Goal: Task Accomplishment & Management: Complete application form

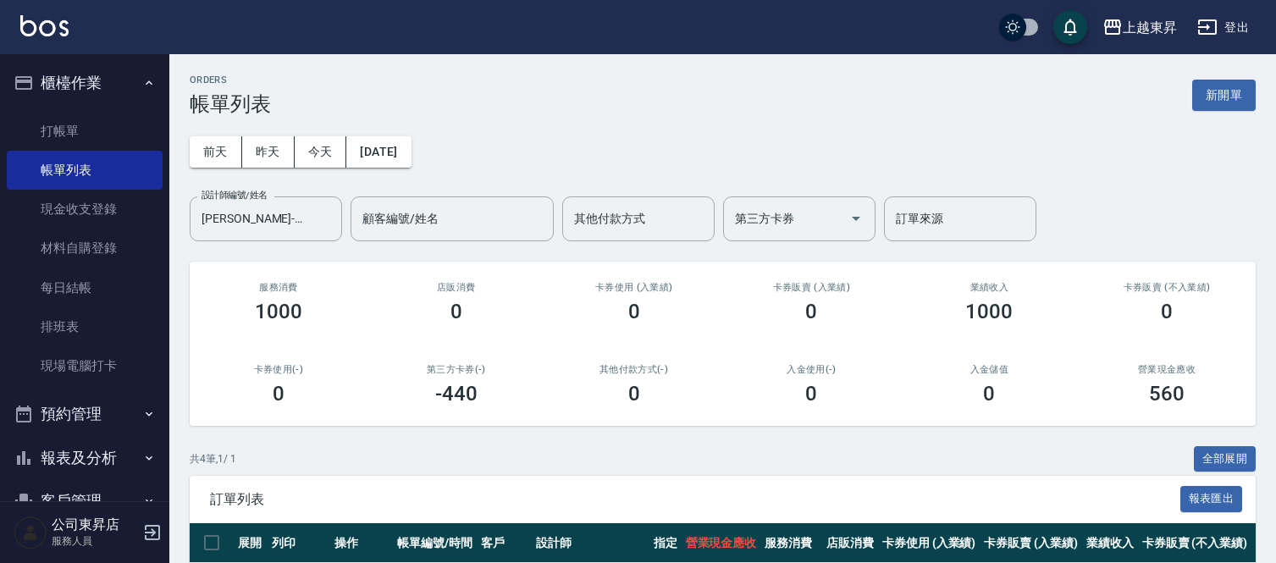
click at [220, 209] on div "ORDERS 帳單列表 新開單 [DATE] [DATE] [DATE] [DATE] 設計師編號/姓名 [PERSON_NAME]-07 設計師編號/姓名 …" at bounding box center [722, 422] width 1106 height 737
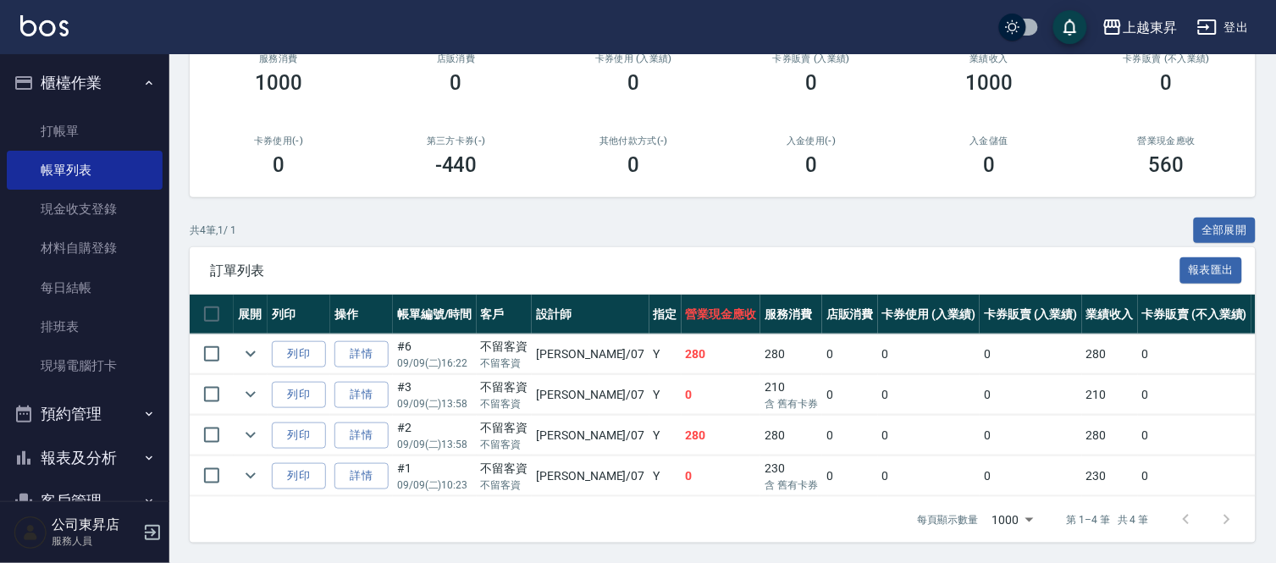
drag, startPoint x: 265, startPoint y: 159, endPoint x: 312, endPoint y: 147, distance: 48.0
click at [274, 156] on div "0" at bounding box center [278, 165] width 137 height 24
click at [312, 161] on div "0" at bounding box center [278, 165] width 137 height 24
click at [308, 153] on div "0" at bounding box center [278, 165] width 137 height 24
click at [74, 120] on link "打帳單" at bounding box center [85, 131] width 156 height 39
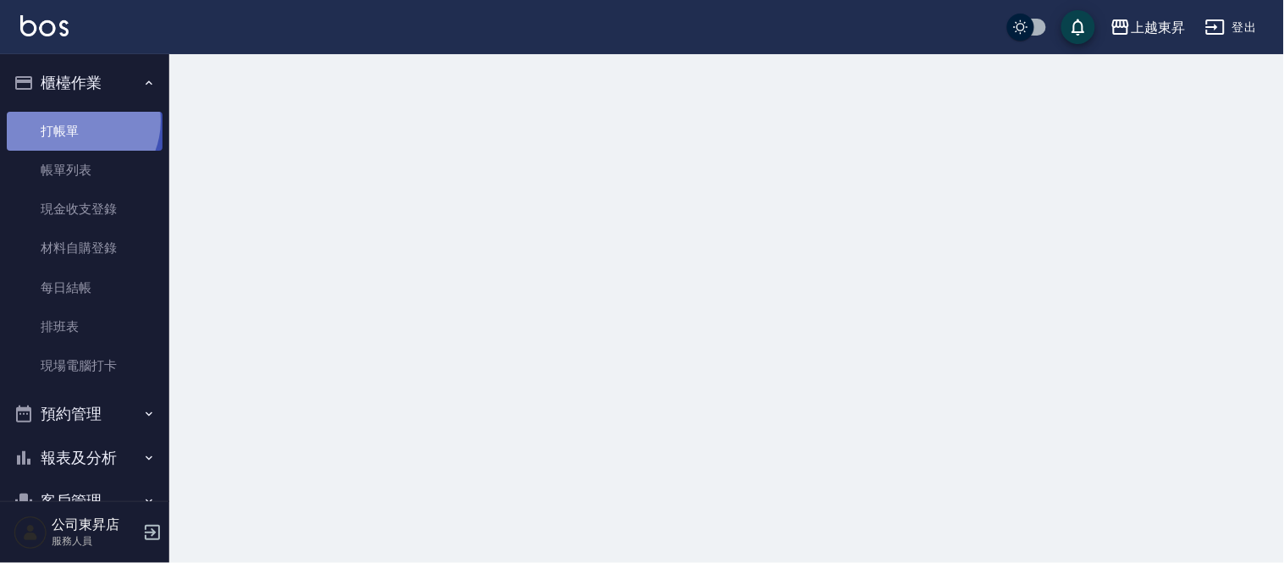
click at [74, 120] on link "打帳單" at bounding box center [85, 131] width 156 height 39
click at [71, 125] on link "打帳單" at bounding box center [85, 131] width 156 height 39
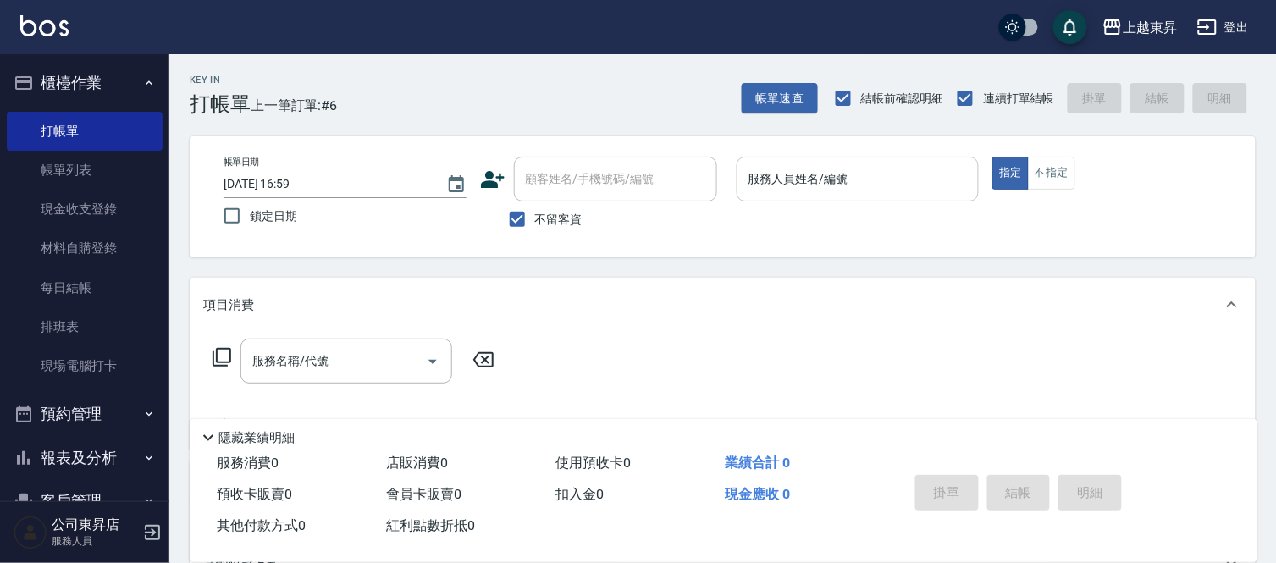
drag, startPoint x: 794, startPoint y: 174, endPoint x: 793, endPoint y: 185, distance: 10.2
click at [794, 183] on input "服務人員姓名/編號" at bounding box center [858, 179] width 228 height 30
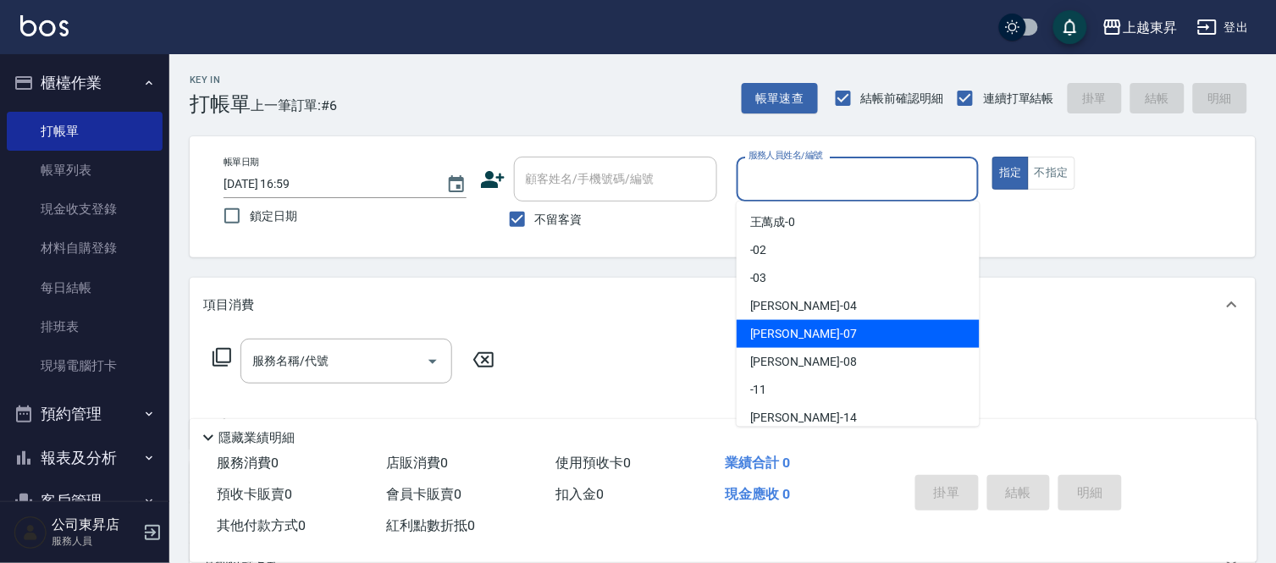
click at [798, 336] on div "榮松 -07" at bounding box center [857, 334] width 243 height 28
type input "[PERSON_NAME]-07"
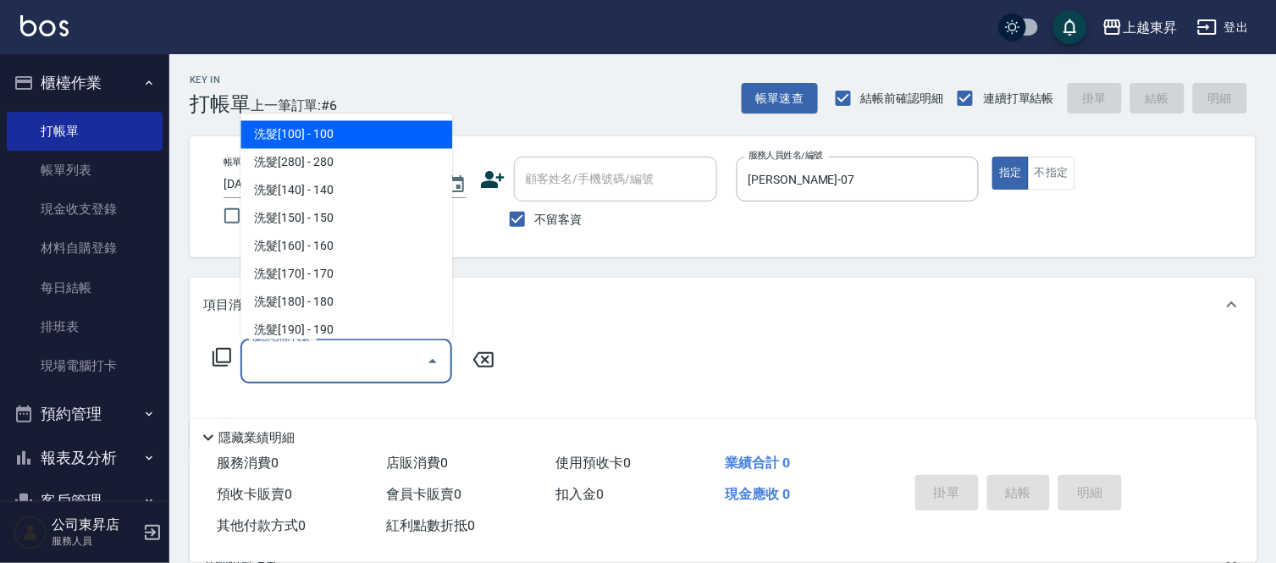
click at [334, 356] on input "服務名稱/代號" at bounding box center [333, 361] width 171 height 30
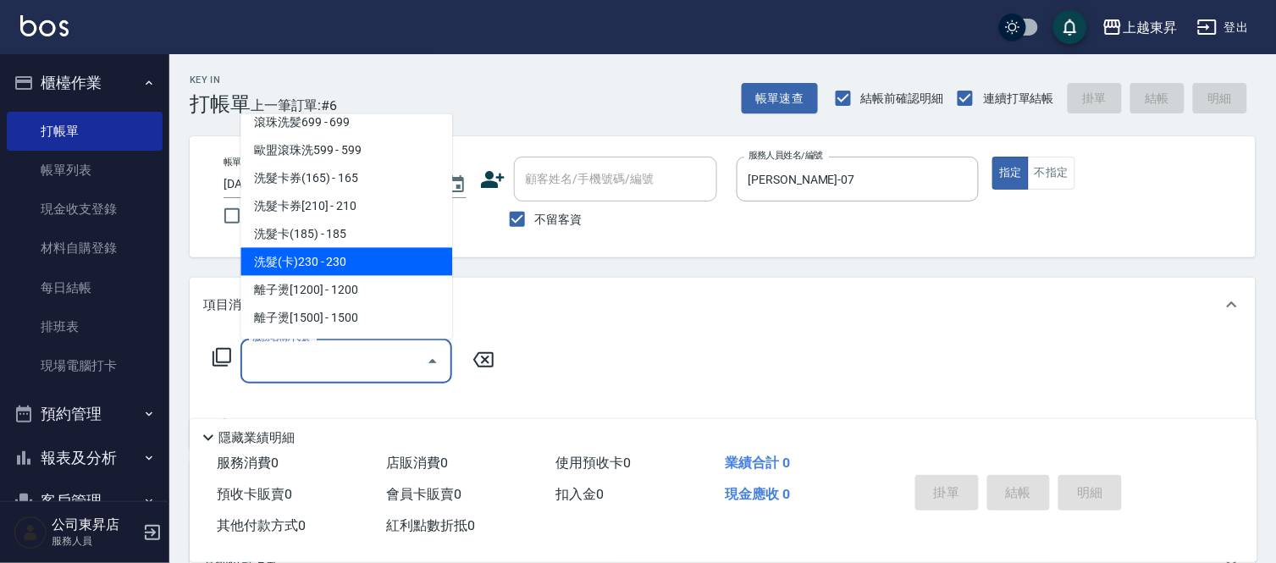
drag, startPoint x: 362, startPoint y: 254, endPoint x: 372, endPoint y: 317, distance: 63.5
click at [362, 255] on span "洗髮(卡)230 - 230" at bounding box center [346, 262] width 212 height 28
type input "洗髮(卡)230(224)"
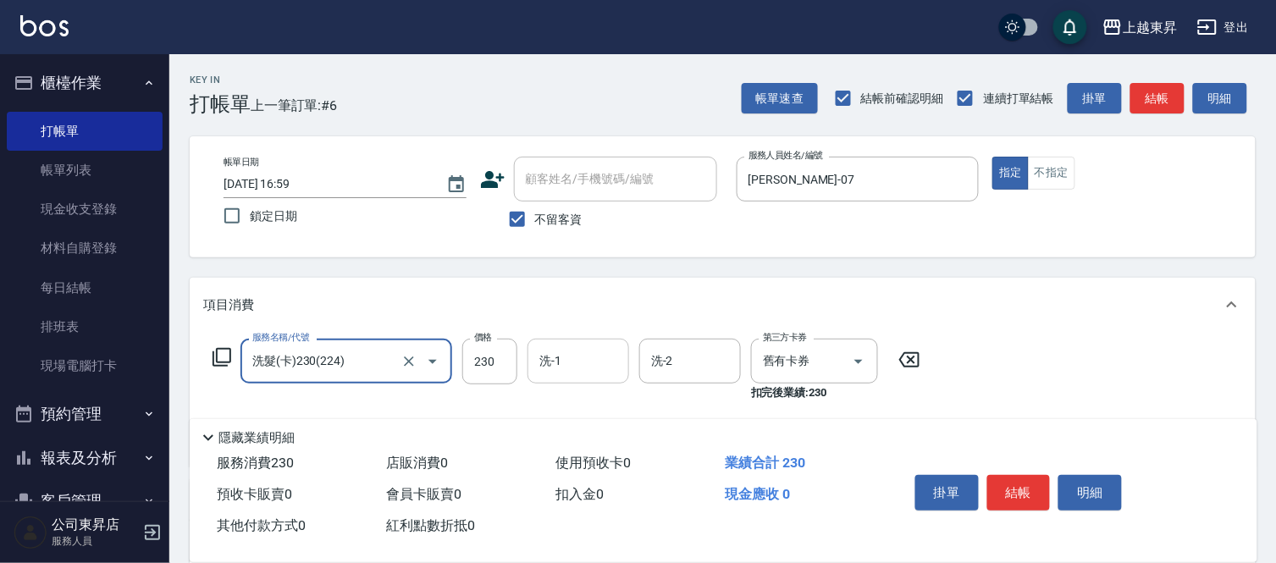
click at [562, 353] on input "洗-1" at bounding box center [578, 361] width 86 height 30
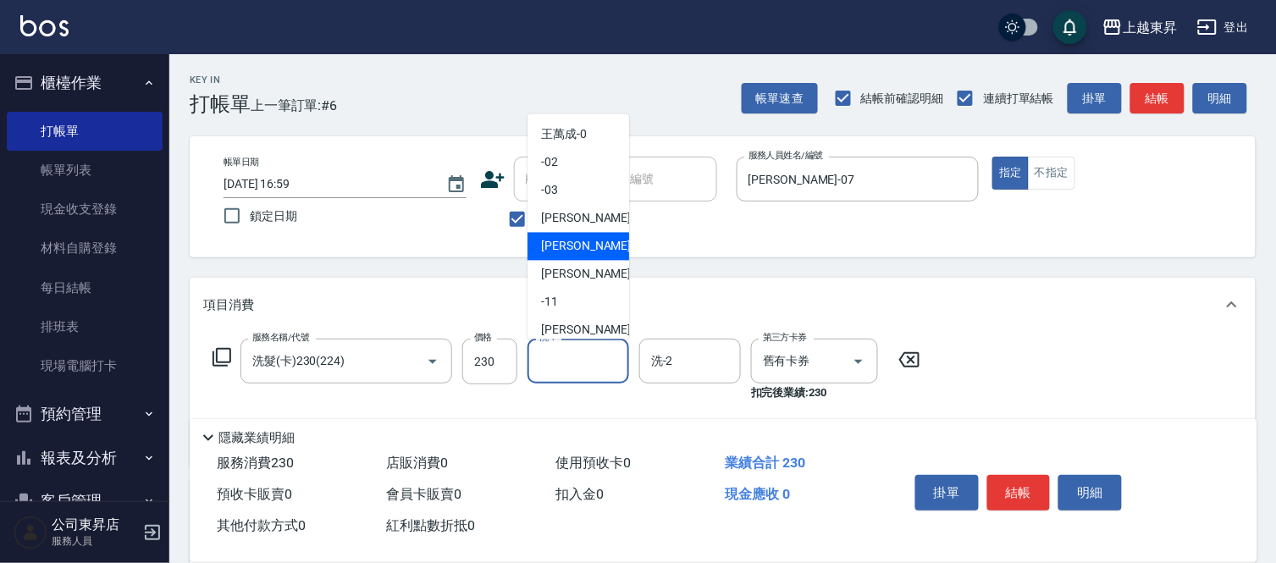
click at [565, 246] on span "榮松 -07" at bounding box center [594, 247] width 107 height 18
type input "[PERSON_NAME]-07"
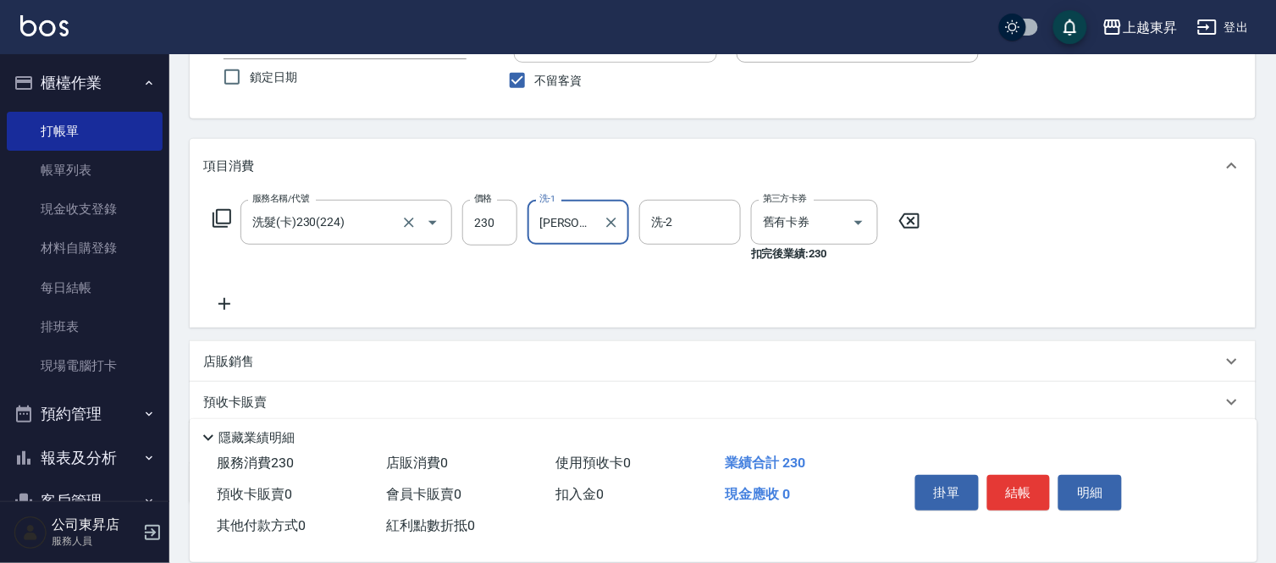
scroll to position [188, 0]
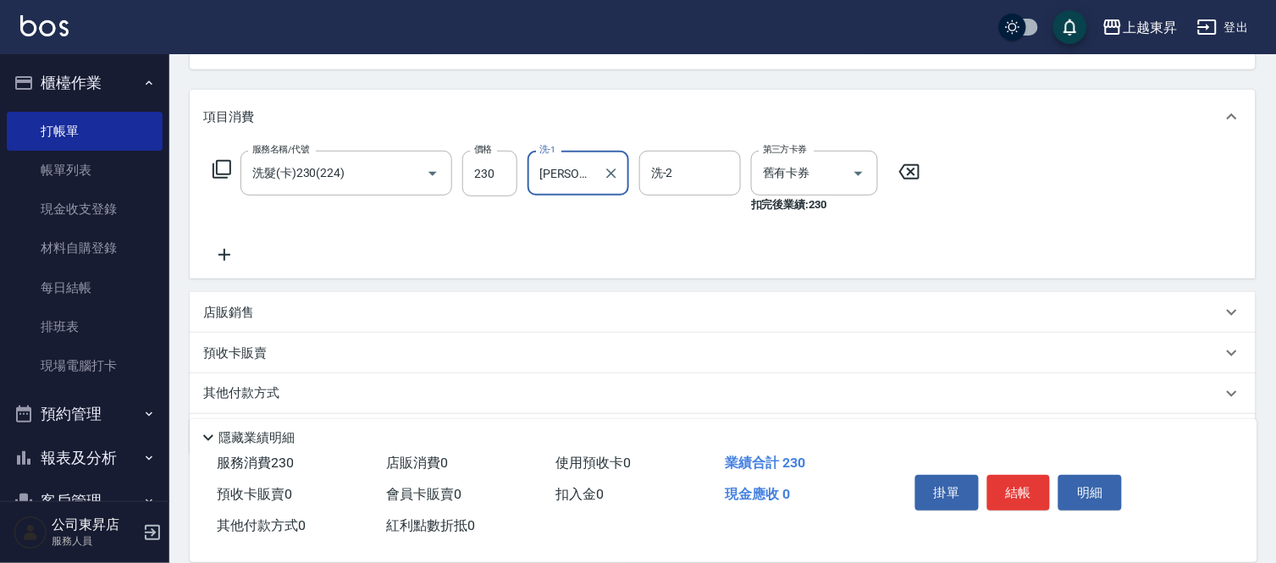
click at [218, 258] on icon at bounding box center [224, 255] width 42 height 20
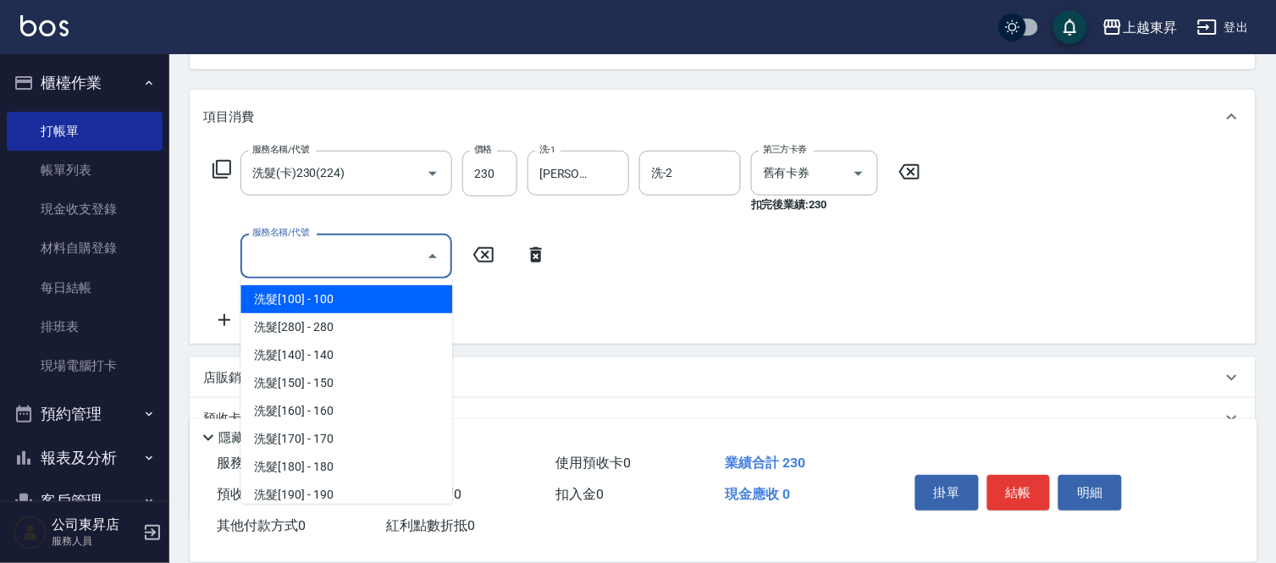
click at [290, 246] on input "服務名稱/代號" at bounding box center [333, 256] width 171 height 30
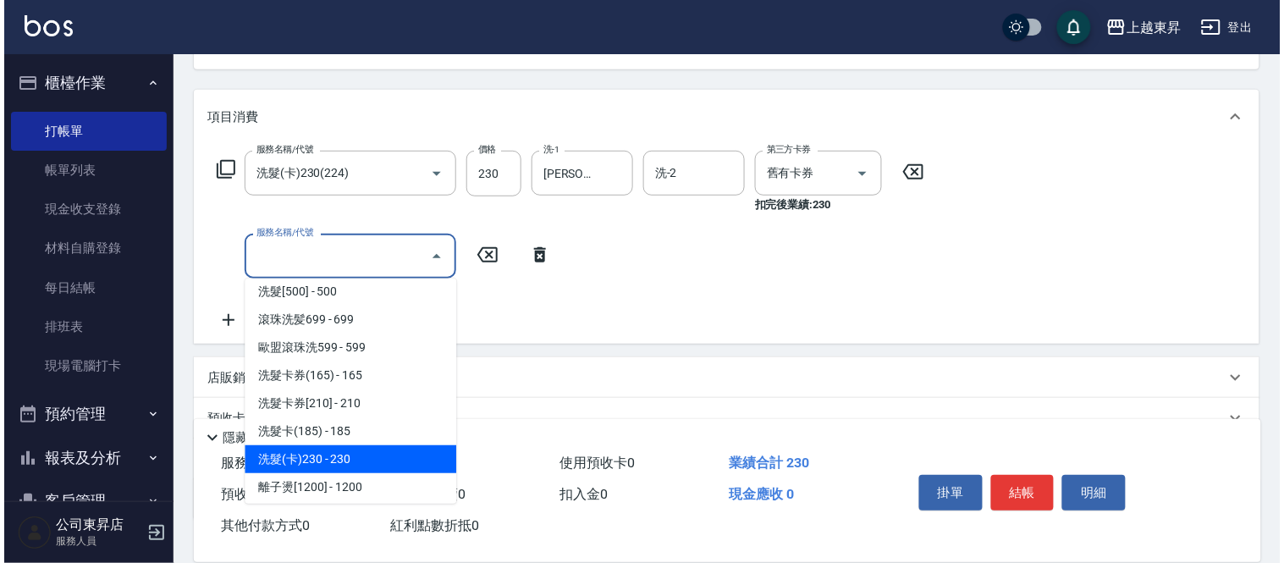
scroll to position [376, 0]
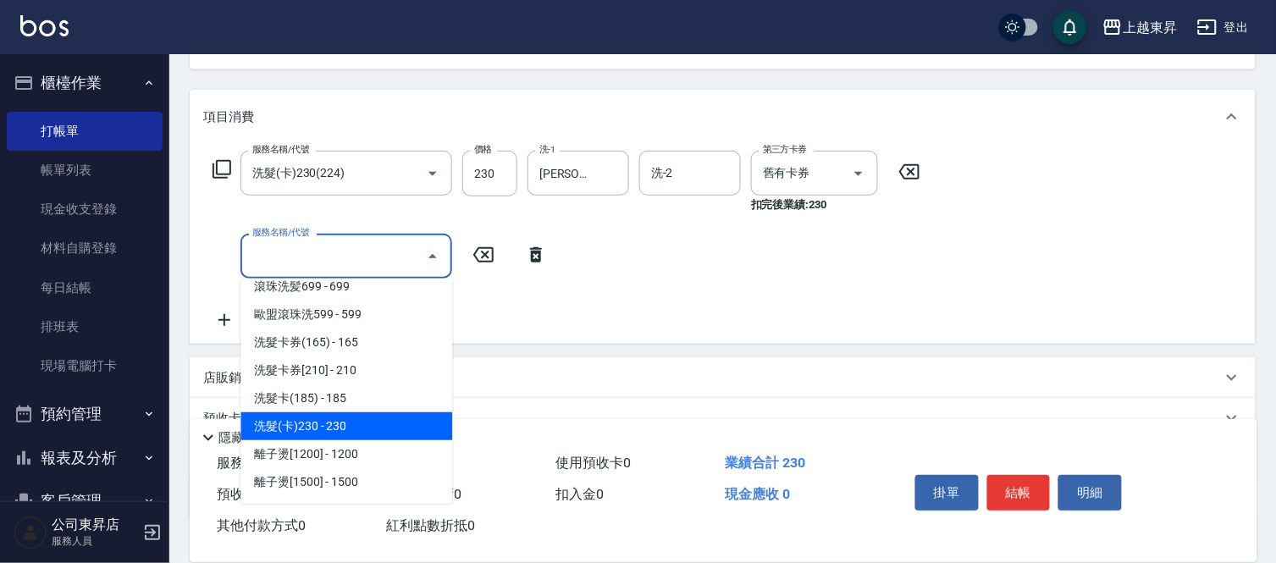
click at [344, 421] on span "洗髮(卡)230 - 230" at bounding box center [346, 426] width 212 height 28
type input "洗髮(卡)230(224)"
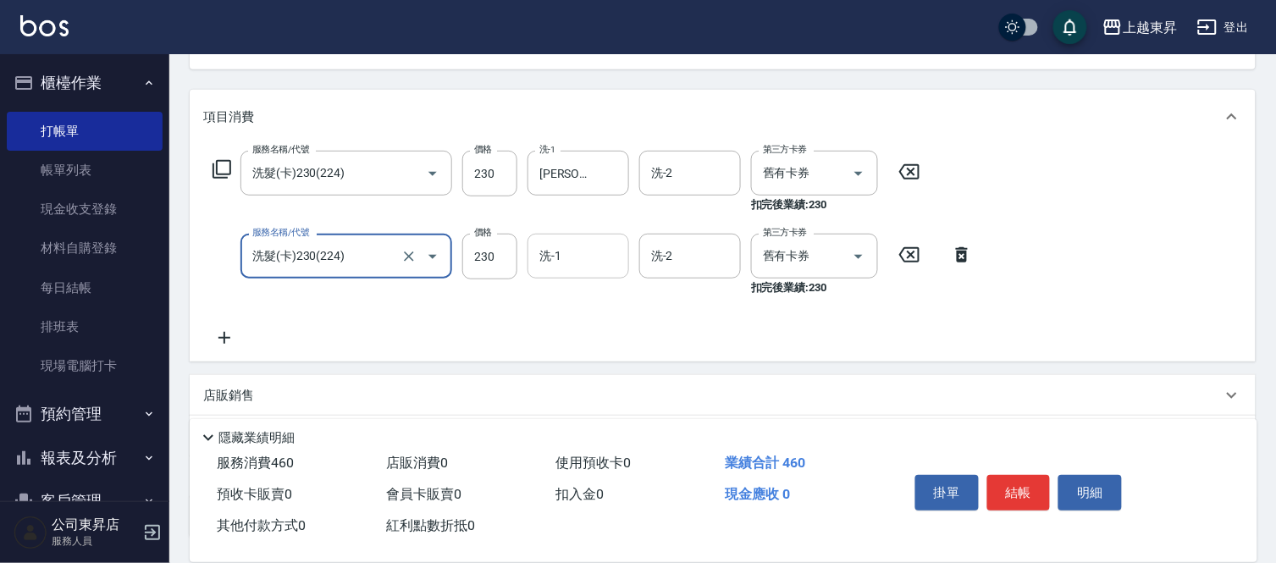
click at [573, 256] on input "洗-1" at bounding box center [578, 256] width 86 height 30
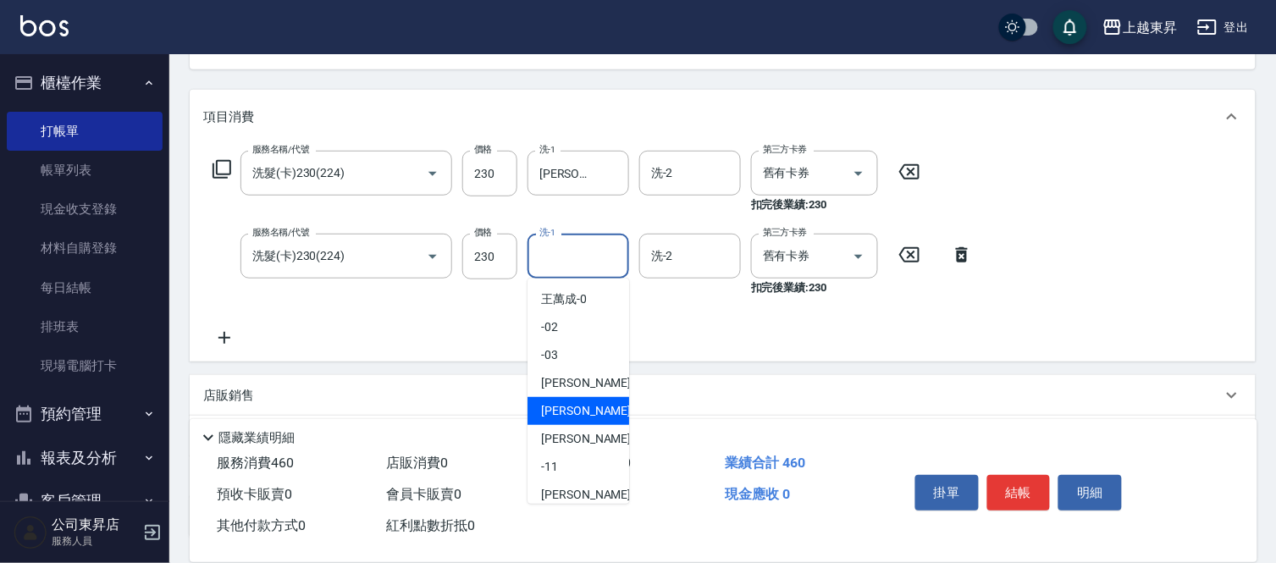
click at [565, 405] on span "榮松 -07" at bounding box center [594, 411] width 107 height 18
type input "[PERSON_NAME]-07"
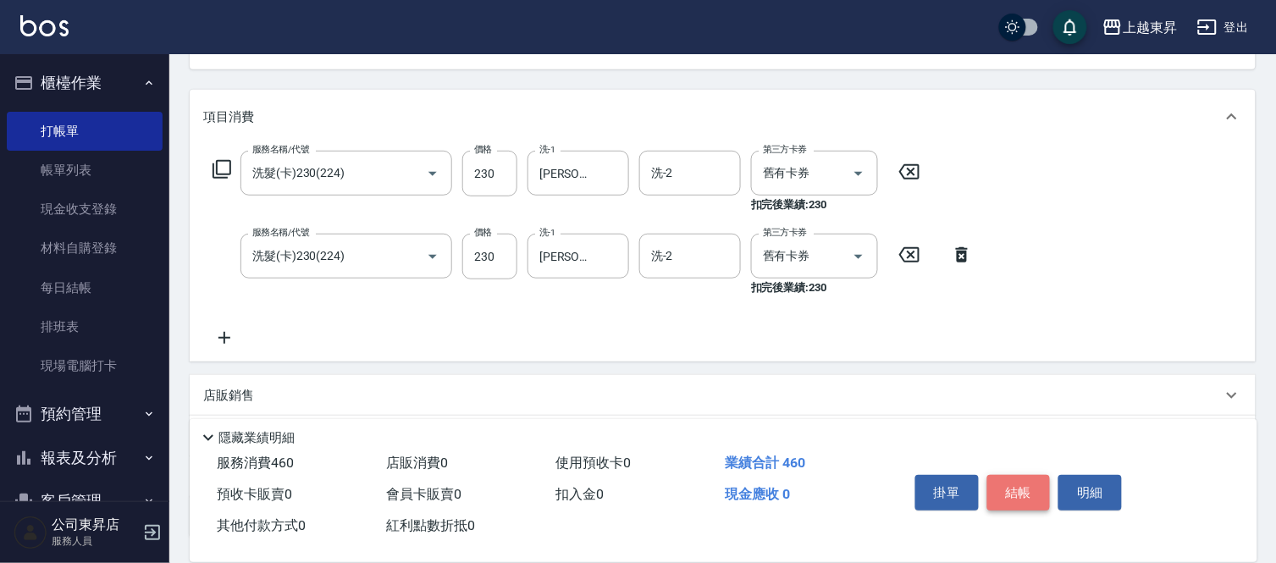
click at [1016, 488] on button "結帳" at bounding box center [1018, 493] width 63 height 36
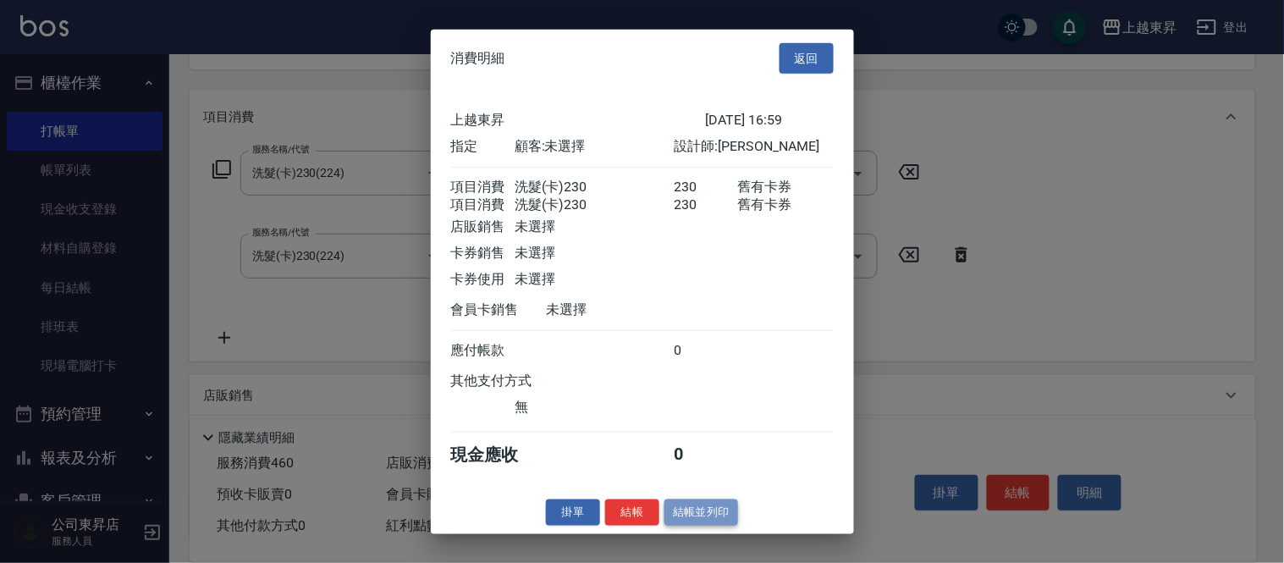
click at [717, 516] on button "結帳並列印" at bounding box center [702, 512] width 74 height 26
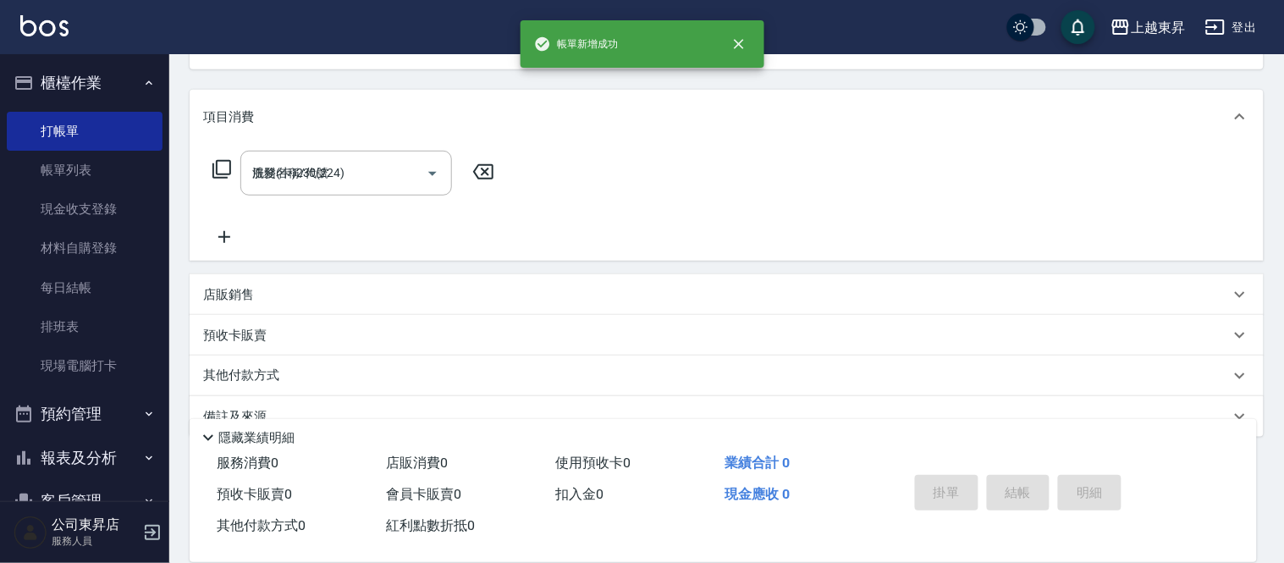
type input "[DATE] 17:00"
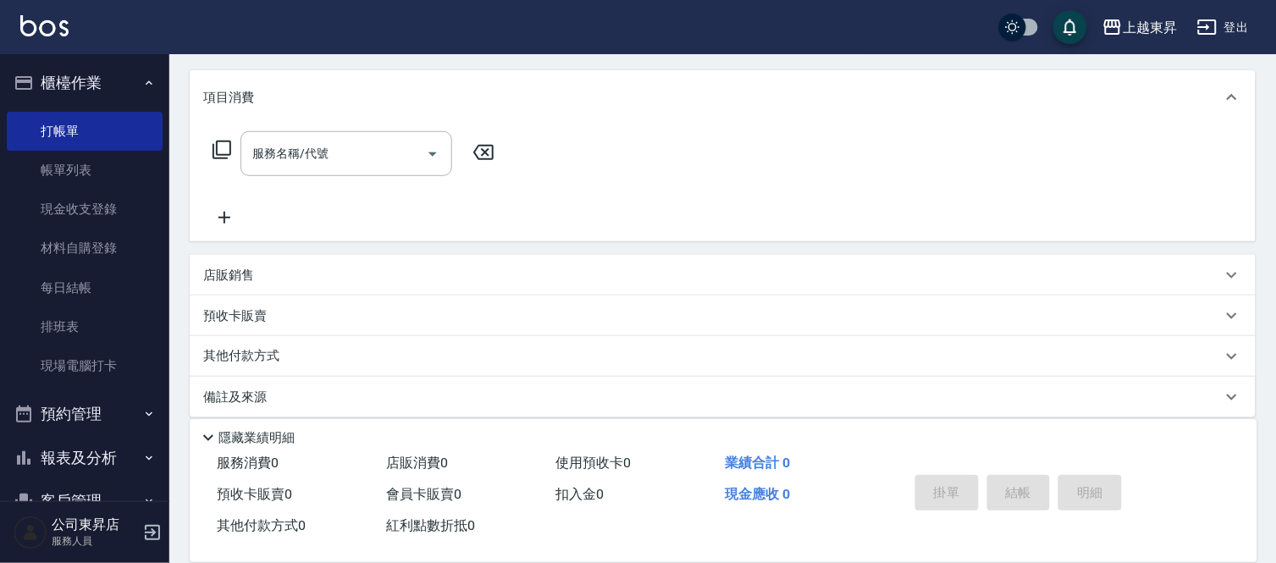
scroll to position [222, 0]
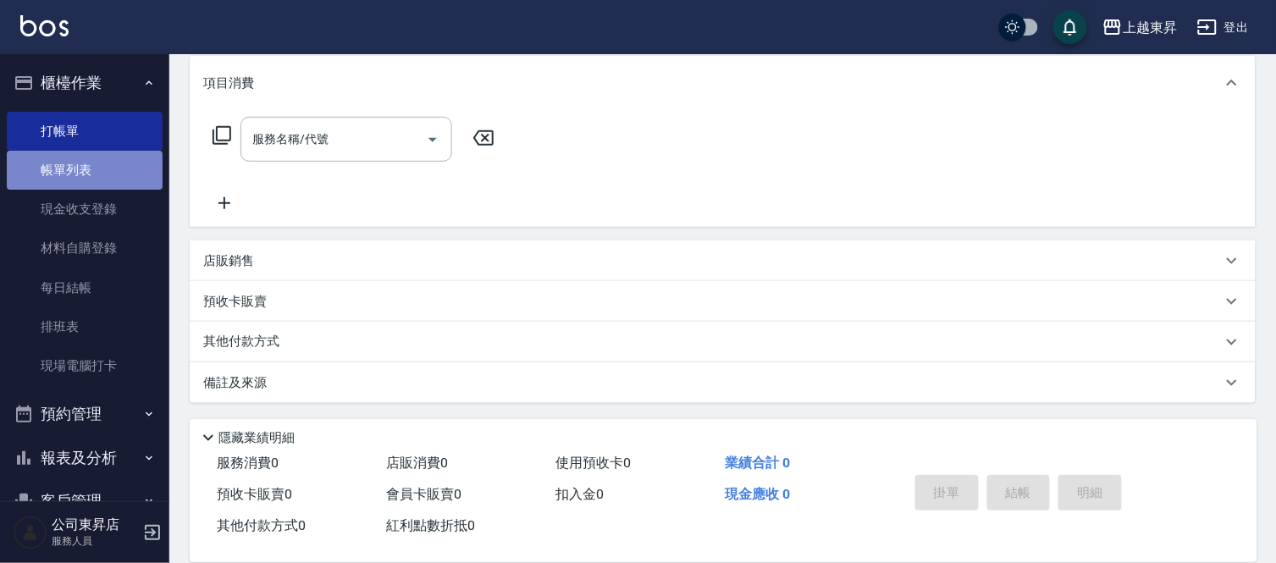
click at [115, 162] on link "帳單列表" at bounding box center [85, 170] width 156 height 39
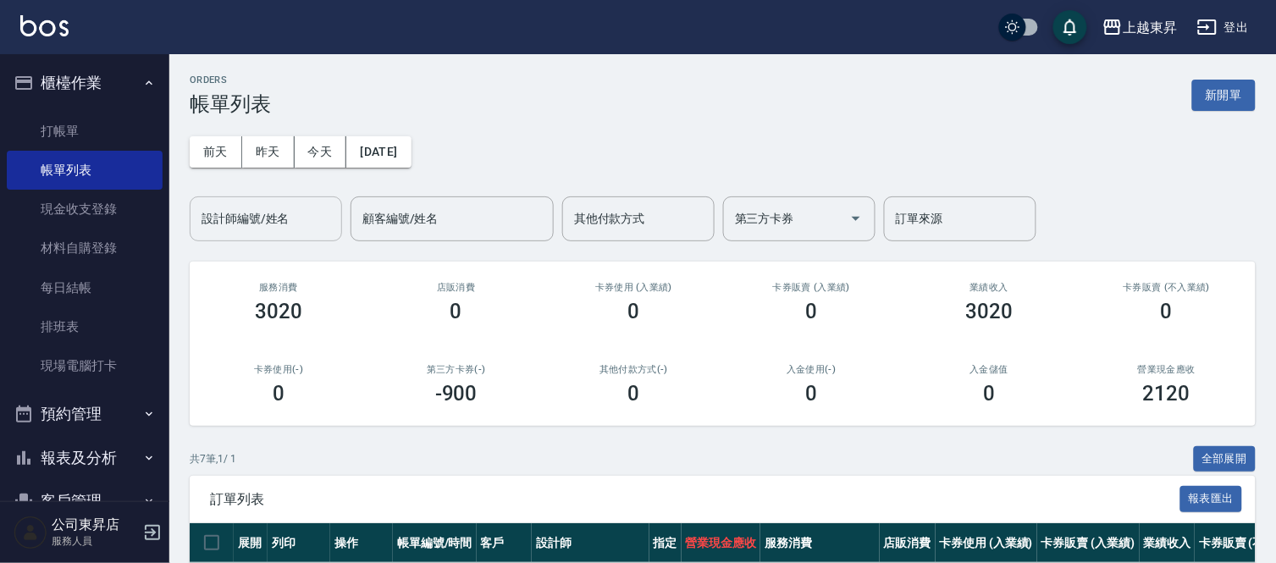
drag, startPoint x: 235, startPoint y: 212, endPoint x: 226, endPoint y: 216, distance: 9.9
click at [234, 212] on input "設計師編號/姓名" at bounding box center [265, 219] width 137 height 30
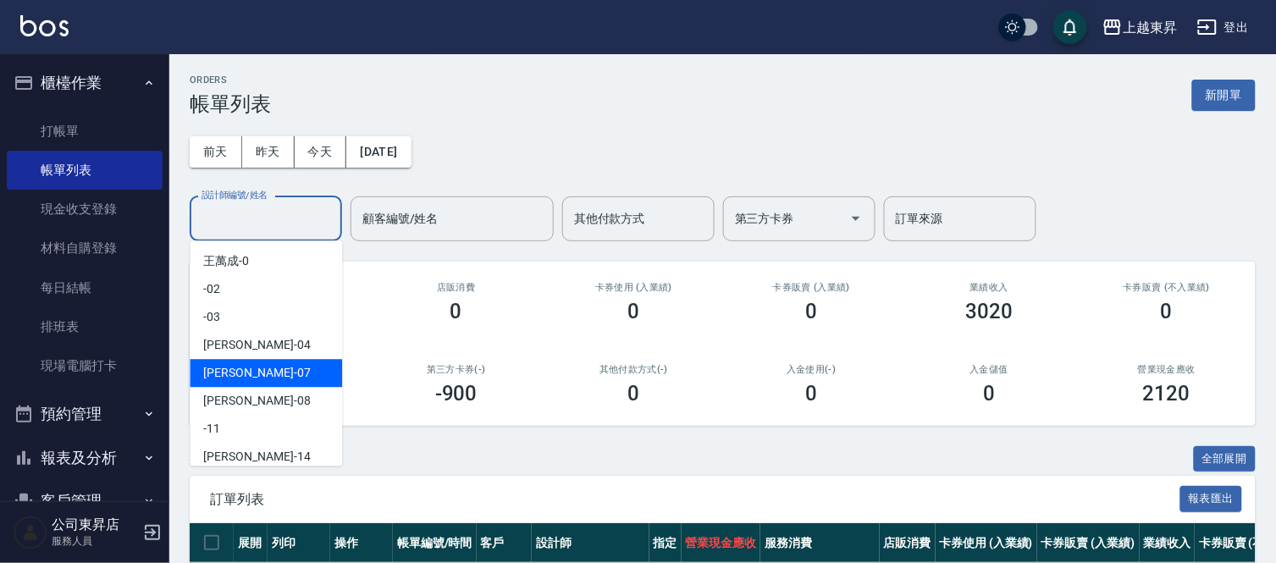
click at [220, 369] on span "榮松 -07" at bounding box center [256, 373] width 107 height 18
type input "[PERSON_NAME]-07"
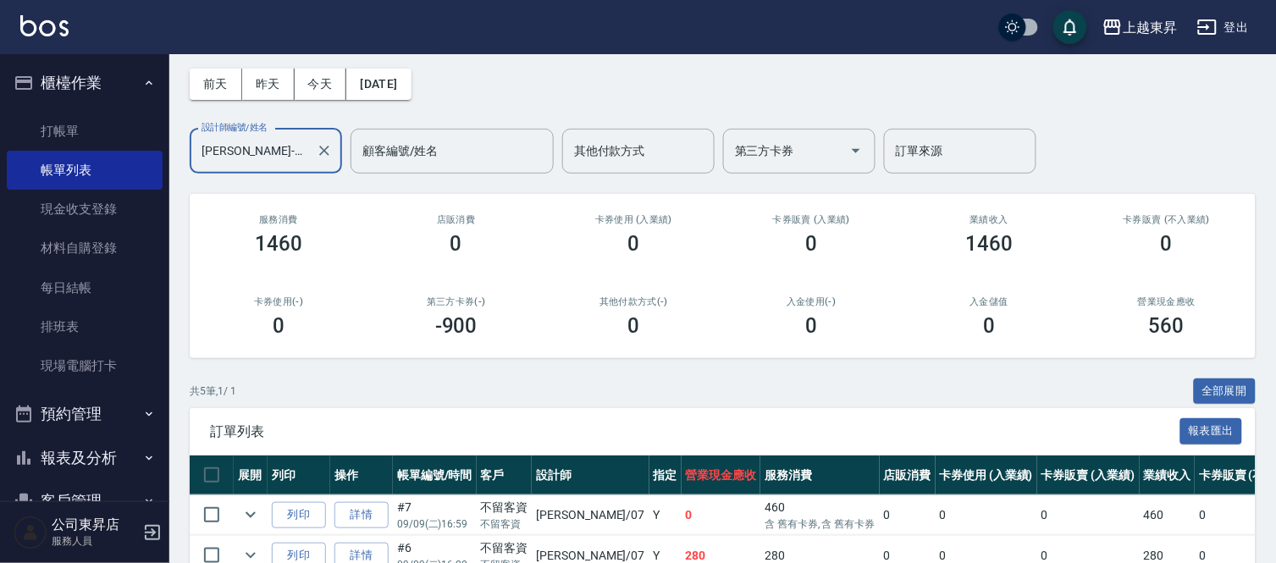
scroll to position [282, 0]
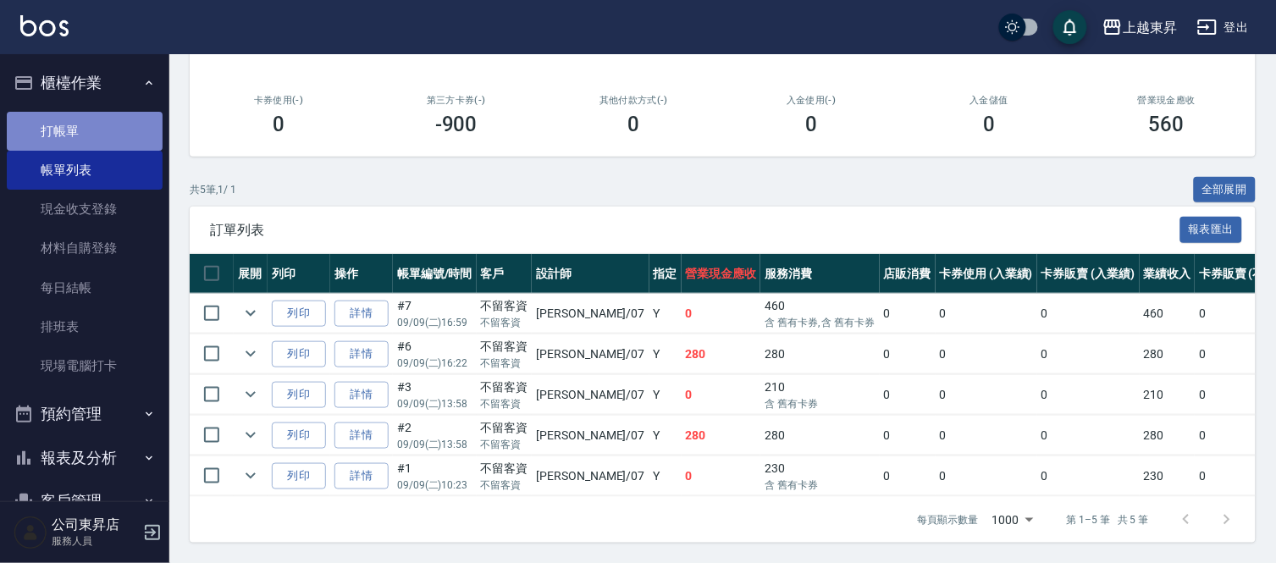
click at [95, 122] on link "打帳單" at bounding box center [85, 131] width 156 height 39
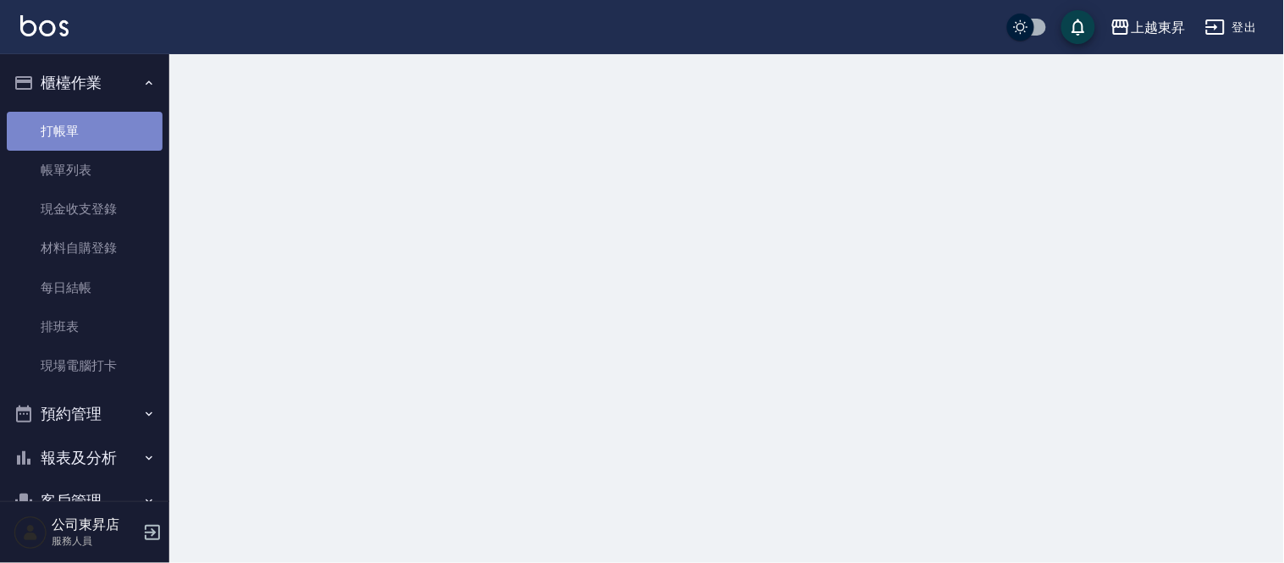
click at [96, 122] on link "打帳單" at bounding box center [85, 131] width 156 height 39
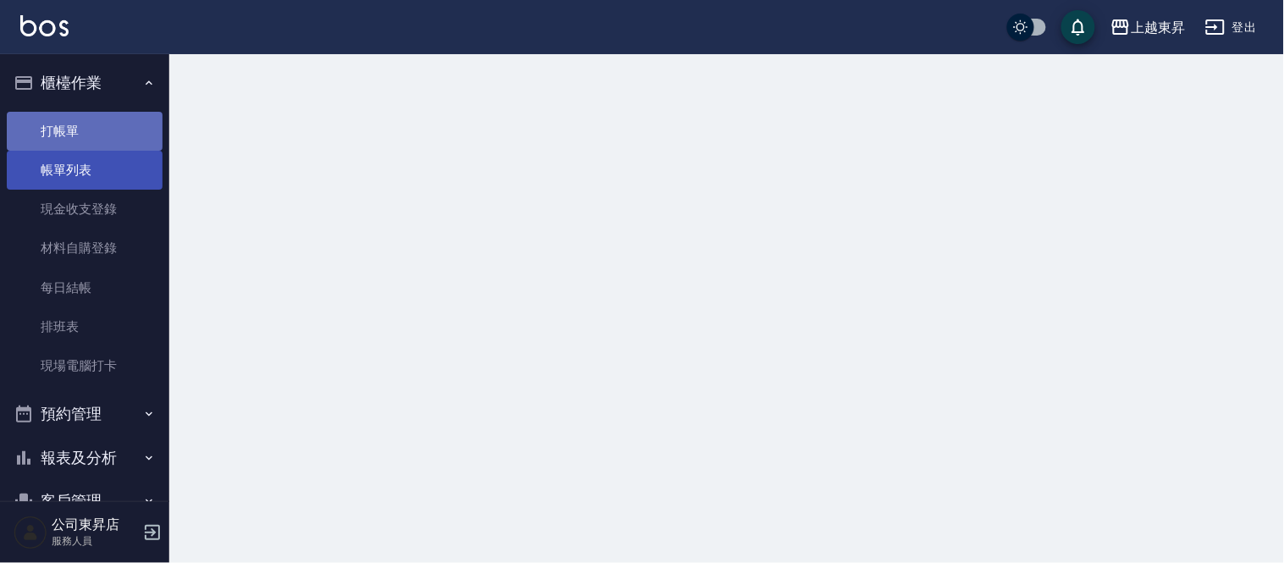
click at [105, 144] on link "打帳單" at bounding box center [85, 131] width 156 height 39
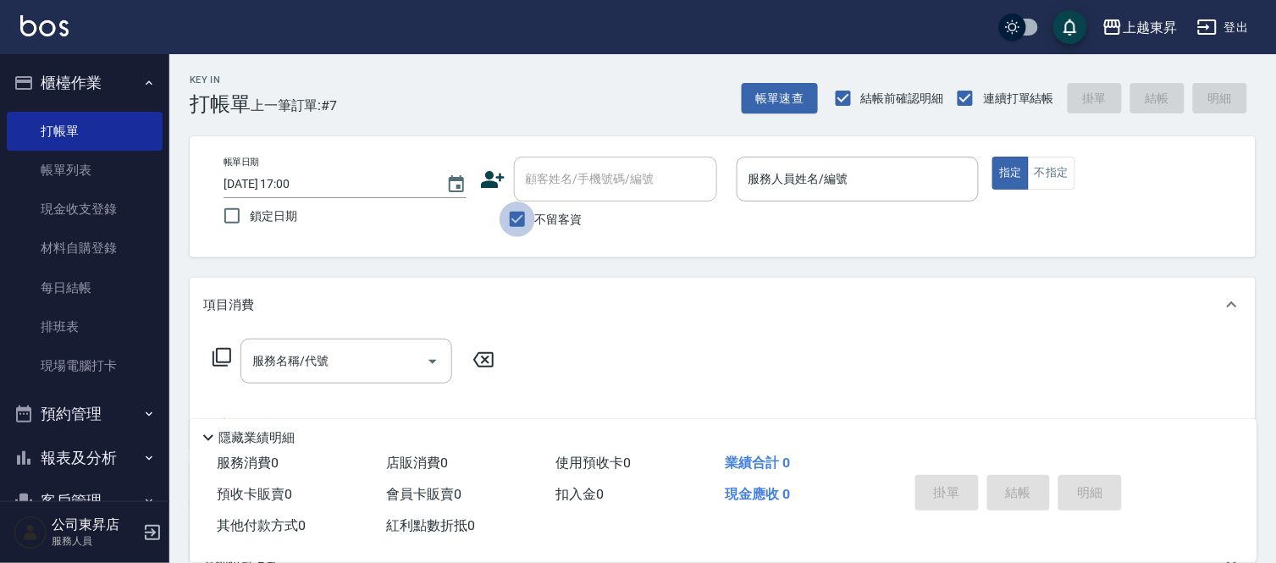
click at [511, 214] on input "不留客資" at bounding box center [517, 219] width 36 height 36
checkbox input "false"
click at [555, 182] on input "顧客姓名/手機號碼/編號" at bounding box center [602, 179] width 163 height 30
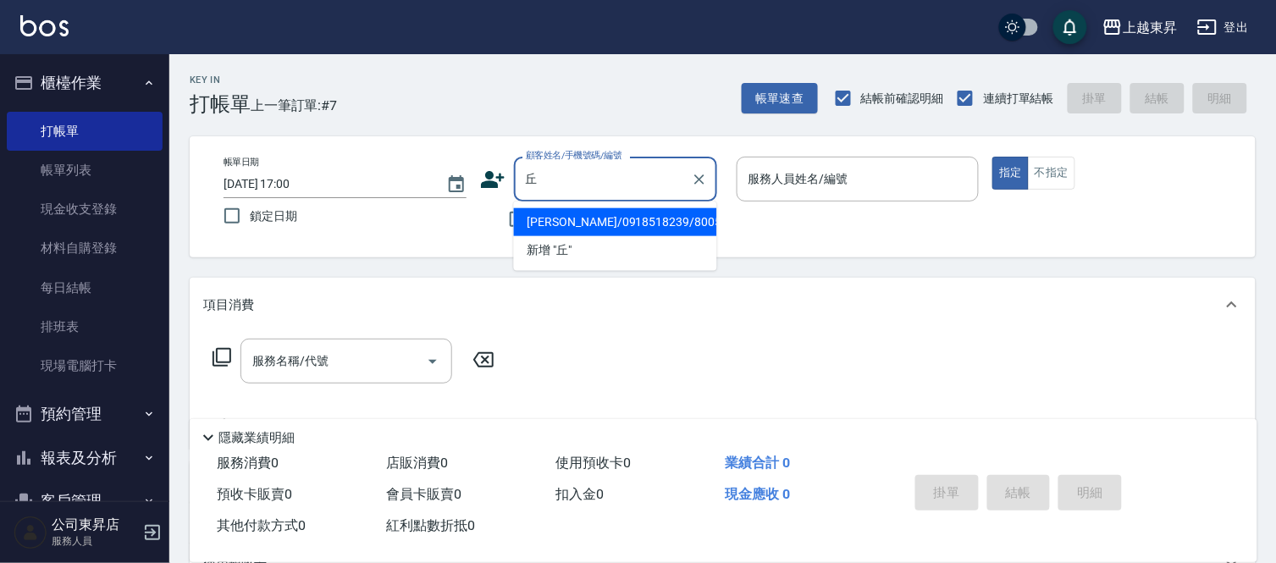
click at [570, 215] on li "[PERSON_NAME]/0918518239/80053" at bounding box center [615, 222] width 203 height 28
type input "[PERSON_NAME]/0918518239/80053"
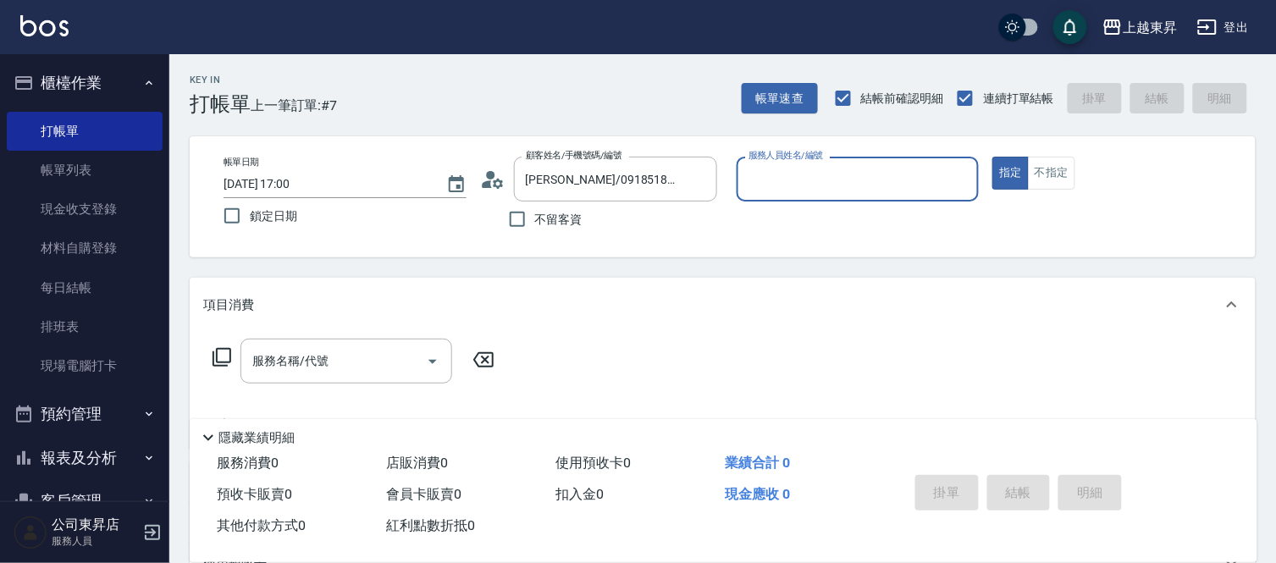
type input "[PERSON_NAME]-08"
click at [340, 372] on input "服務名稱/代號" at bounding box center [333, 361] width 171 height 30
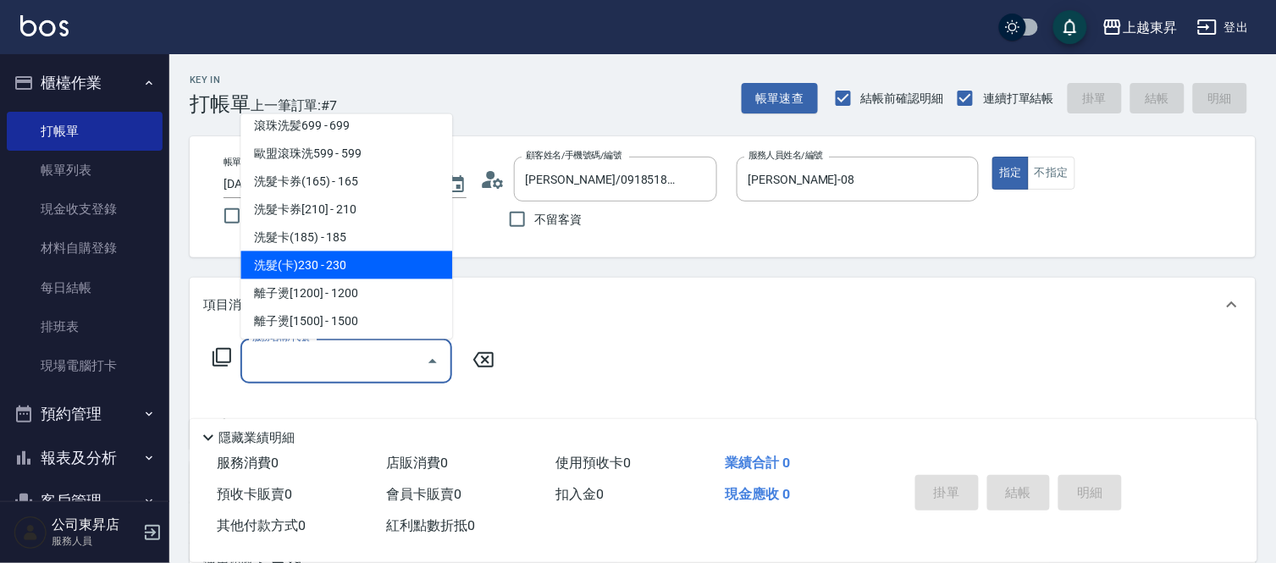
scroll to position [470, 0]
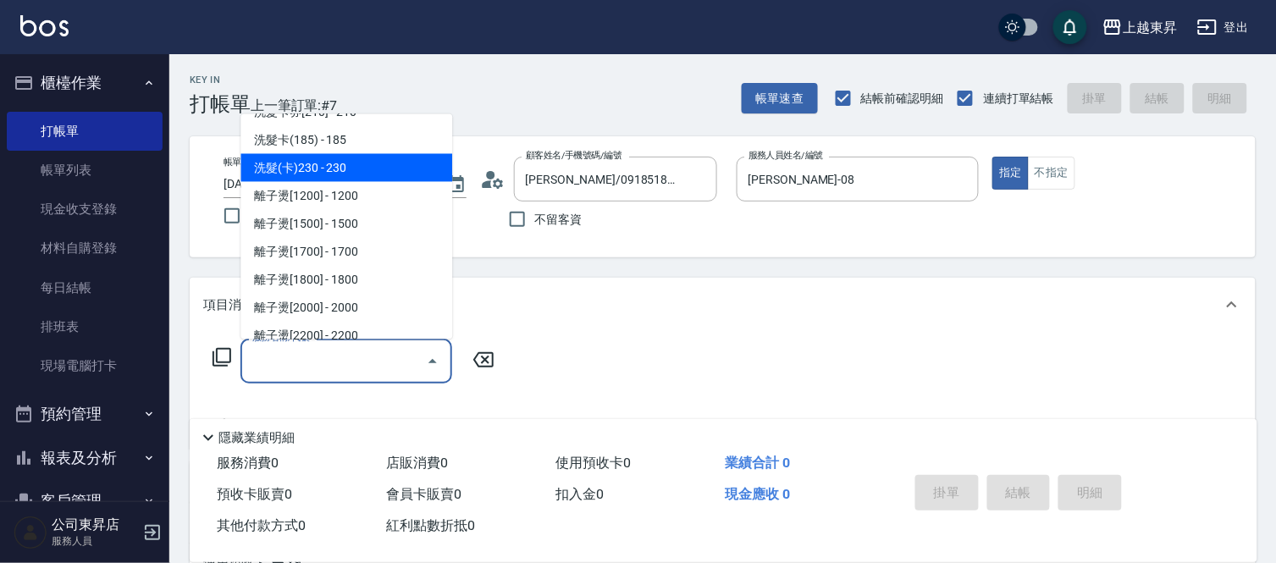
click at [345, 163] on span "洗髮(卡)230 - 230" at bounding box center [346, 168] width 212 height 28
type input "洗髮(卡)230(224)"
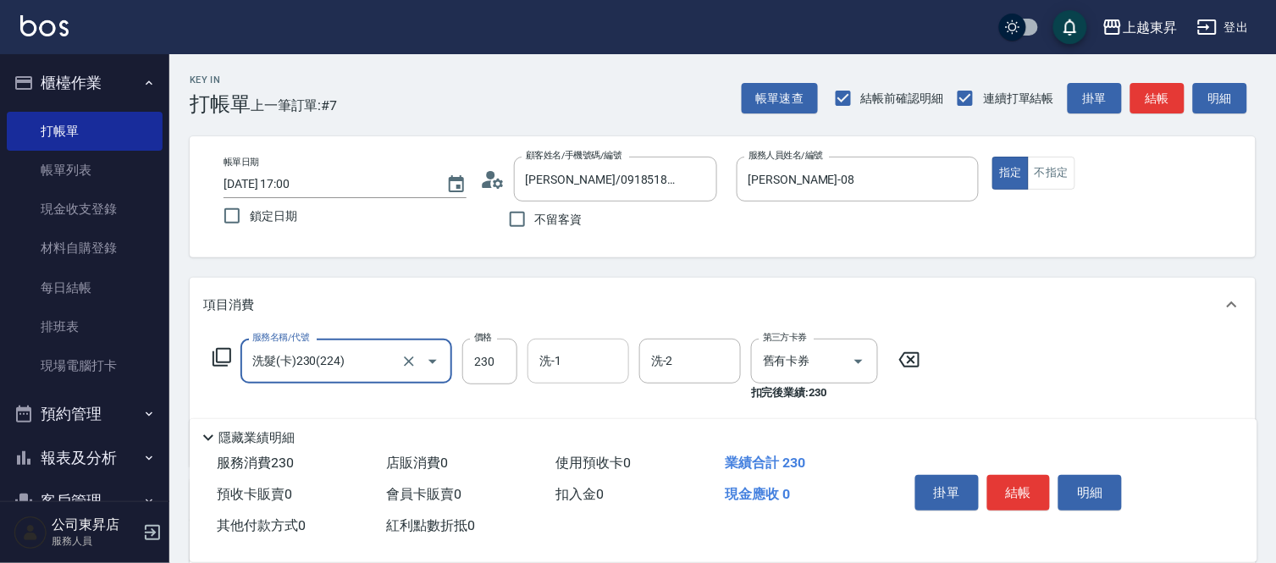
click at [542, 361] on div "洗-1 洗-1" at bounding box center [578, 361] width 102 height 45
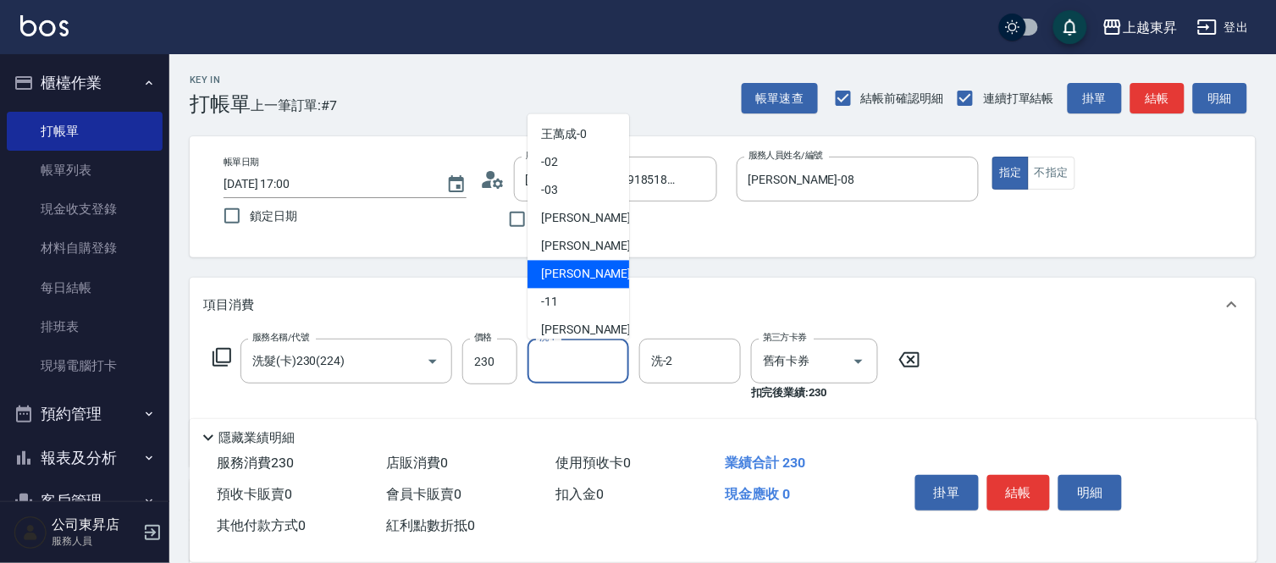
click at [574, 266] on span "[PERSON_NAME]-08" at bounding box center [594, 275] width 107 height 18
type input "[PERSON_NAME]-08"
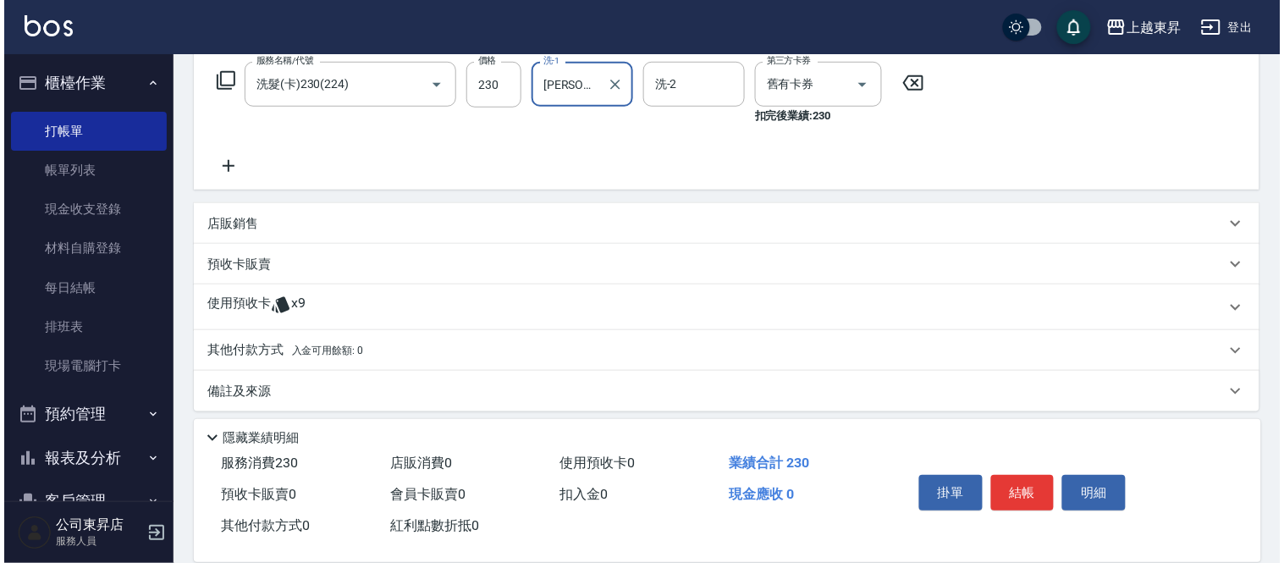
scroll to position [284, 0]
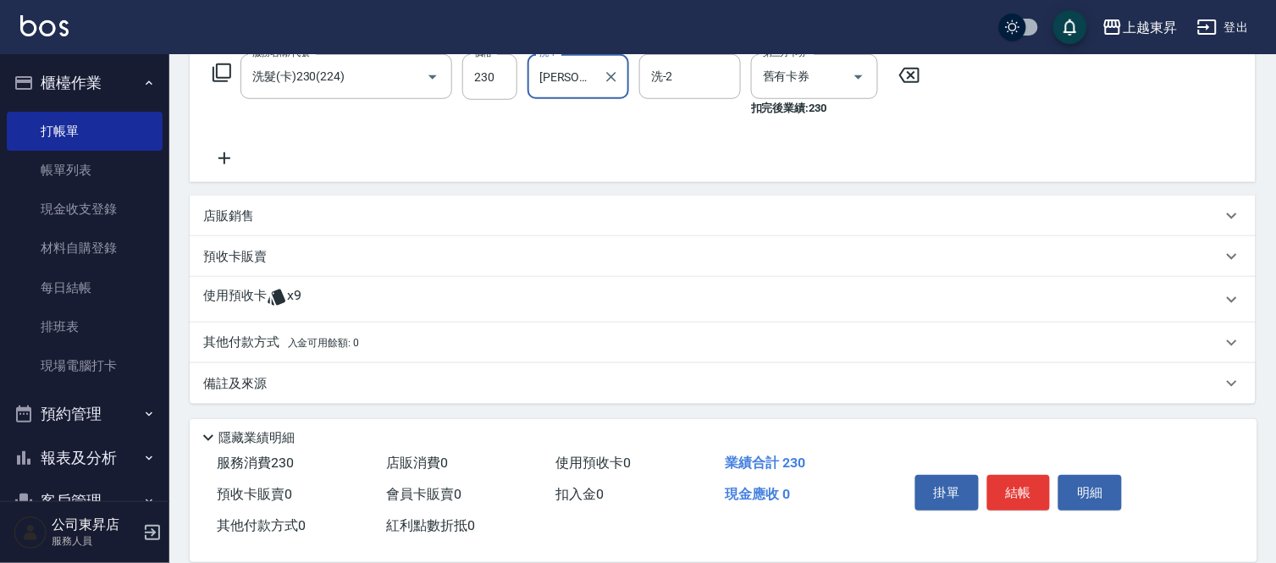
click at [223, 154] on icon at bounding box center [224, 158] width 42 height 20
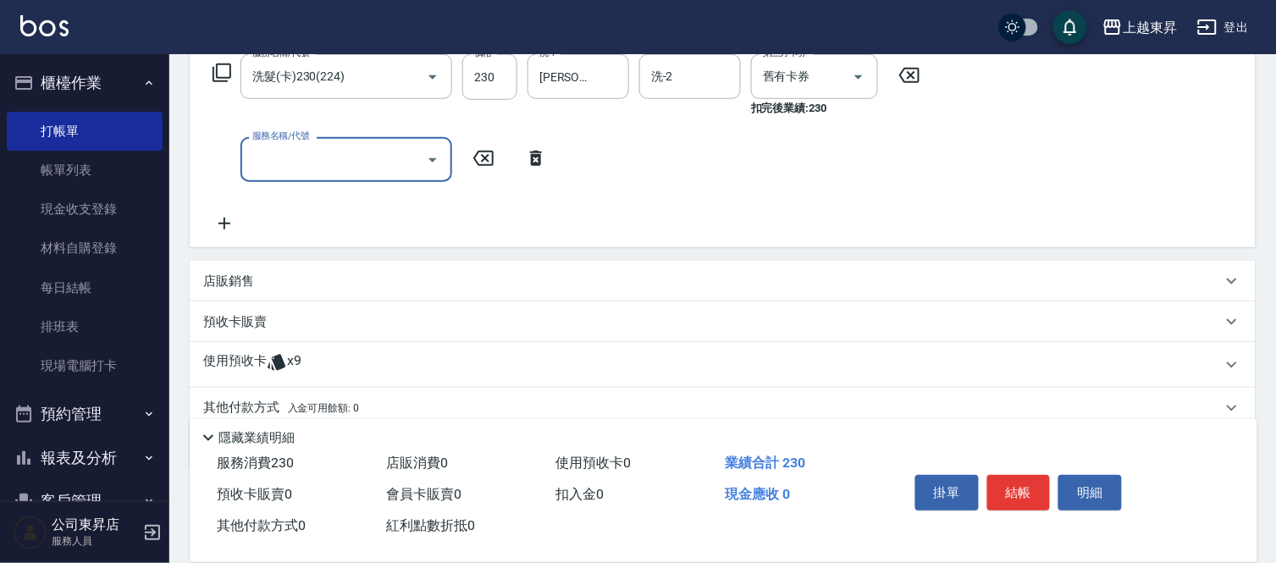
click at [221, 227] on icon at bounding box center [224, 223] width 42 height 20
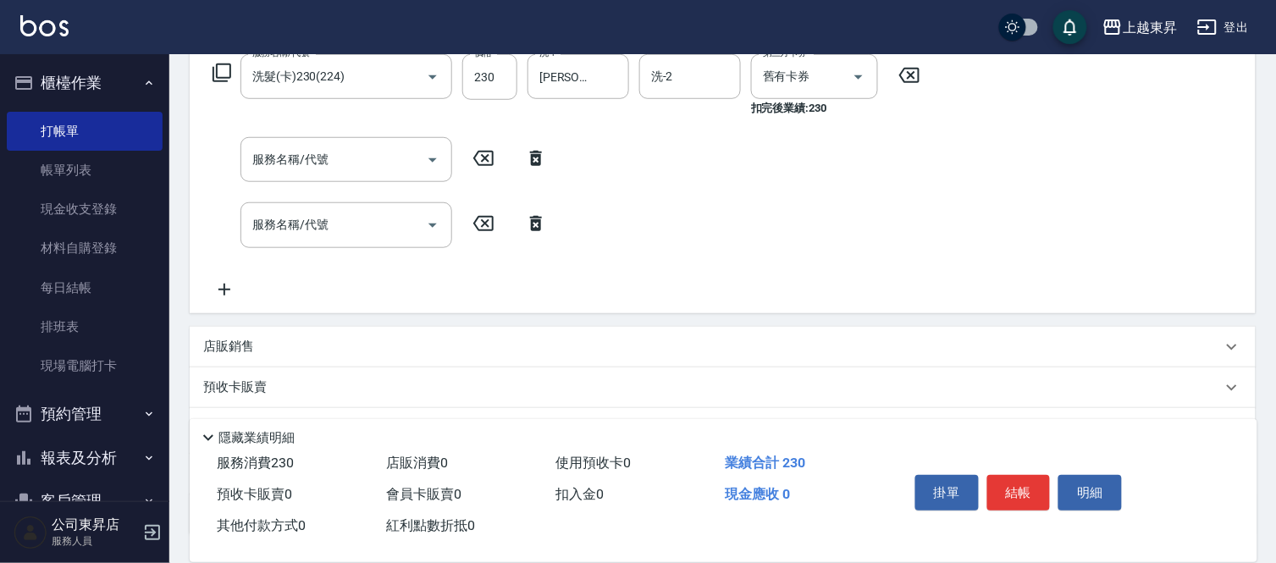
click at [234, 284] on icon at bounding box center [224, 289] width 42 height 20
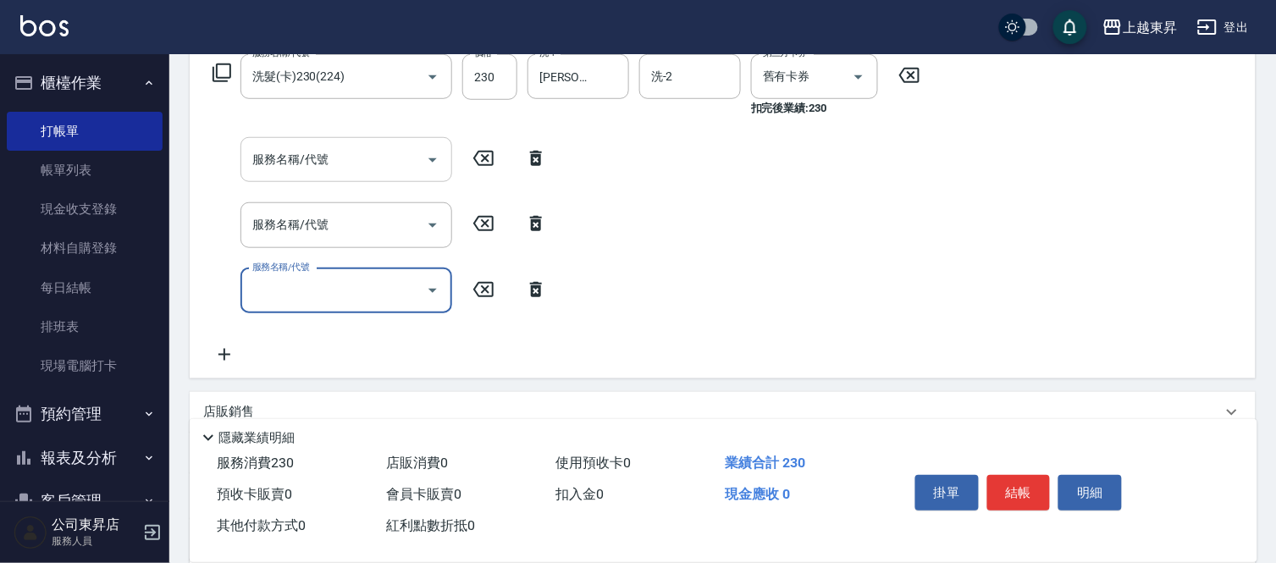
click at [276, 165] on input "服務名稱/代號" at bounding box center [333, 160] width 171 height 30
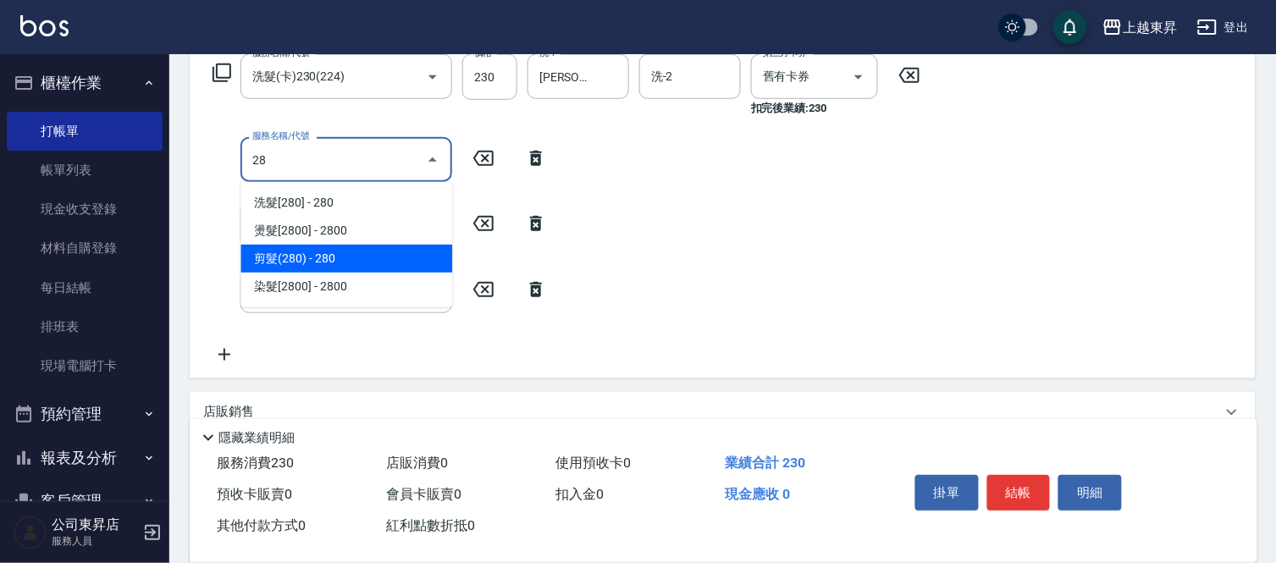
click at [279, 261] on span "剪髮(280) - 280" at bounding box center [346, 259] width 212 height 28
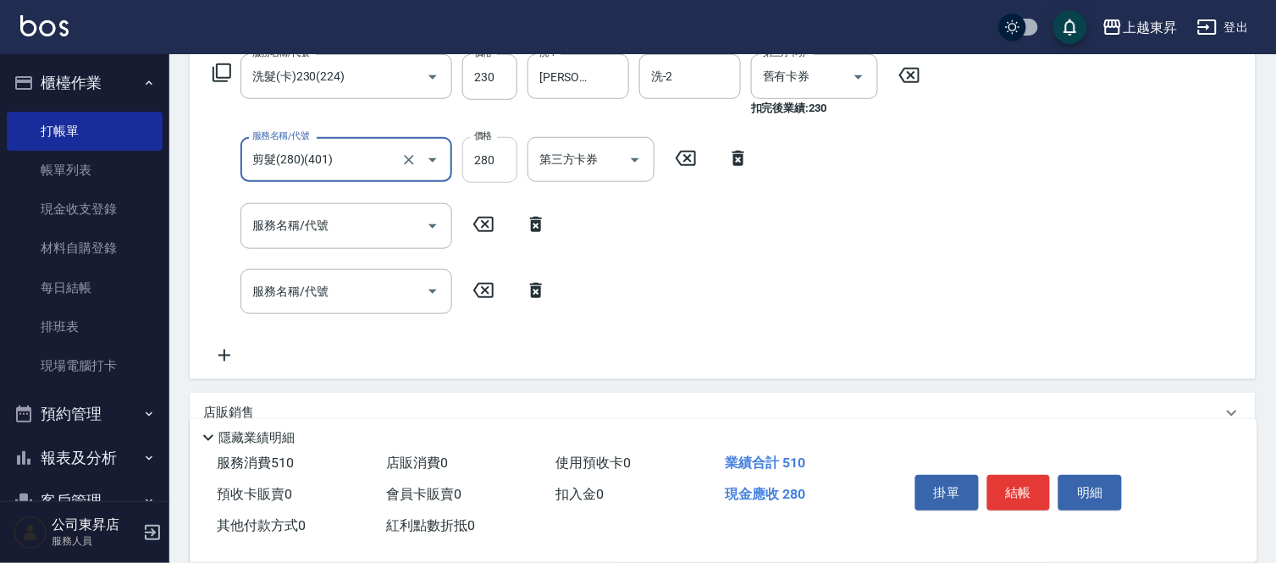
type input "剪髮(280)(401)"
click at [471, 179] on input "280" at bounding box center [489, 160] width 55 height 46
type input "80"
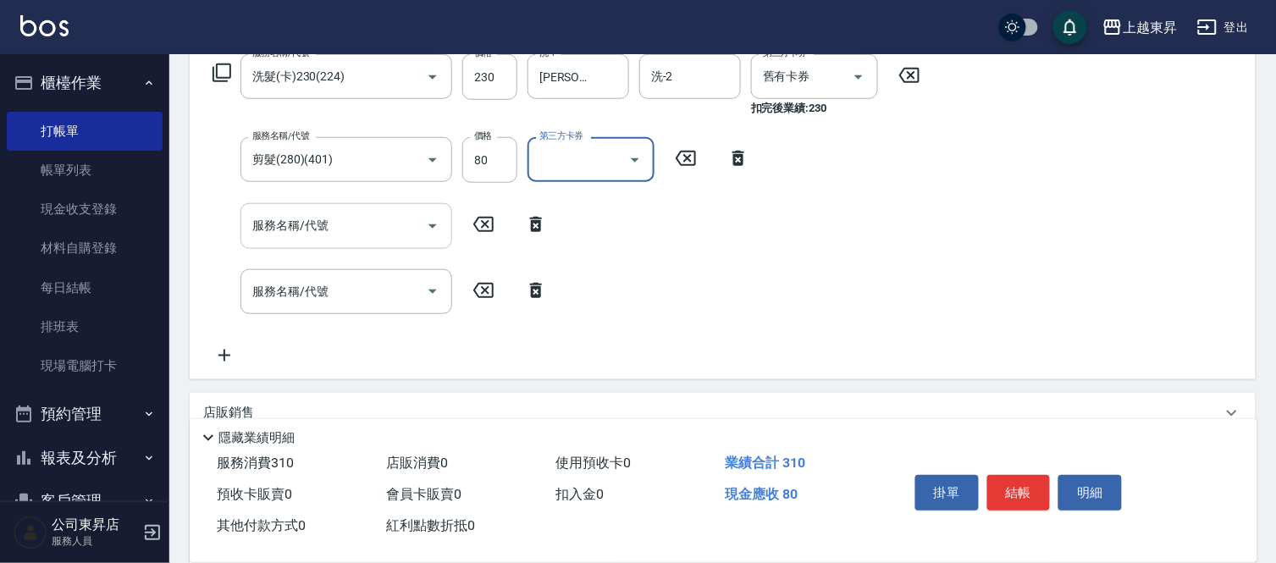
click at [360, 226] on input "服務名稱/代號" at bounding box center [333, 226] width 171 height 30
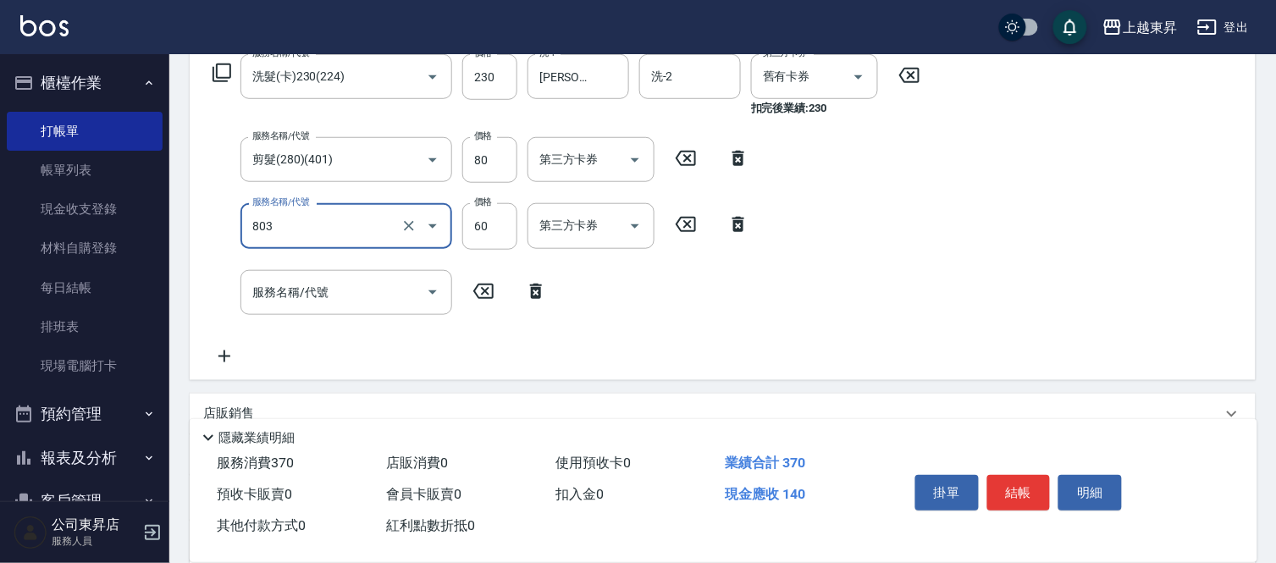
type input "吹捲(803)"
type input "100"
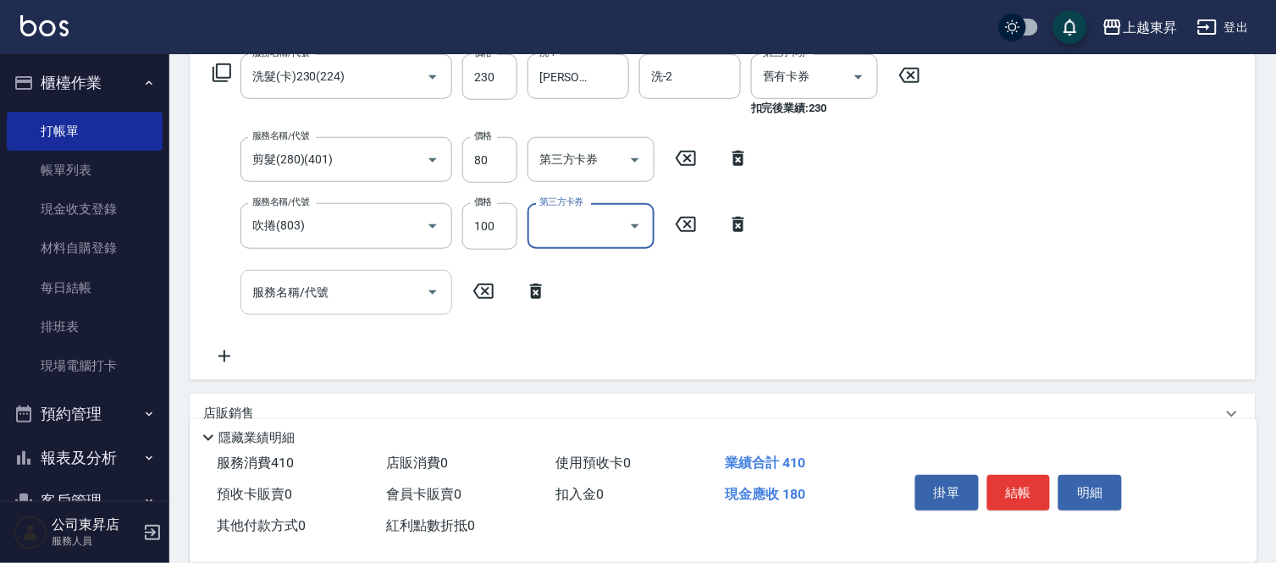
click at [263, 284] on div "服務名稱/代號 服務名稱/代號" at bounding box center [346, 292] width 212 height 45
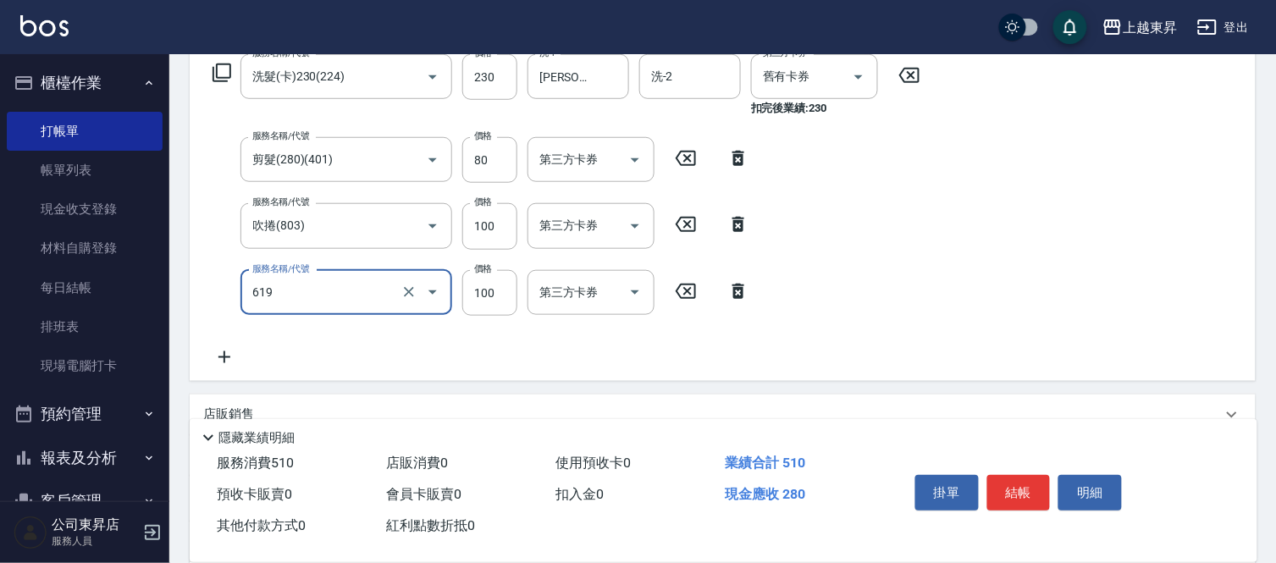
type input "[PERSON_NAME].玻酸.晶膜.水療(619)"
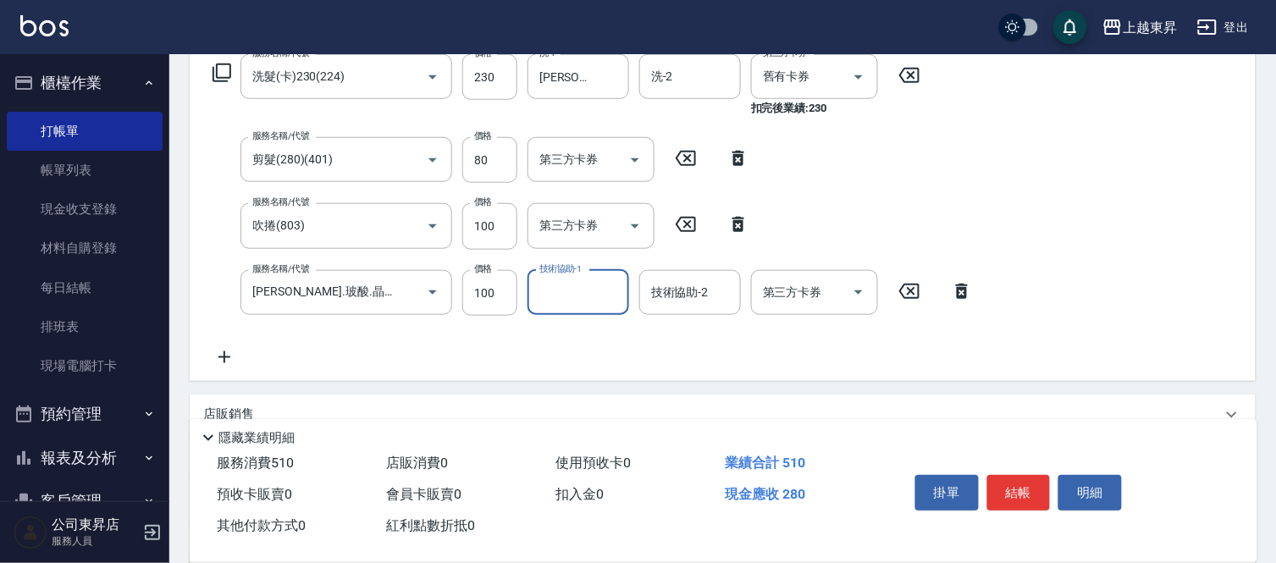
click at [576, 297] on input "技術協助-1" at bounding box center [578, 293] width 86 height 30
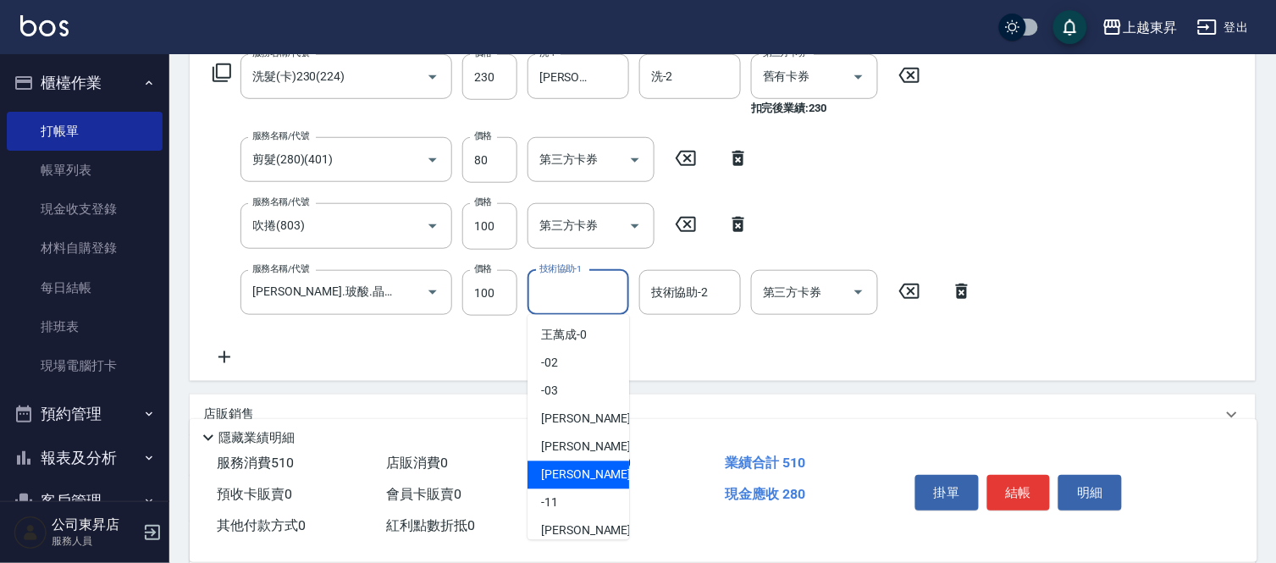
click at [574, 470] on span "[PERSON_NAME]-08" at bounding box center [594, 475] width 107 height 18
type input "[PERSON_NAME]-08"
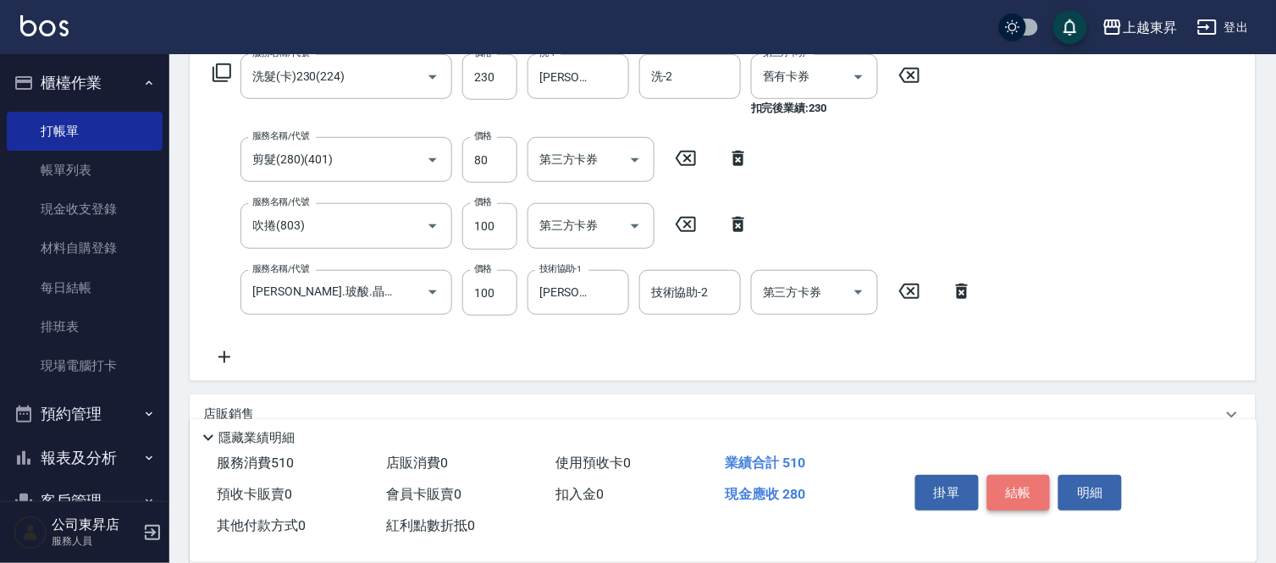
click at [1016, 481] on button "結帳" at bounding box center [1018, 493] width 63 height 36
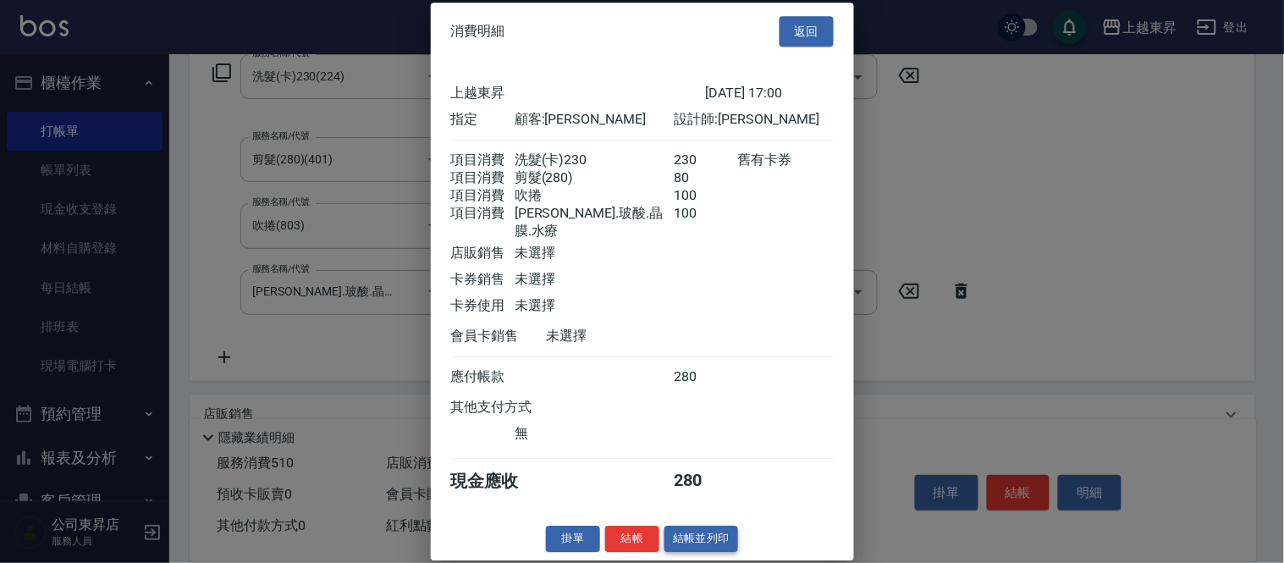
click at [703, 543] on button "結帳並列印" at bounding box center [702, 539] width 74 height 26
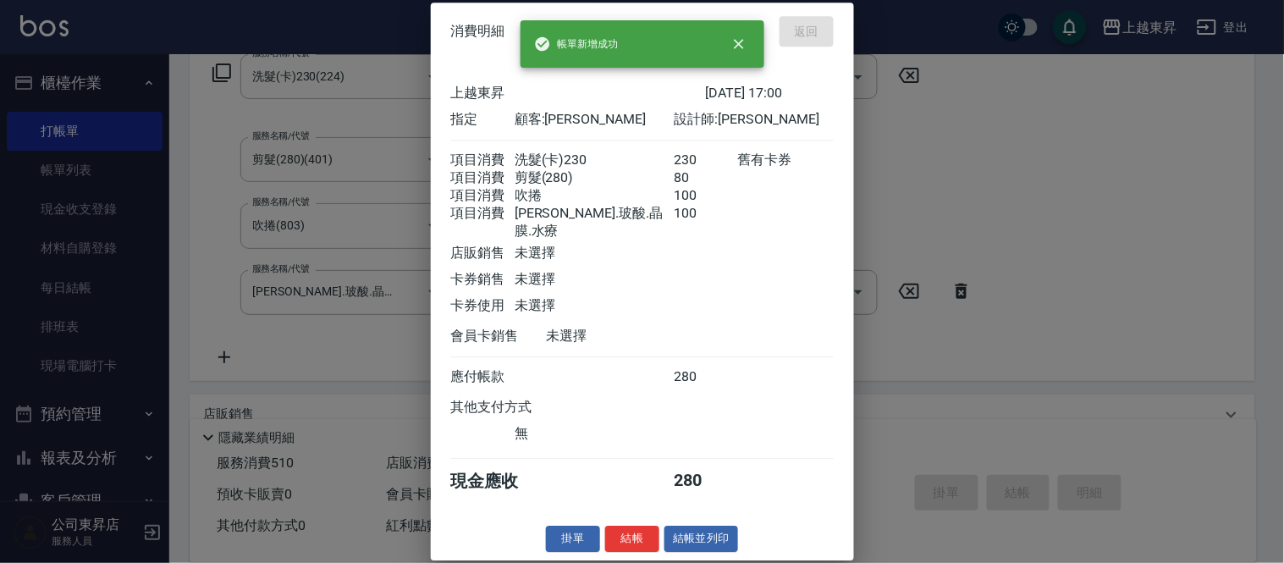
type input "[DATE] 17:08"
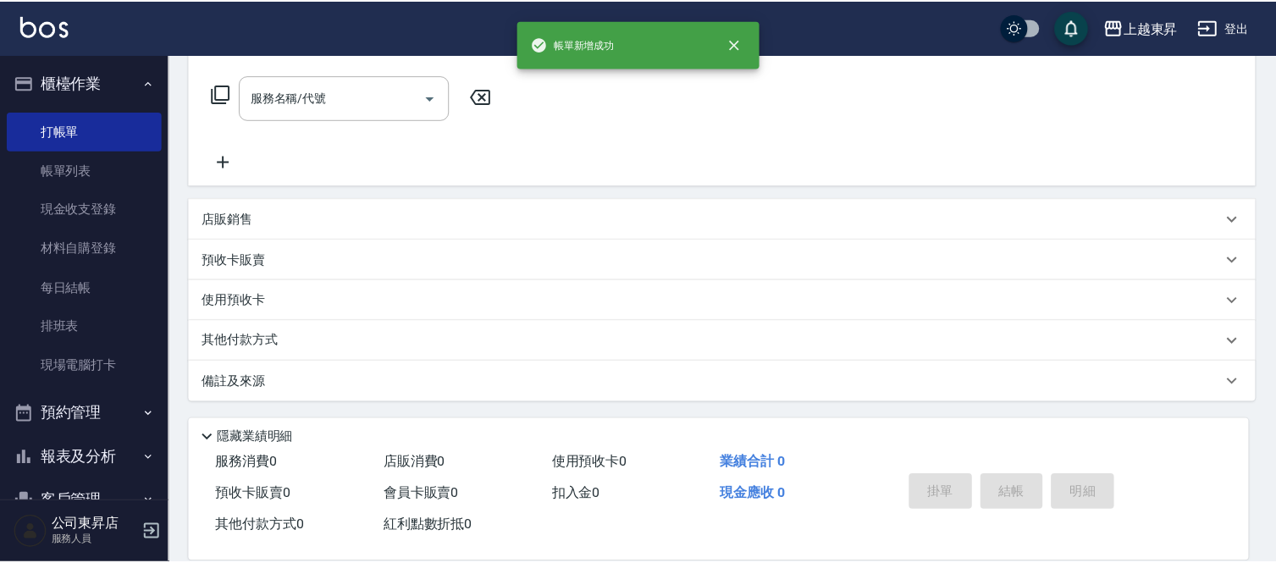
scroll to position [0, 0]
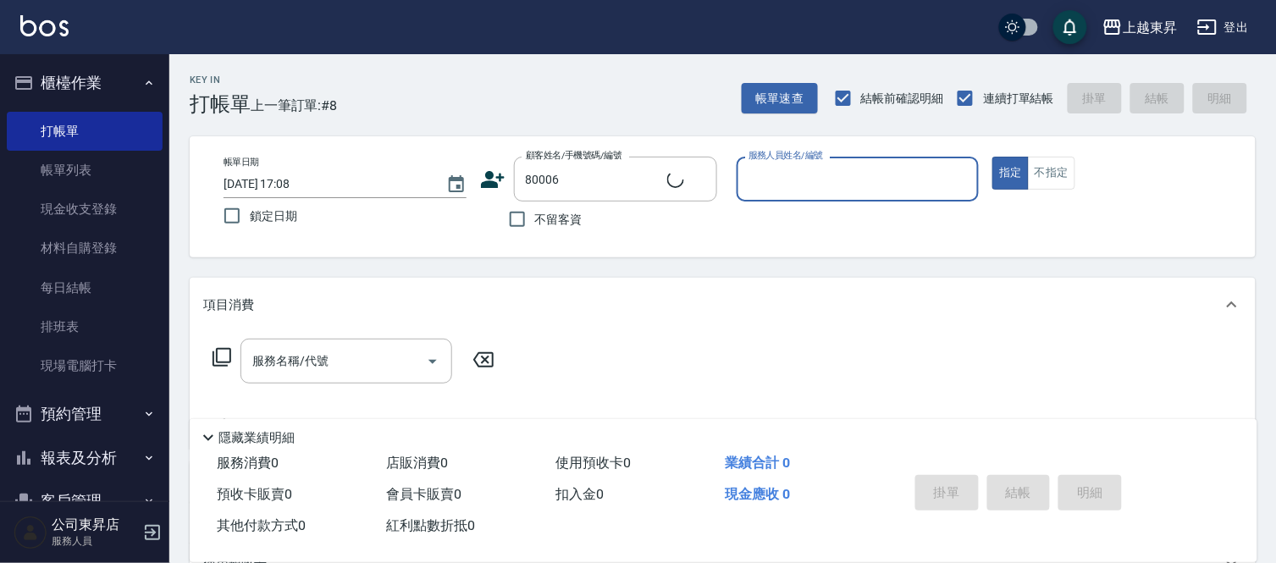
type input "[PERSON_NAME]/0922842878/80006"
type input "[PERSON_NAME]-08"
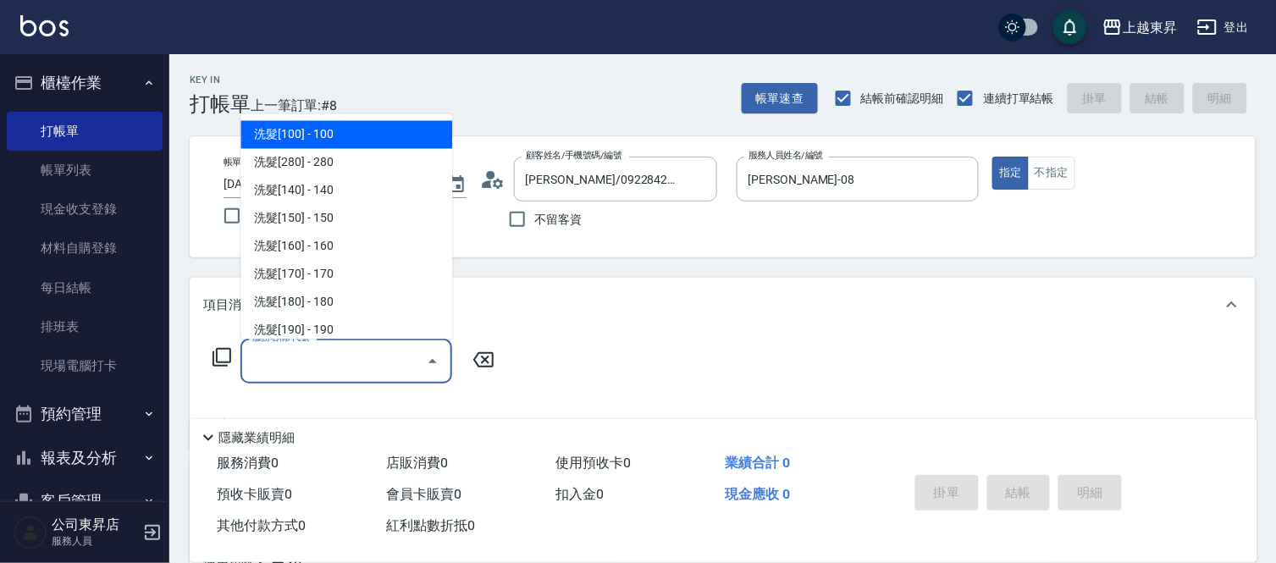
click at [308, 347] on input "服務名稱/代號" at bounding box center [333, 361] width 171 height 30
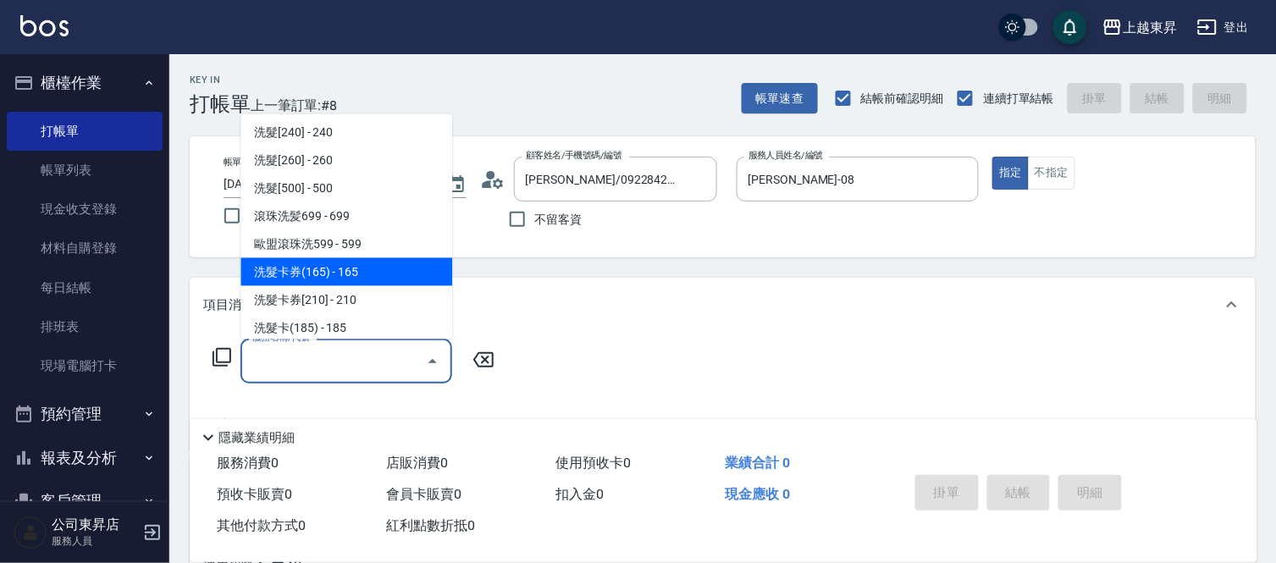
scroll to position [376, 0]
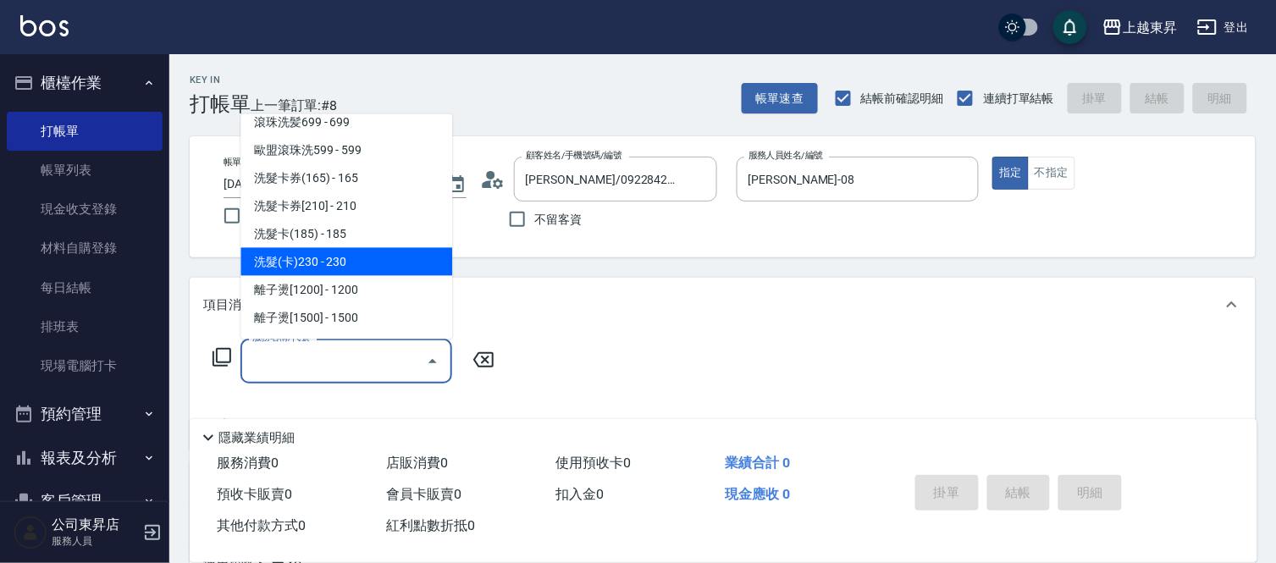
click at [347, 254] on span "洗髮(卡)230 - 230" at bounding box center [346, 262] width 212 height 28
type input "洗髮(卡)230(224)"
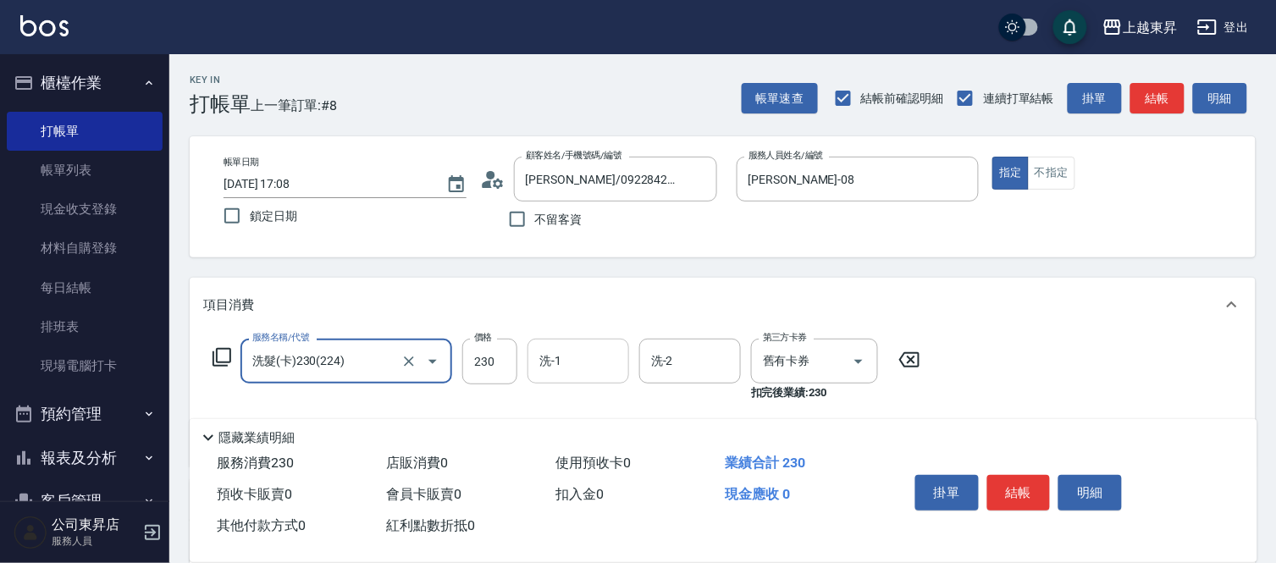
click at [561, 357] on input "洗-1" at bounding box center [578, 361] width 86 height 30
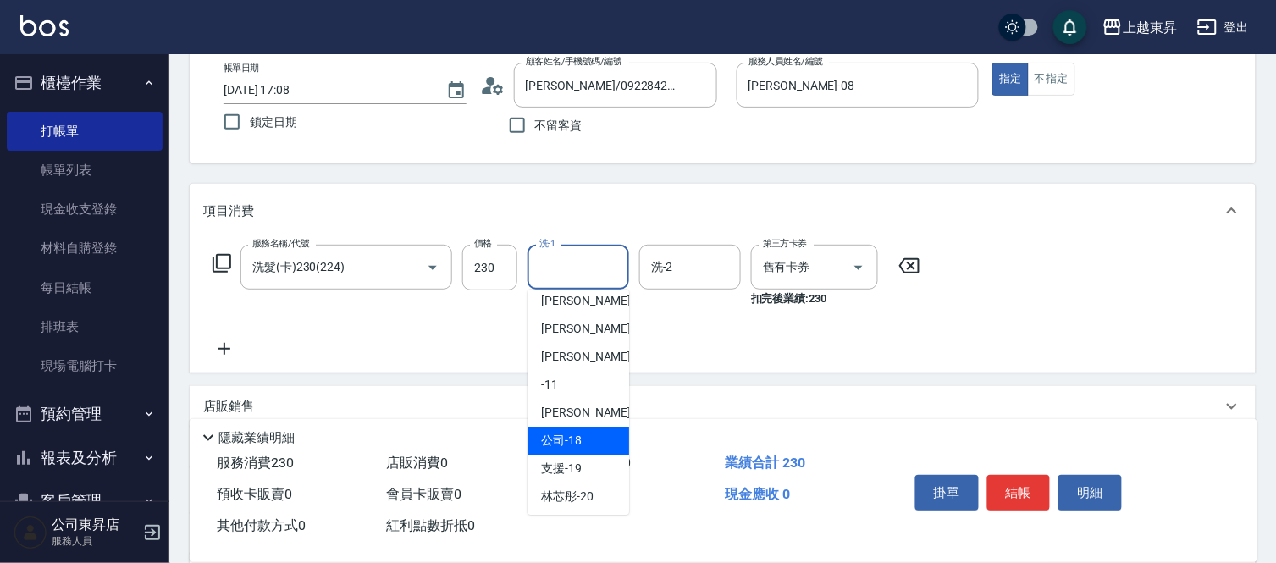
scroll to position [74, 0]
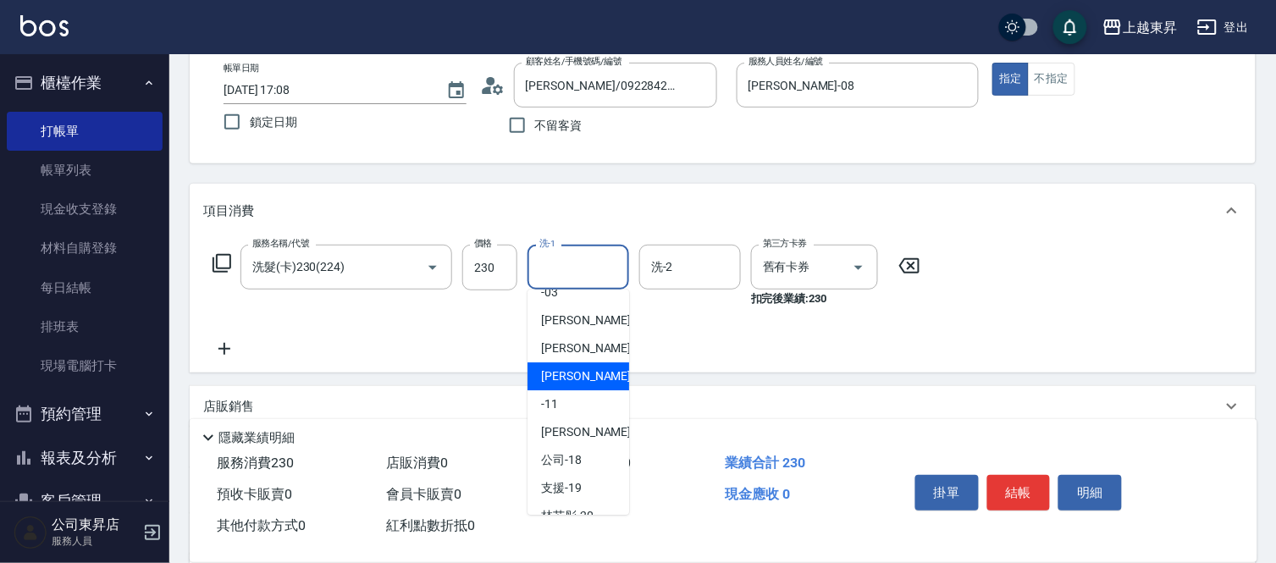
click at [578, 365] on div "[PERSON_NAME]-08" at bounding box center [578, 376] width 102 height 28
type input "[PERSON_NAME]-08"
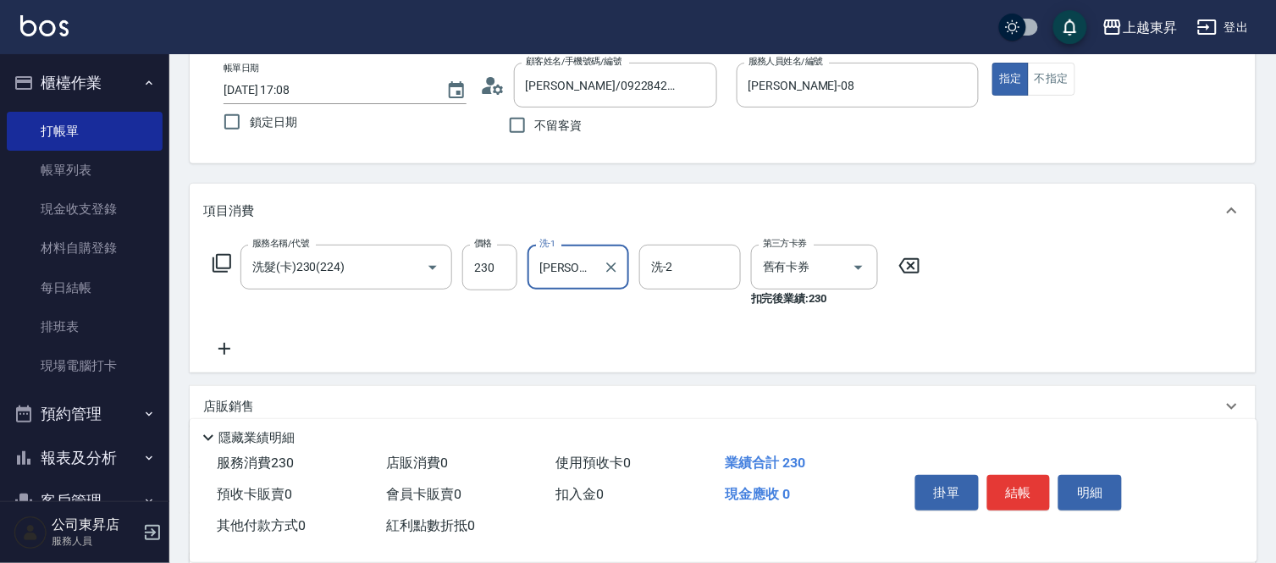
click at [229, 344] on icon at bounding box center [224, 349] width 42 height 20
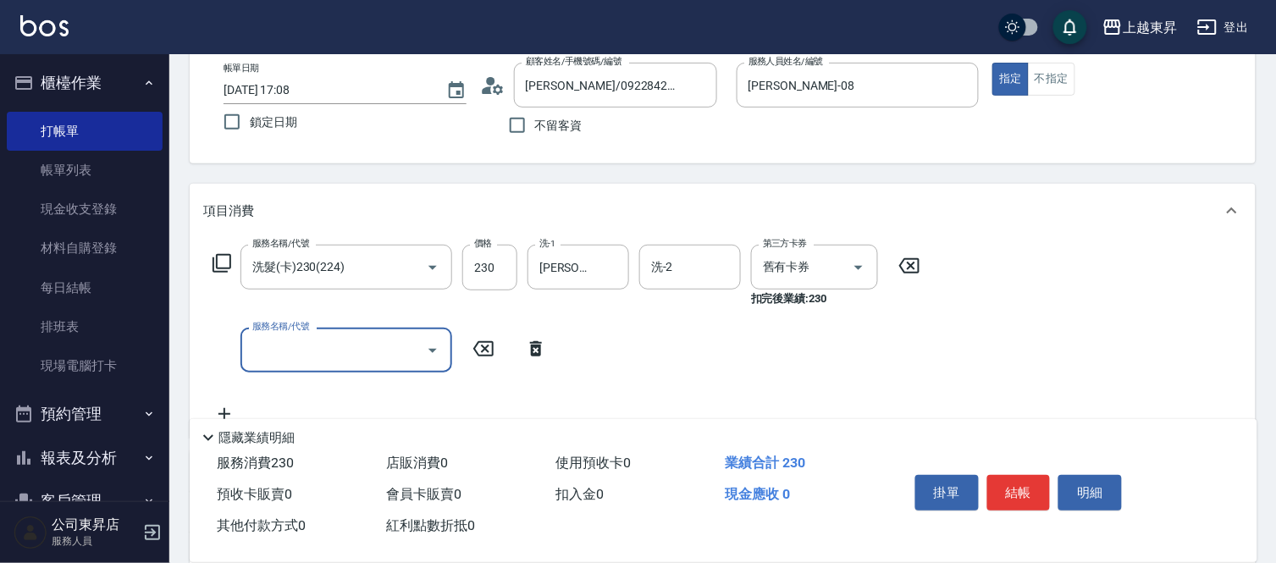
click at [256, 343] on input "服務名稱/代號" at bounding box center [333, 350] width 171 height 30
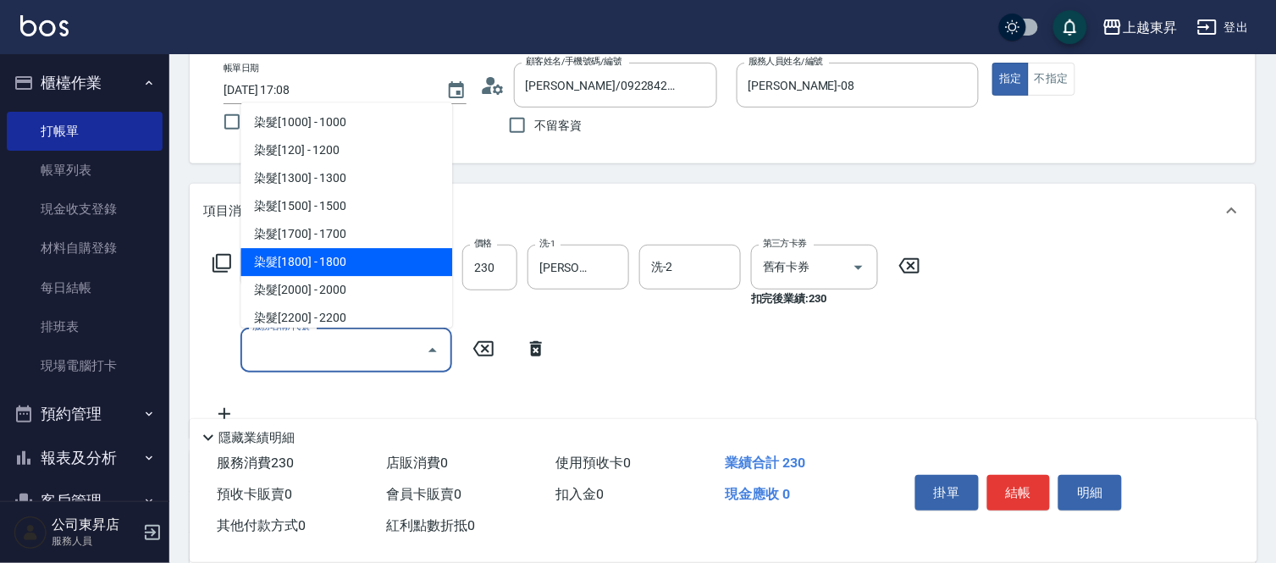
scroll to position [1504, 0]
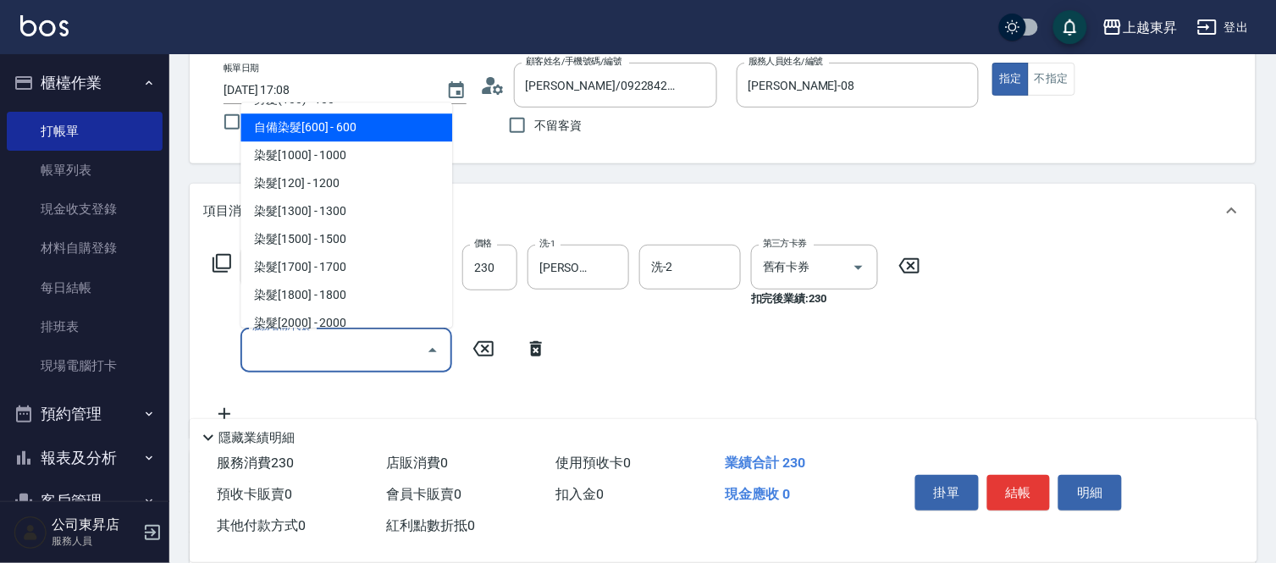
click at [350, 130] on span "自備染髮[600] - 600" at bounding box center [346, 127] width 212 height 28
type input "自備染髮[600](501)"
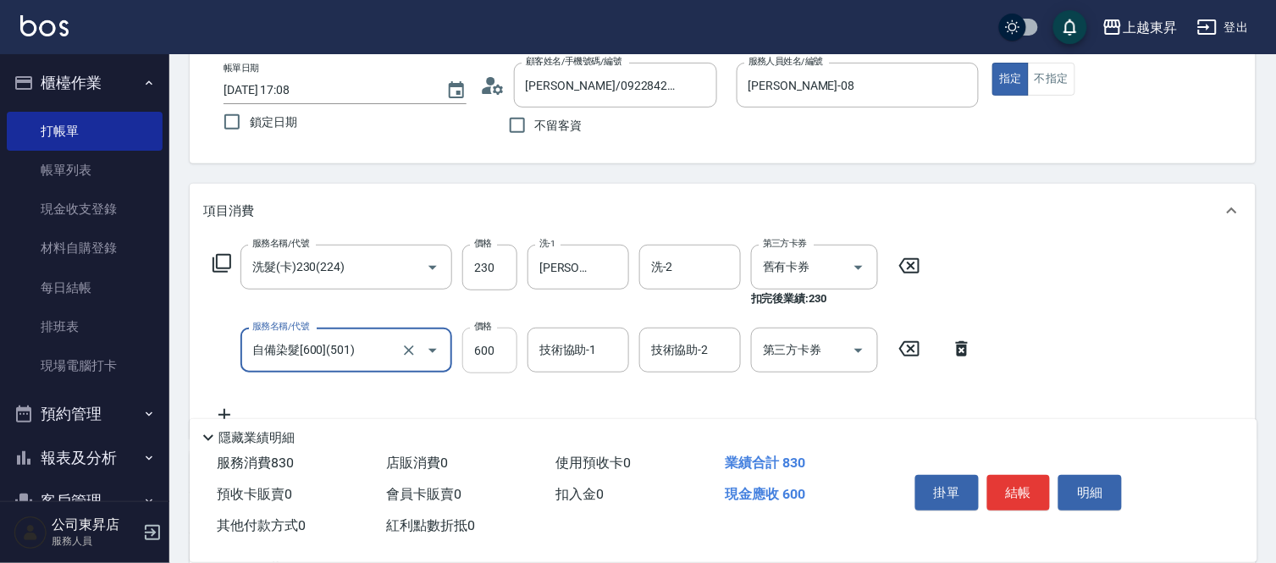
click at [481, 347] on input "600" at bounding box center [489, 351] width 55 height 46
type input "800"
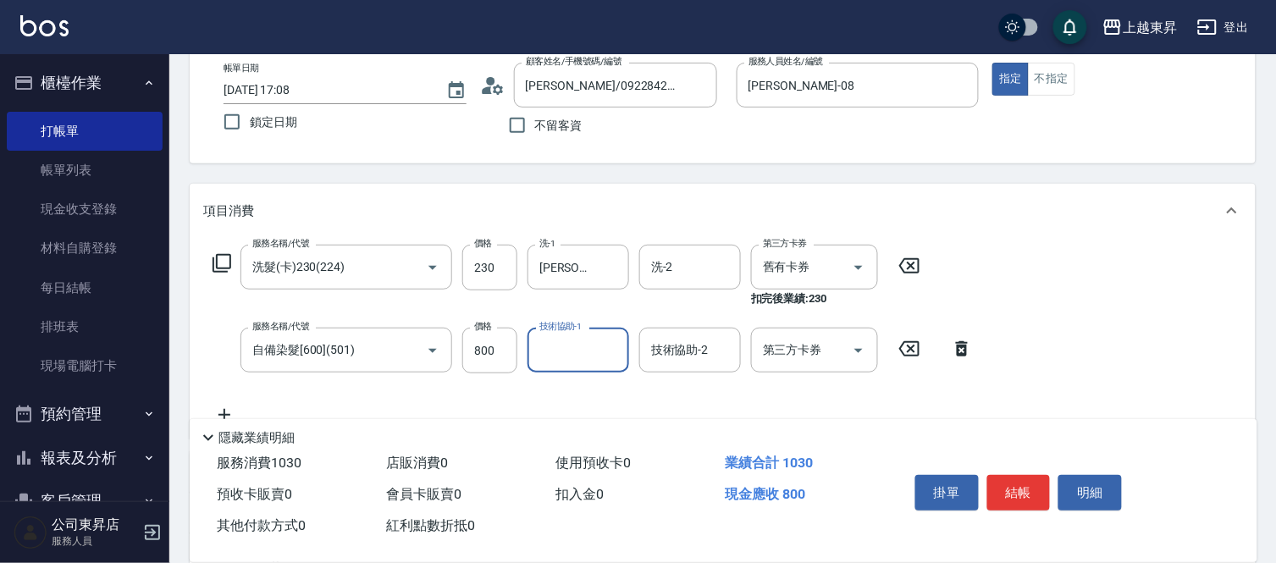
click at [569, 357] on input "技術協助-1" at bounding box center [578, 350] width 86 height 30
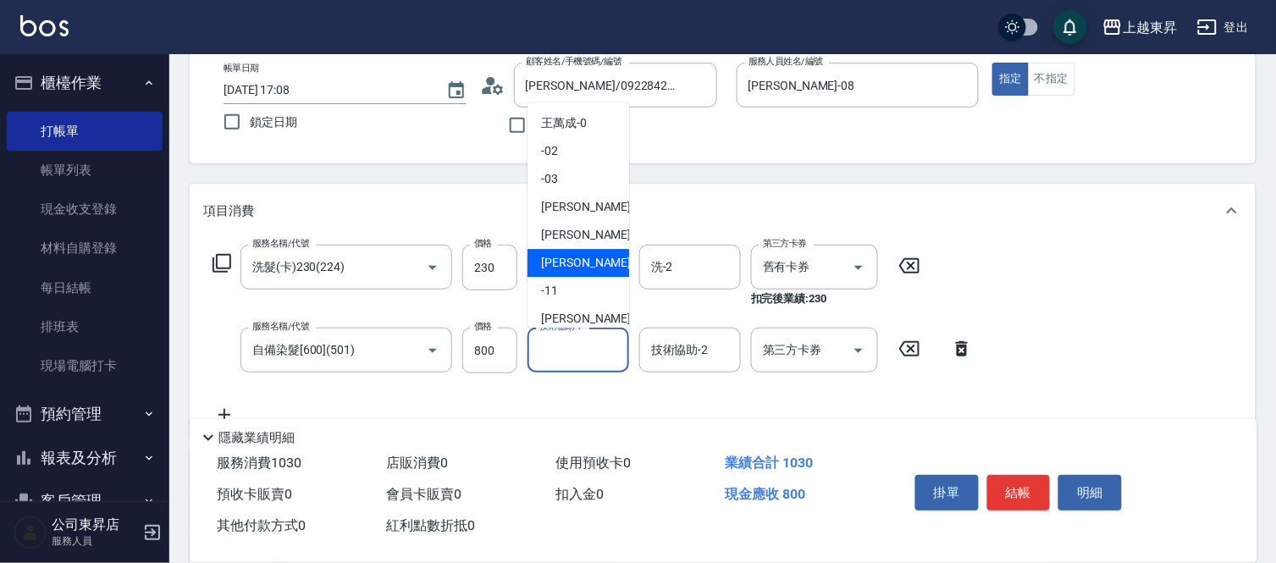
click at [593, 255] on span "[PERSON_NAME]-08" at bounding box center [594, 263] width 107 height 18
type input "[PERSON_NAME]-08"
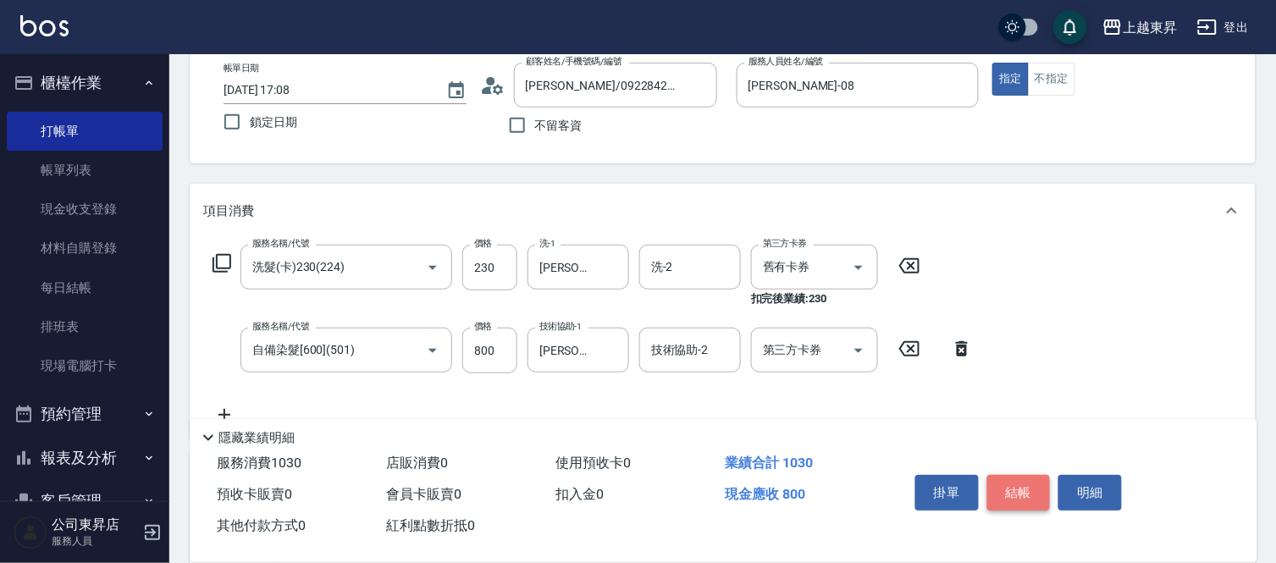
click at [1014, 475] on button "結帳" at bounding box center [1018, 493] width 63 height 36
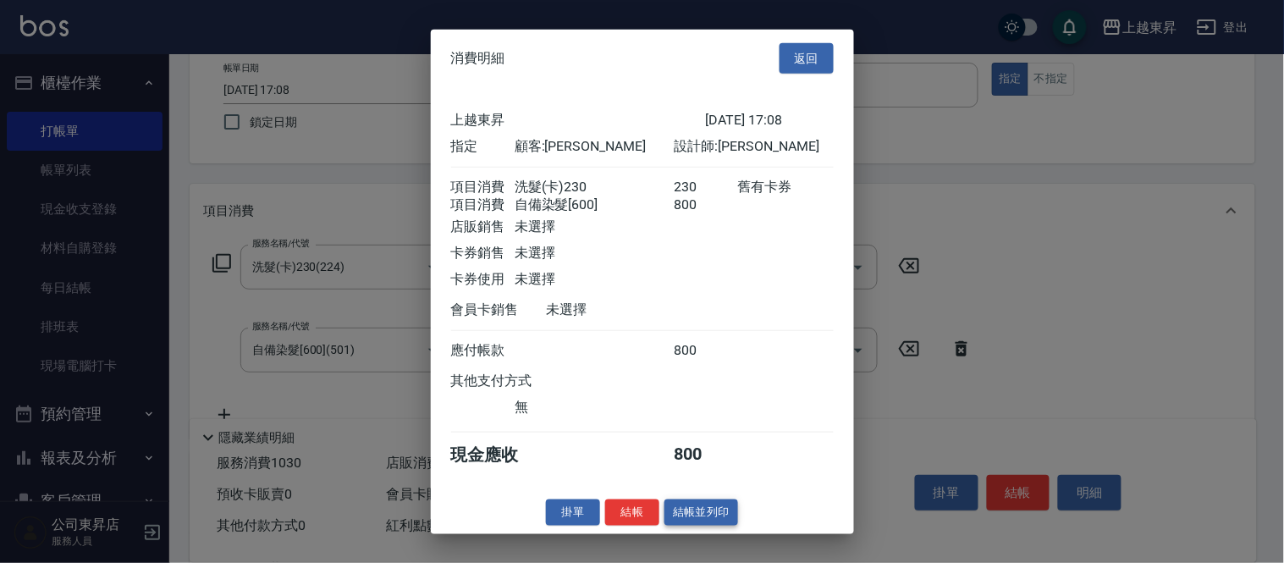
click at [704, 526] on button "結帳並列印" at bounding box center [702, 512] width 74 height 26
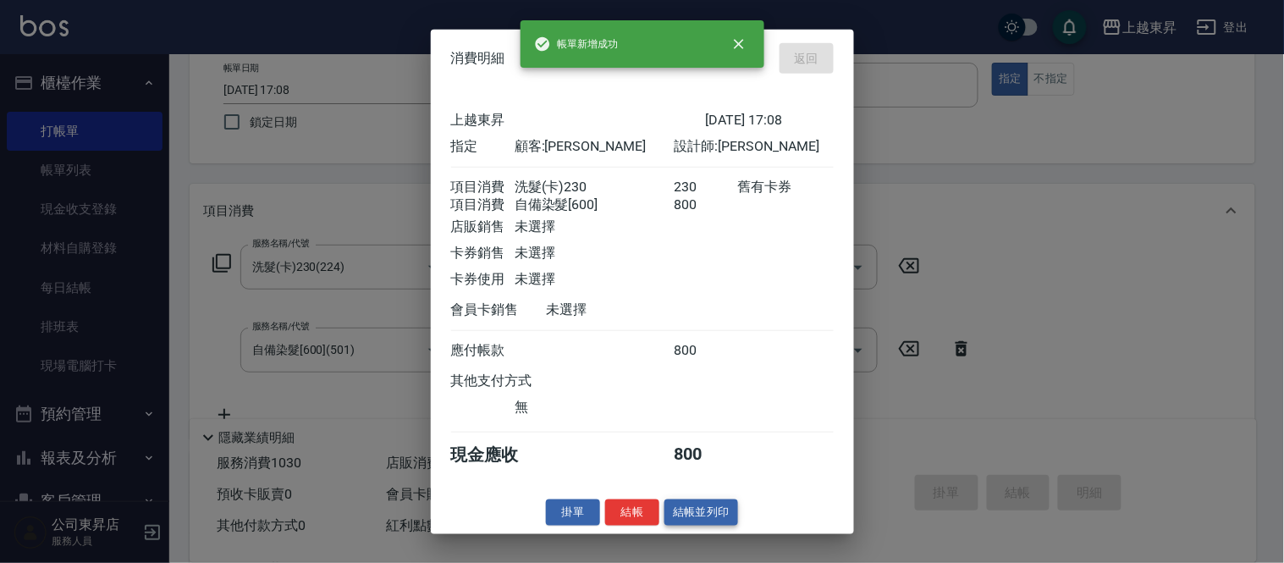
type input "[DATE] 17:09"
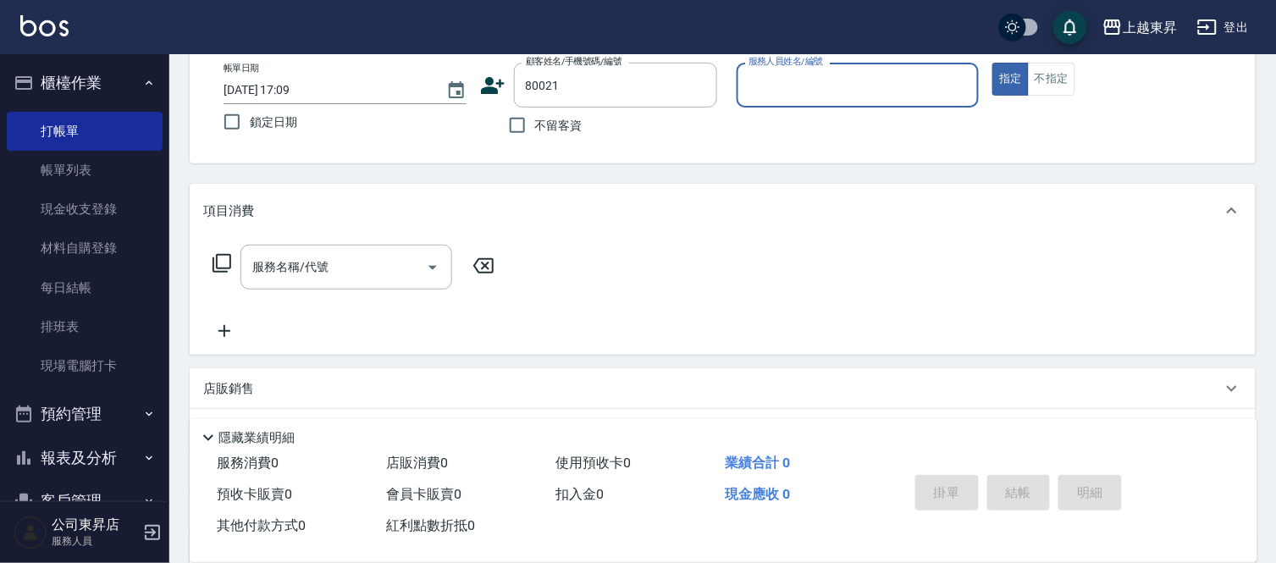
type input "[PERSON_NAME]/0928528779/80021"
type input "[PERSON_NAME]-08"
click at [351, 266] on input "服務名稱/代號" at bounding box center [333, 267] width 171 height 30
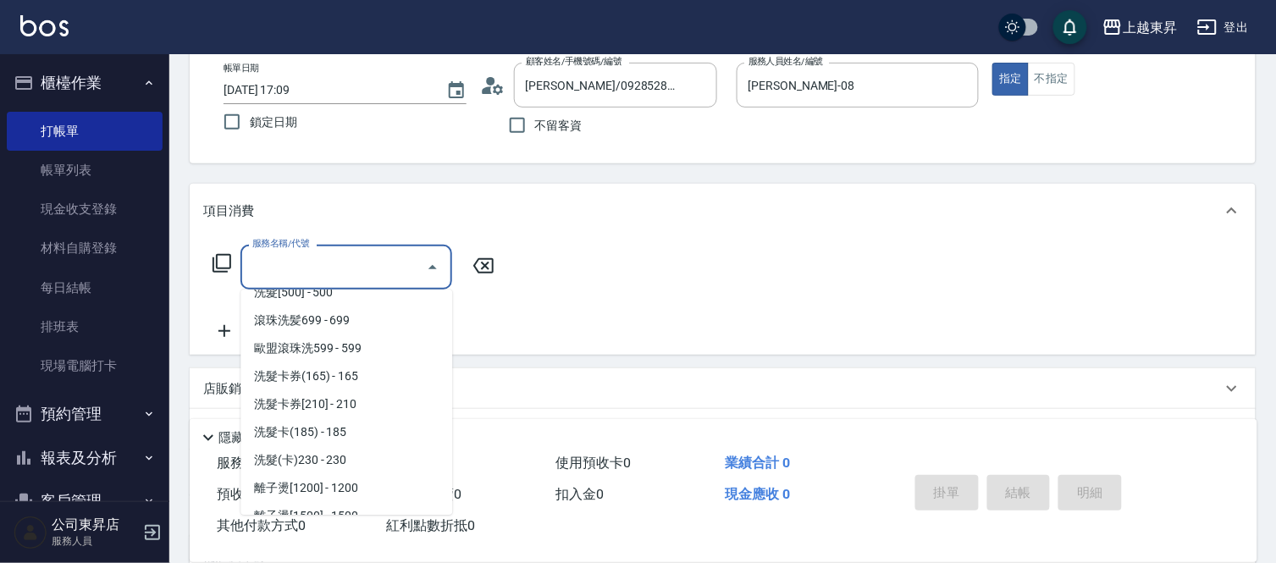
scroll to position [376, 0]
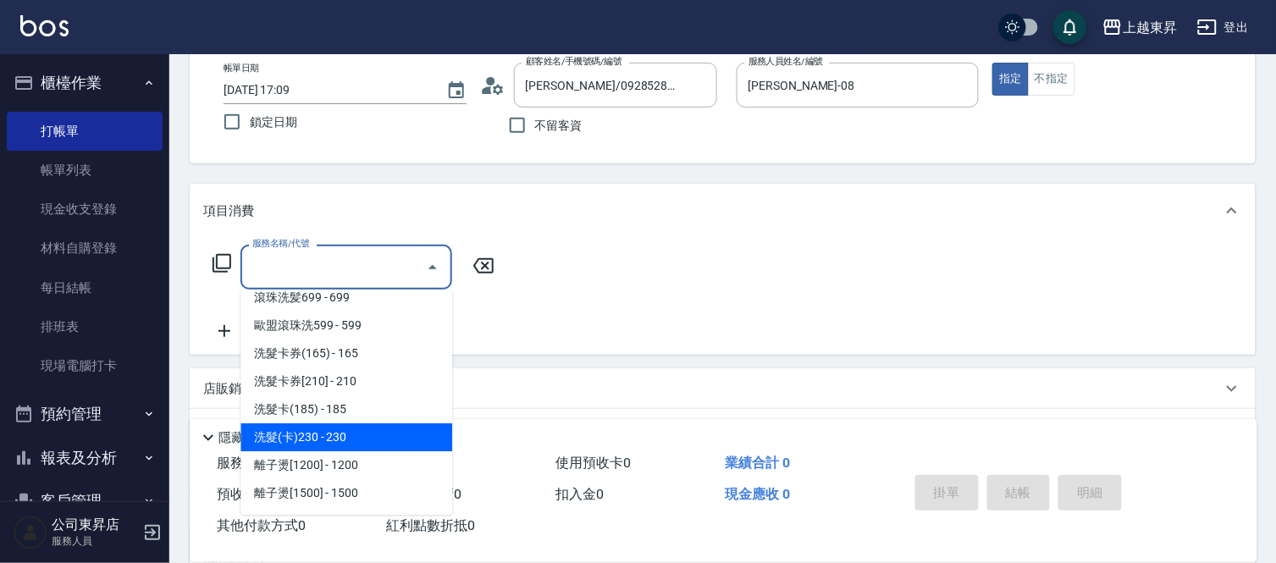
click at [342, 437] on span "洗髮(卡)230 - 230" at bounding box center [346, 437] width 212 height 28
type input "洗髮(卡)230(224)"
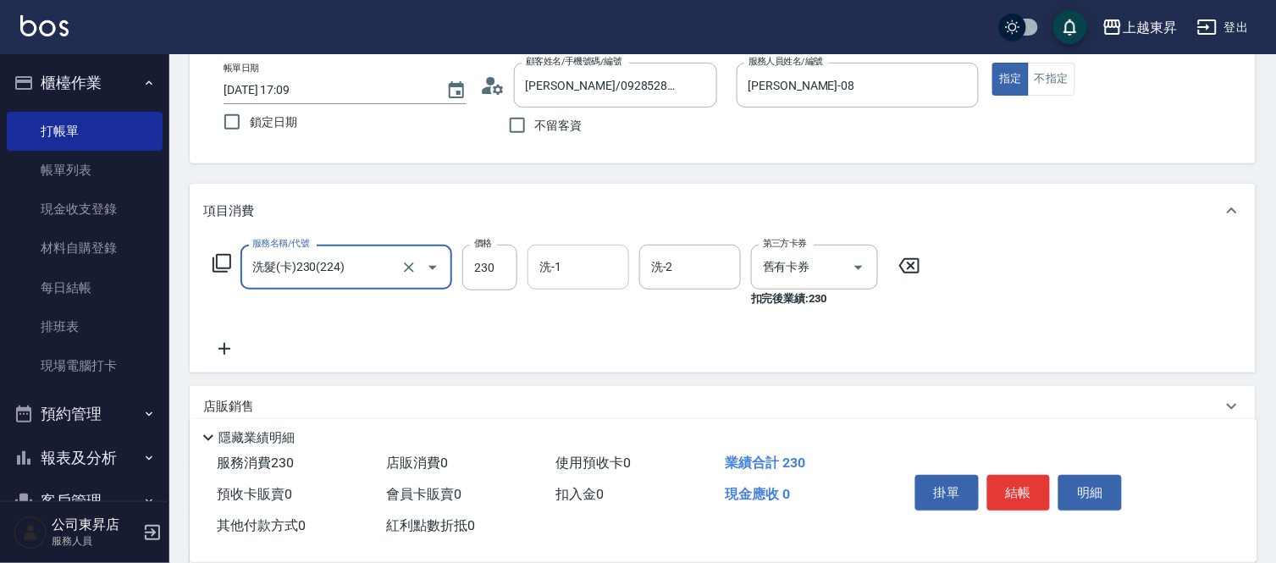
click at [569, 258] on input "洗-1" at bounding box center [578, 267] width 86 height 30
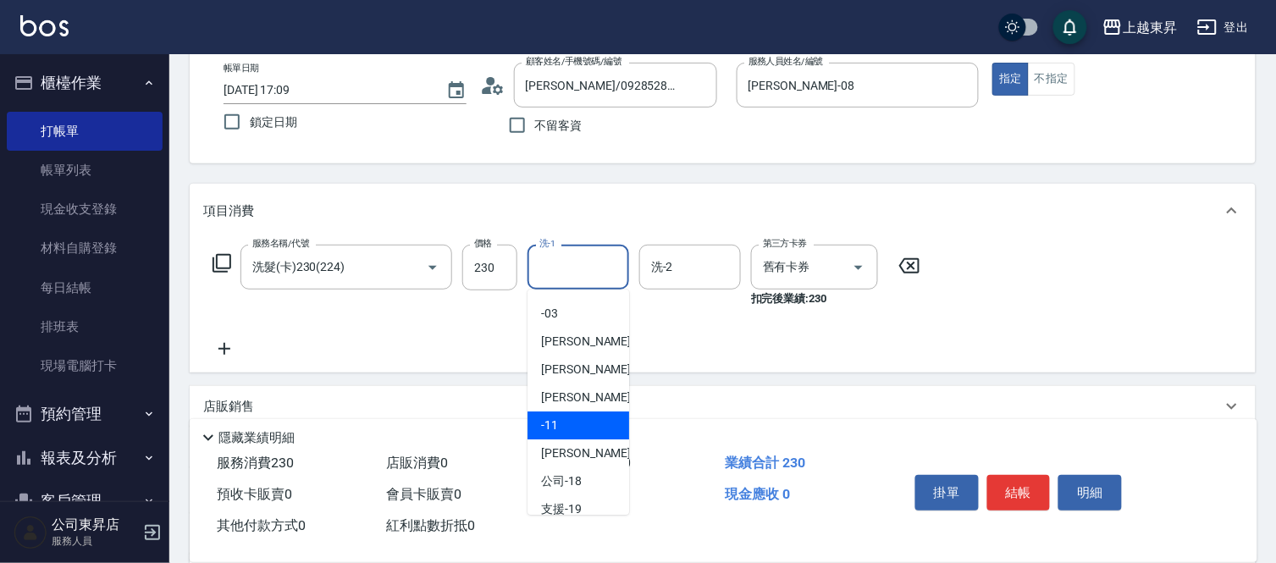
scroll to position [262, 0]
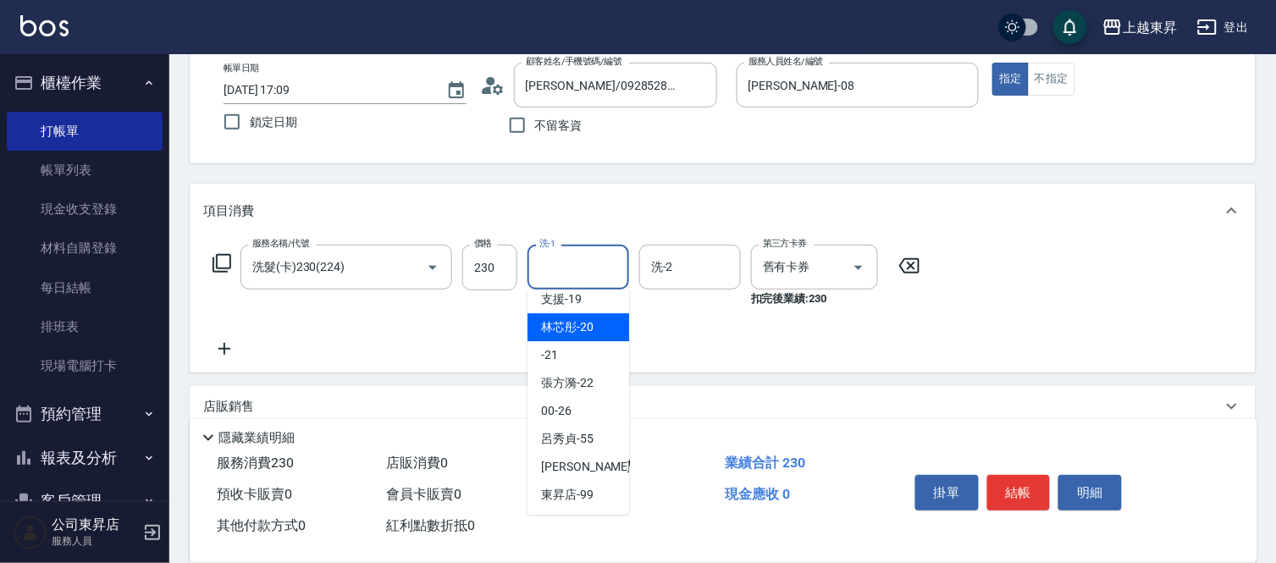
click at [577, 326] on span "林芯彤 -20" at bounding box center [567, 327] width 52 height 18
type input "林芯彤-20"
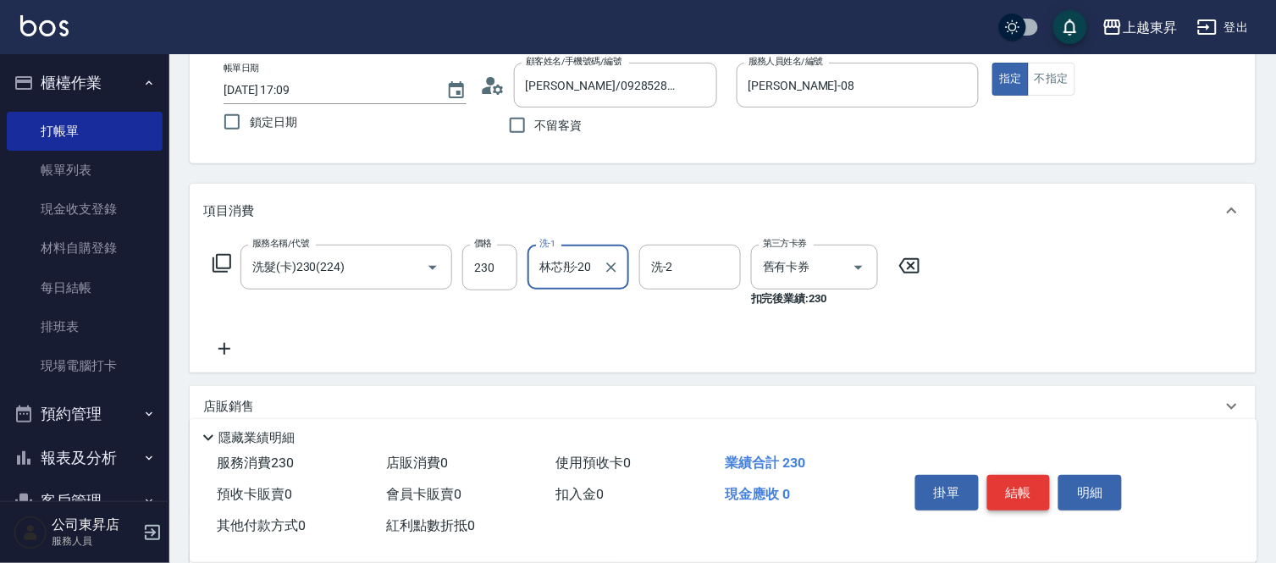
drag, startPoint x: 1008, startPoint y: 489, endPoint x: 1006, endPoint y: 481, distance: 8.8
click at [1008, 488] on button "結帳" at bounding box center [1018, 493] width 63 height 36
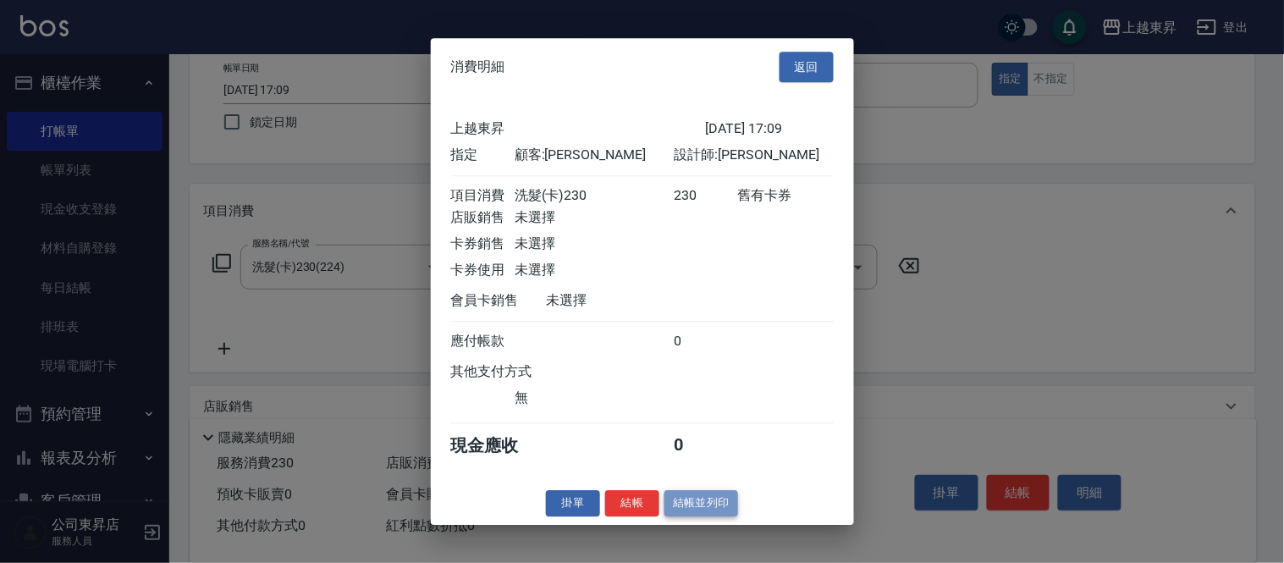
click at [703, 505] on button "結帳並列印" at bounding box center [702, 503] width 74 height 26
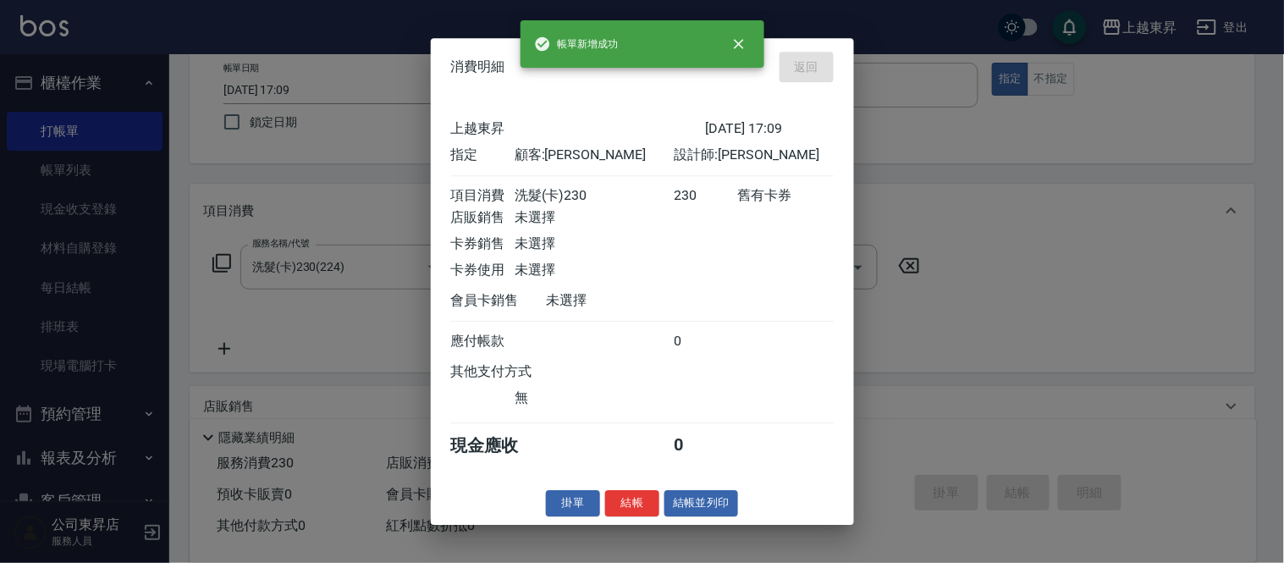
type input "[DATE] 17:10"
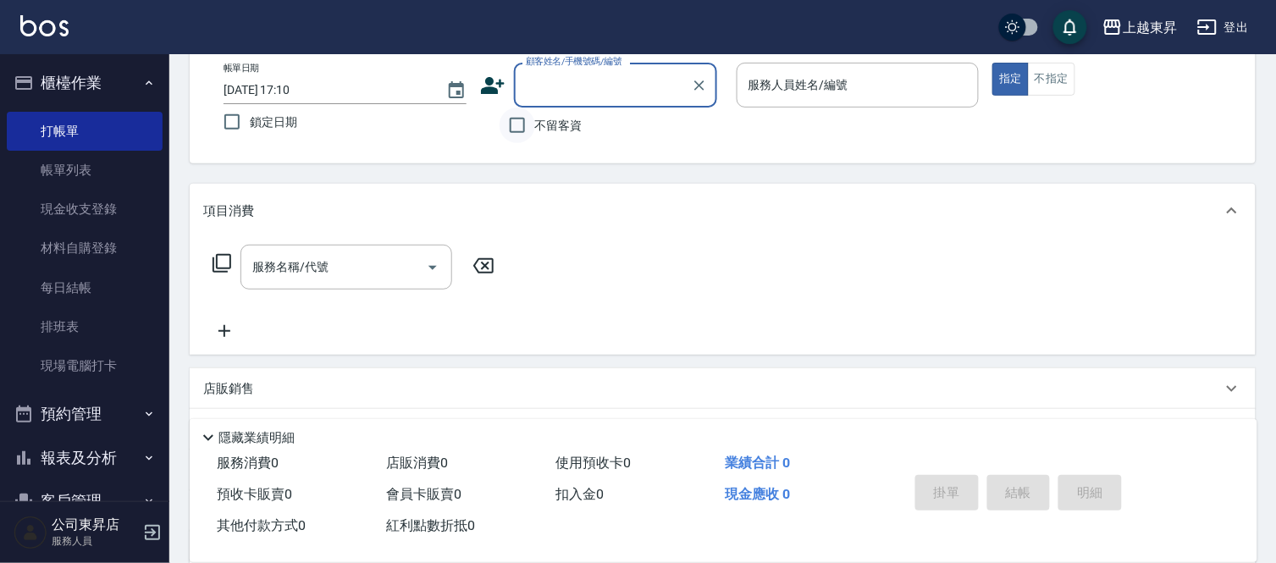
click at [510, 125] on input "不留客資" at bounding box center [517, 126] width 36 height 36
checkbox input "true"
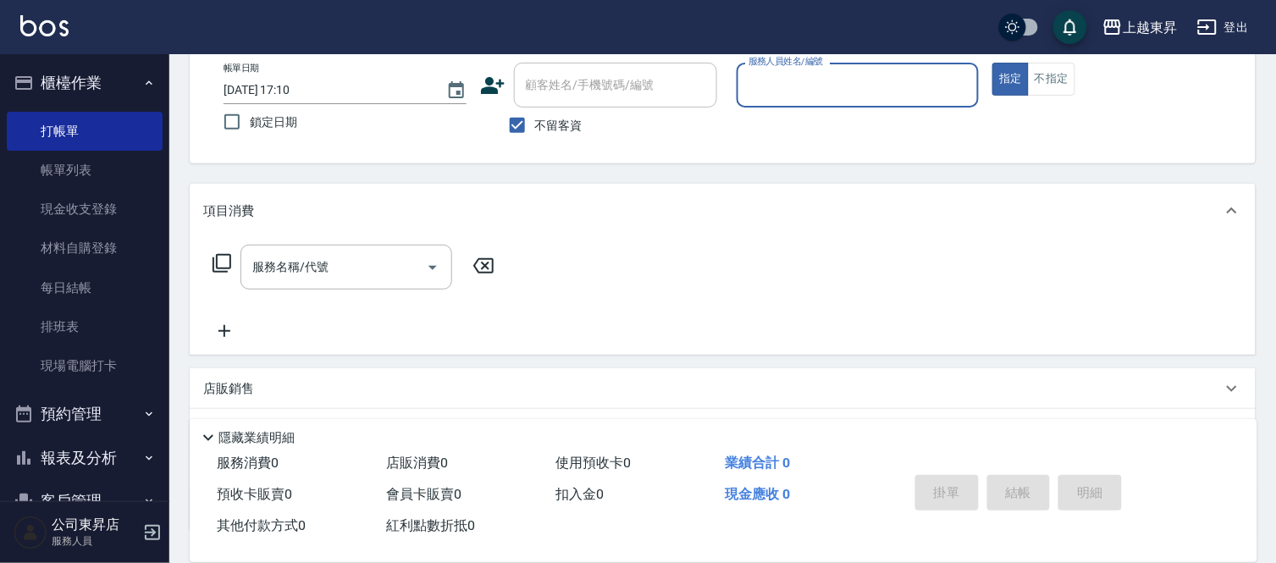
click at [768, 96] on input "服務人員姓名/編號" at bounding box center [858, 85] width 228 height 30
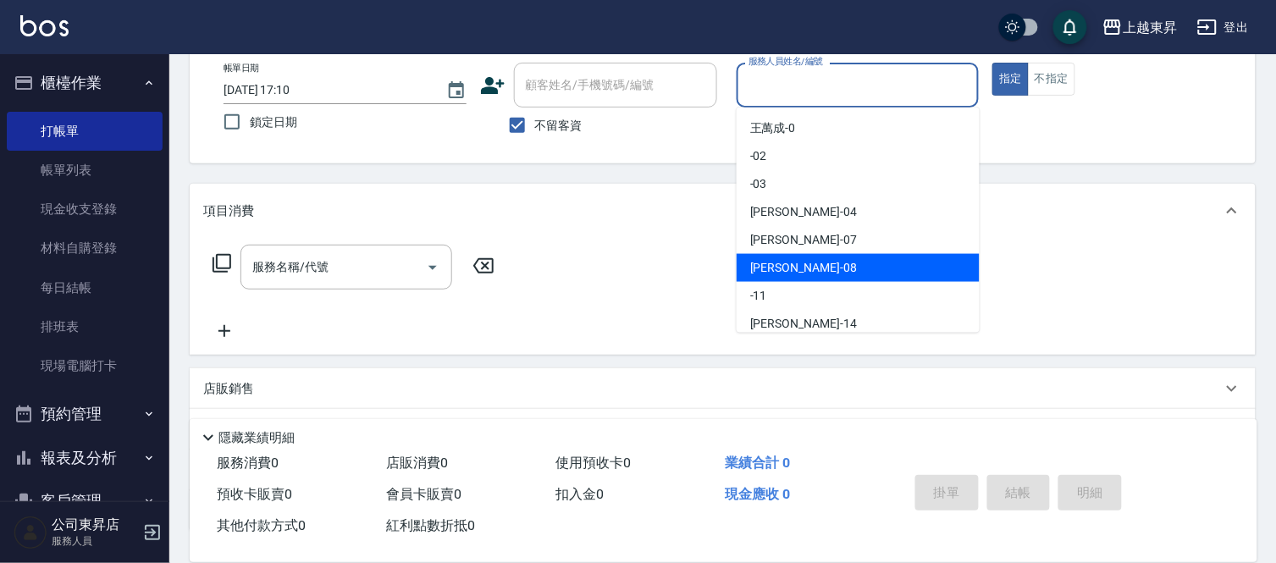
click at [797, 265] on span "[PERSON_NAME]-08" at bounding box center [803, 268] width 107 height 18
type input "[PERSON_NAME]-08"
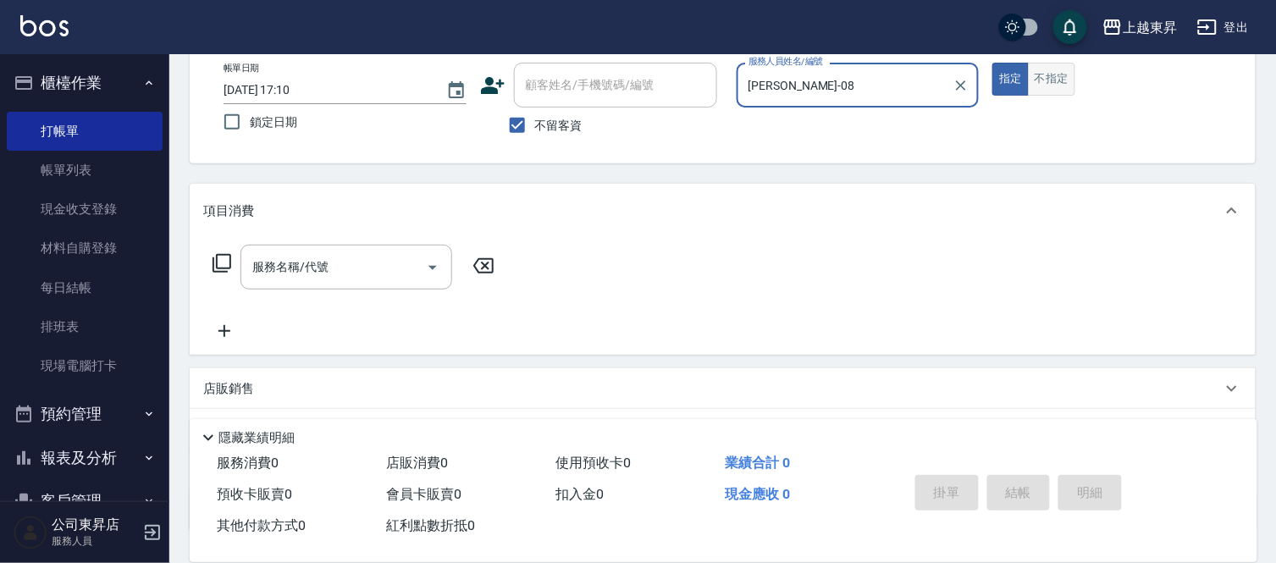
click at [1046, 82] on button "不指定" at bounding box center [1051, 79] width 47 height 33
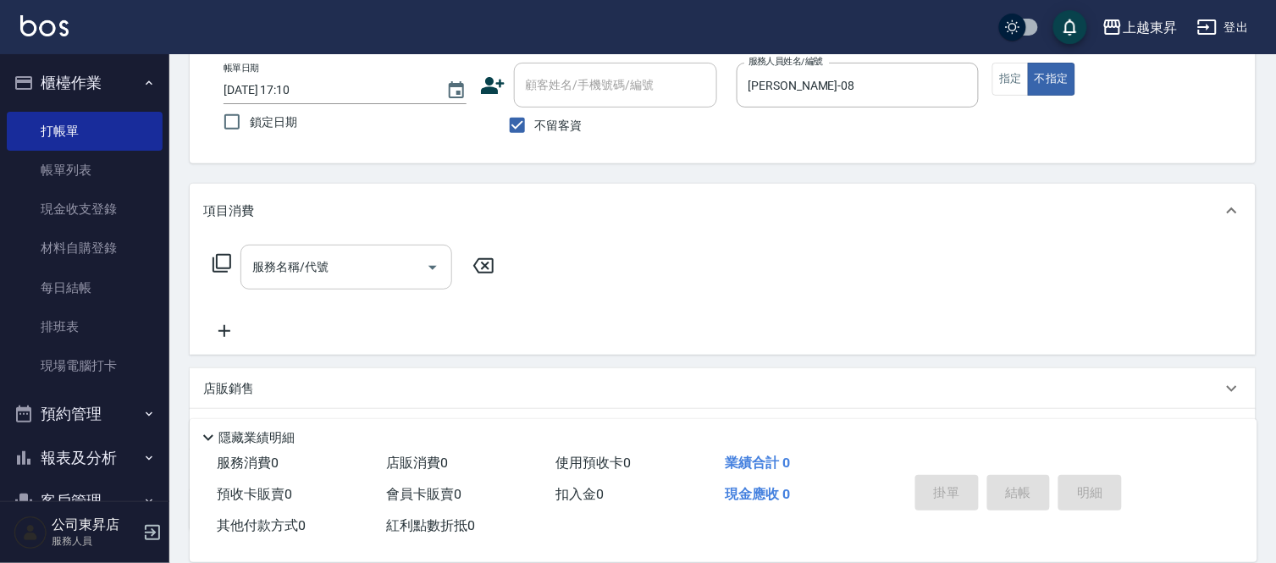
click at [293, 262] on div "服務名稱/代號 服務名稱/代號" at bounding box center [346, 267] width 212 height 45
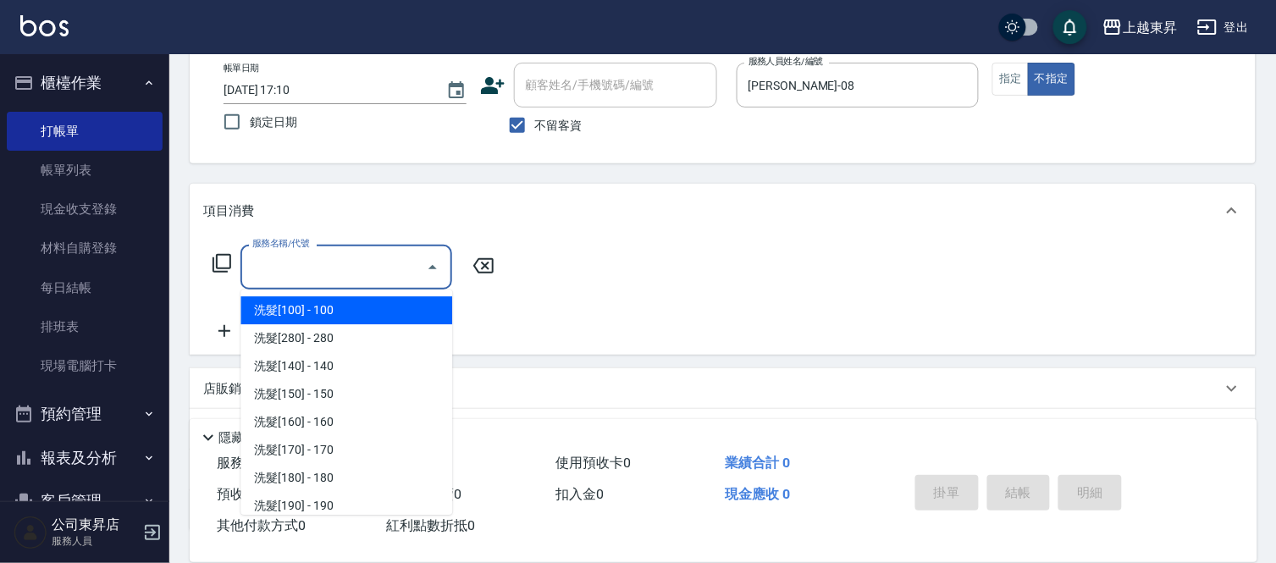
click at [327, 309] on span "洗髮[100] - 100" at bounding box center [346, 310] width 212 height 28
type input "洗髮[100](201)"
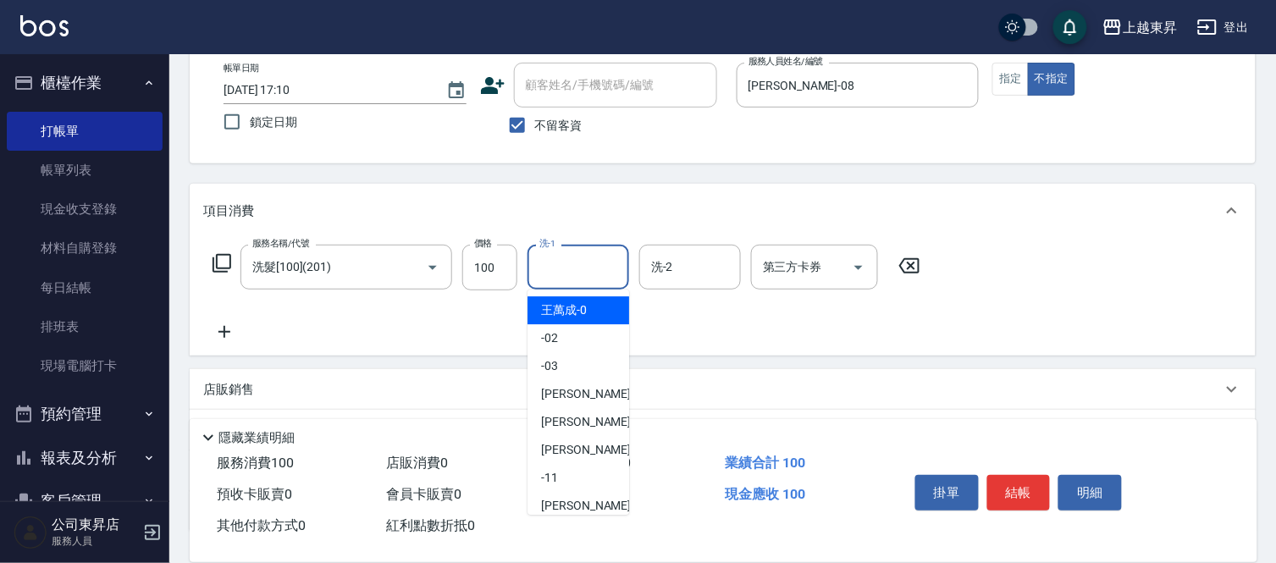
click at [569, 269] on input "洗-1" at bounding box center [578, 267] width 86 height 30
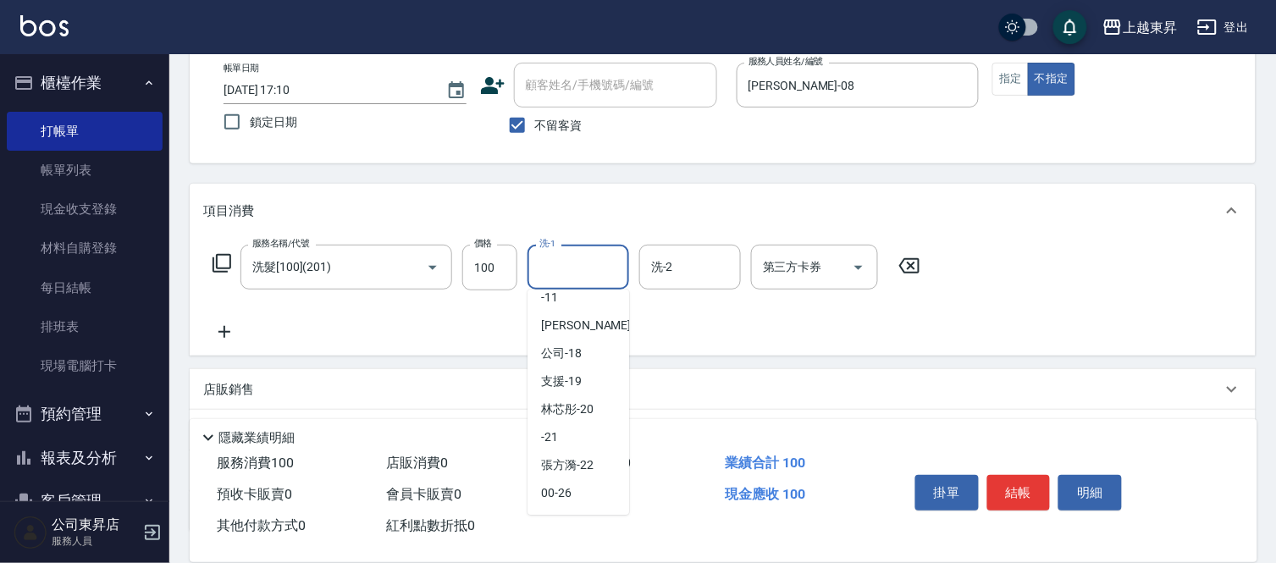
scroll to position [188, 0]
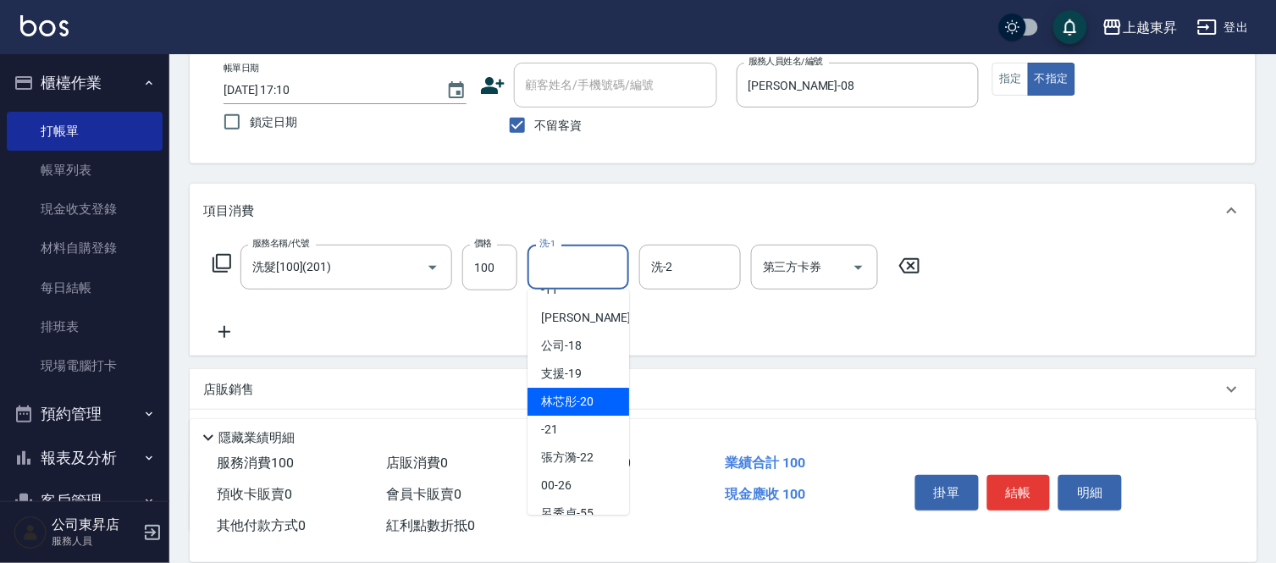
click at [595, 399] on div "林芯彤 -20" at bounding box center [578, 402] width 102 height 28
type input "林芯彤-20"
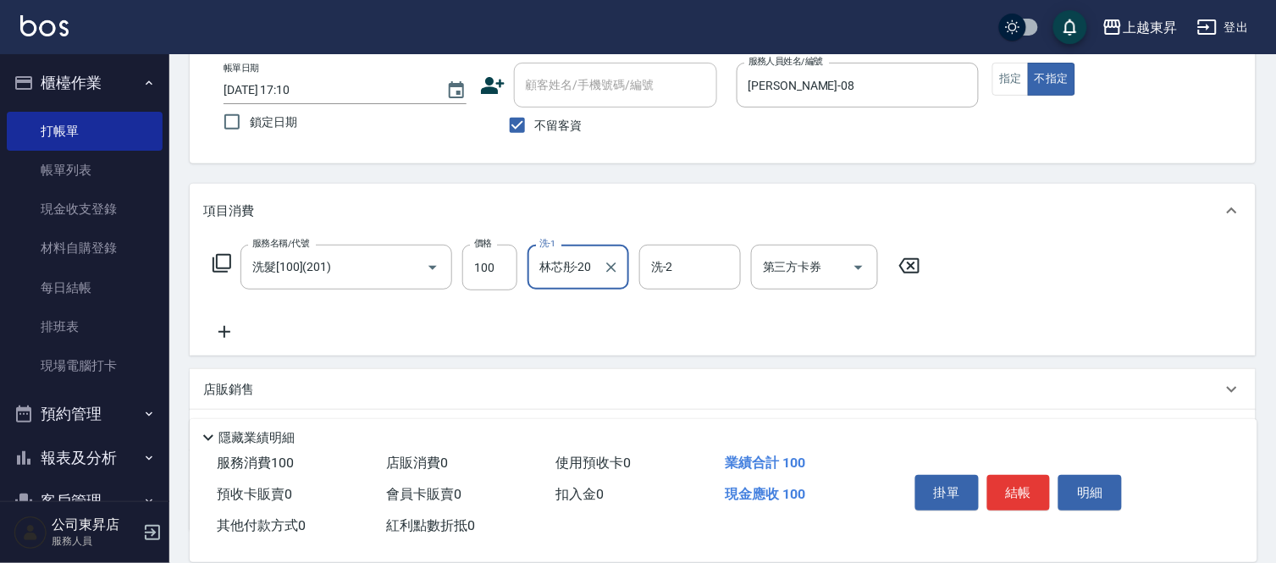
click at [221, 334] on icon at bounding box center [224, 332] width 42 height 20
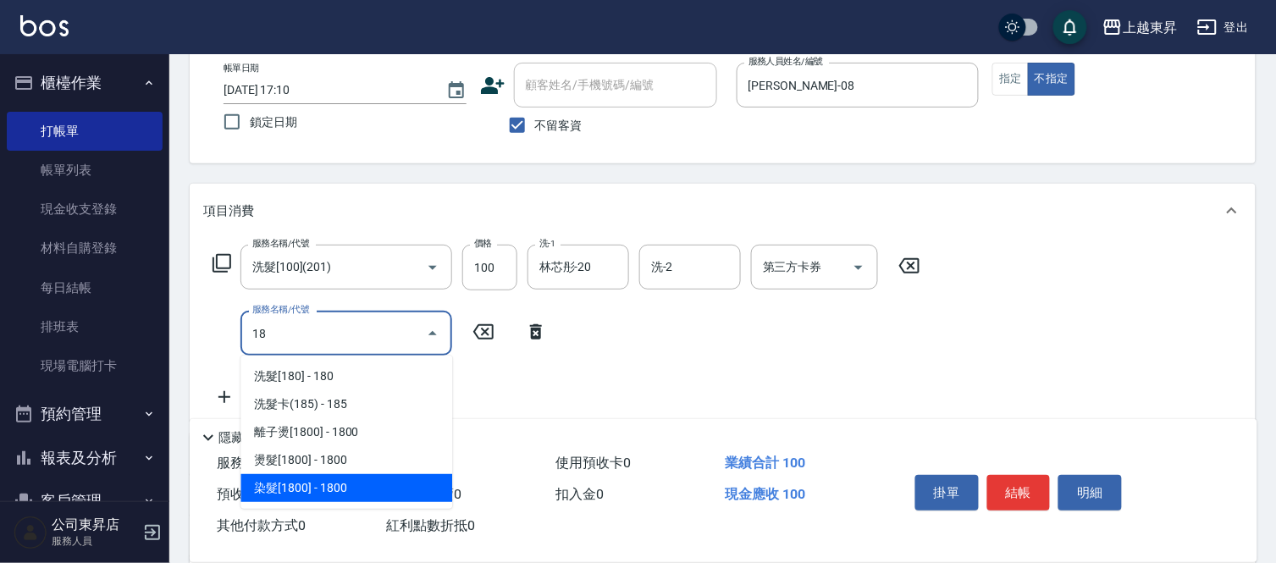
click at [301, 481] on span "染髮[1800] - 1800" at bounding box center [346, 488] width 212 height 28
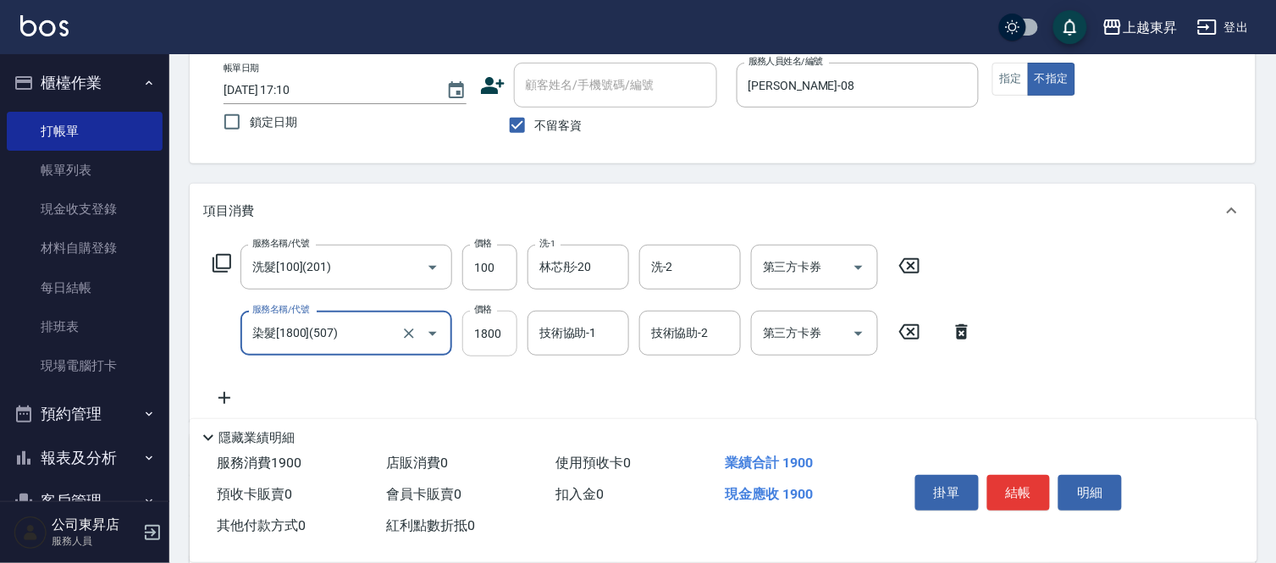
type input "染髮[1800](507)"
click at [493, 327] on input "1800" at bounding box center [489, 334] width 55 height 46
type input "1900"
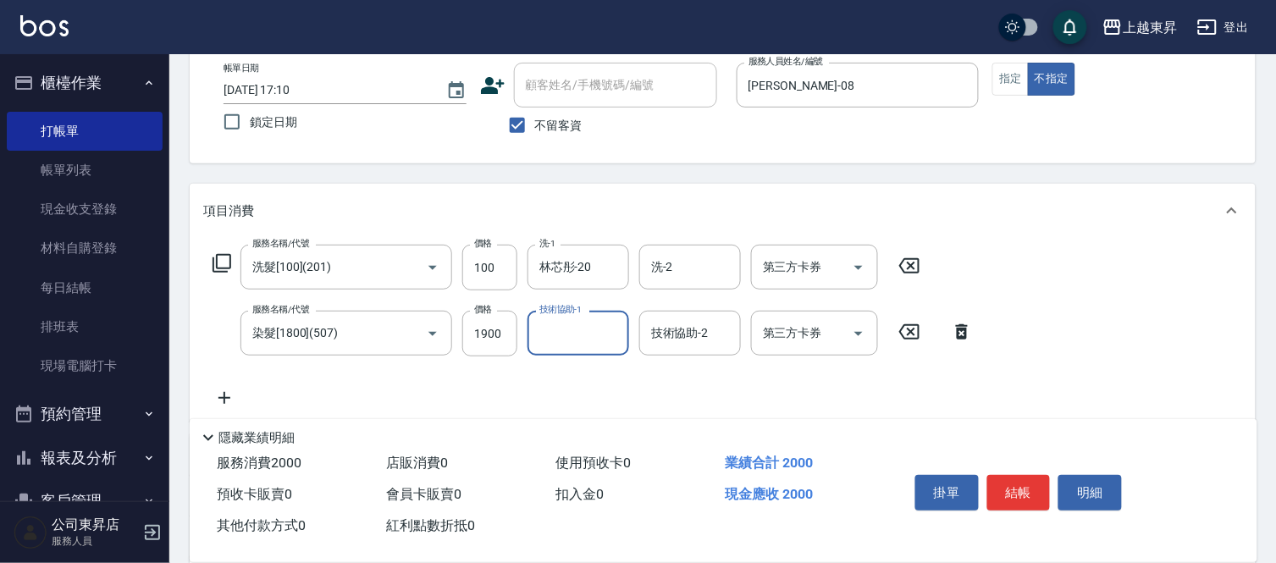
click at [547, 328] on input "技術協助-1" at bounding box center [578, 333] width 86 height 30
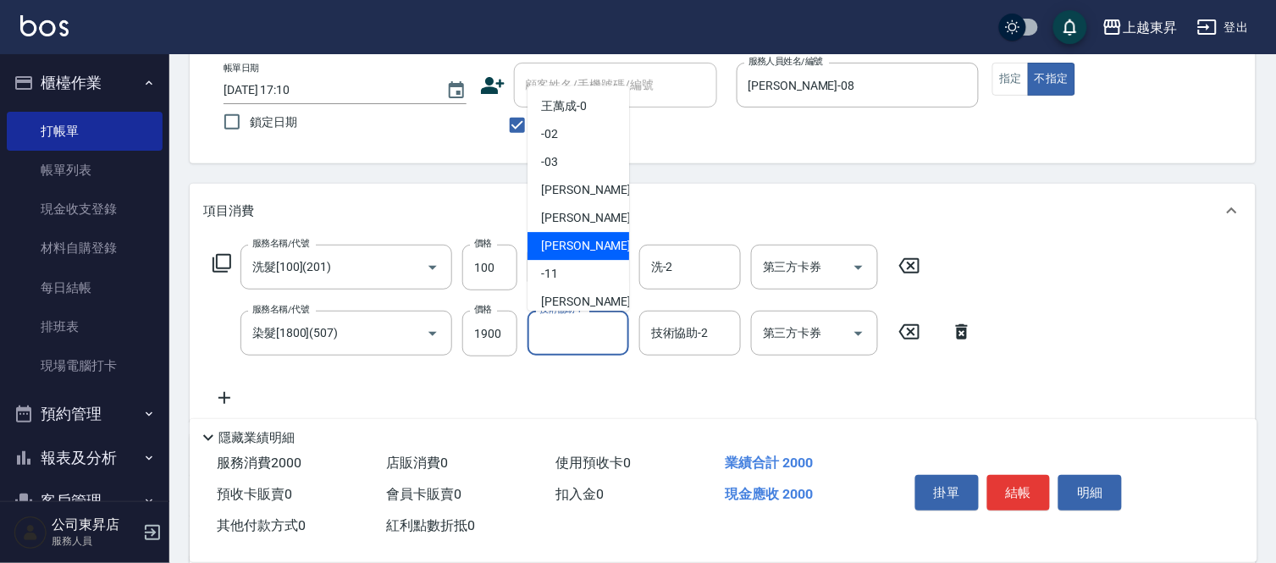
click at [565, 243] on span "[PERSON_NAME]-08" at bounding box center [594, 246] width 107 height 18
type input "[PERSON_NAME]-08"
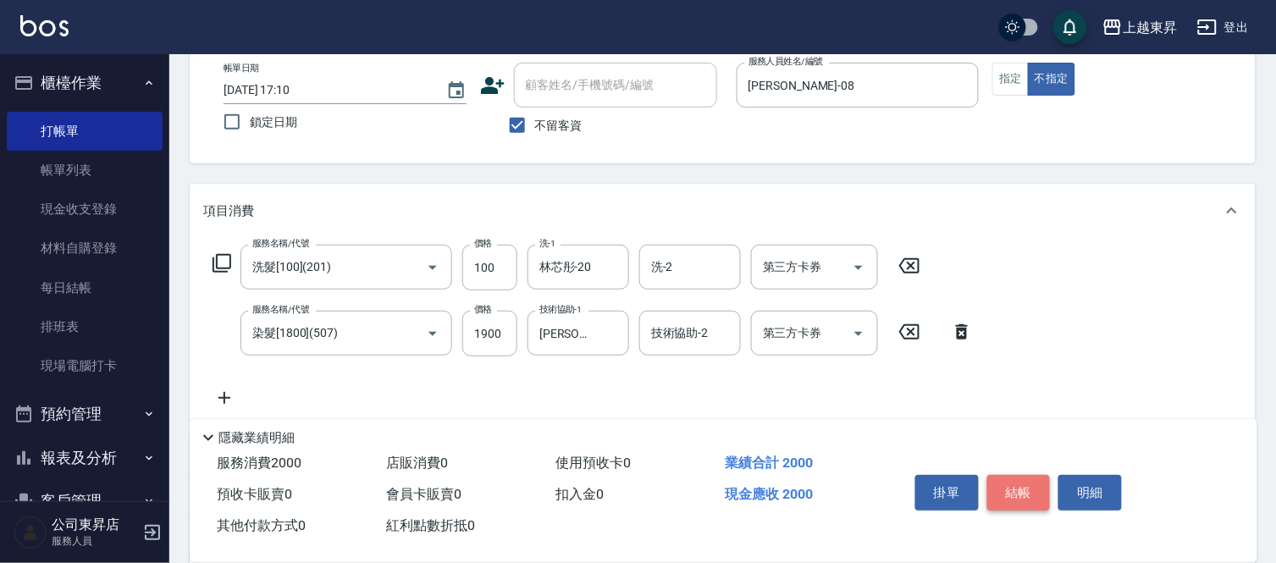
click at [1027, 491] on button "結帳" at bounding box center [1018, 493] width 63 height 36
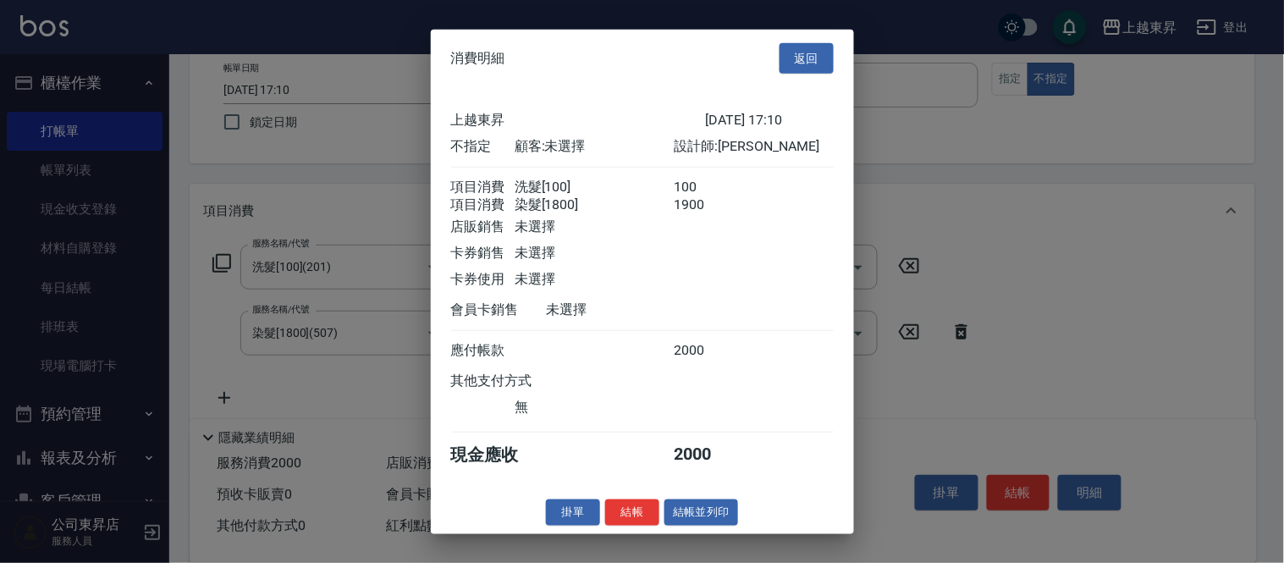
click at [703, 522] on button "結帳並列印" at bounding box center [702, 512] width 74 height 26
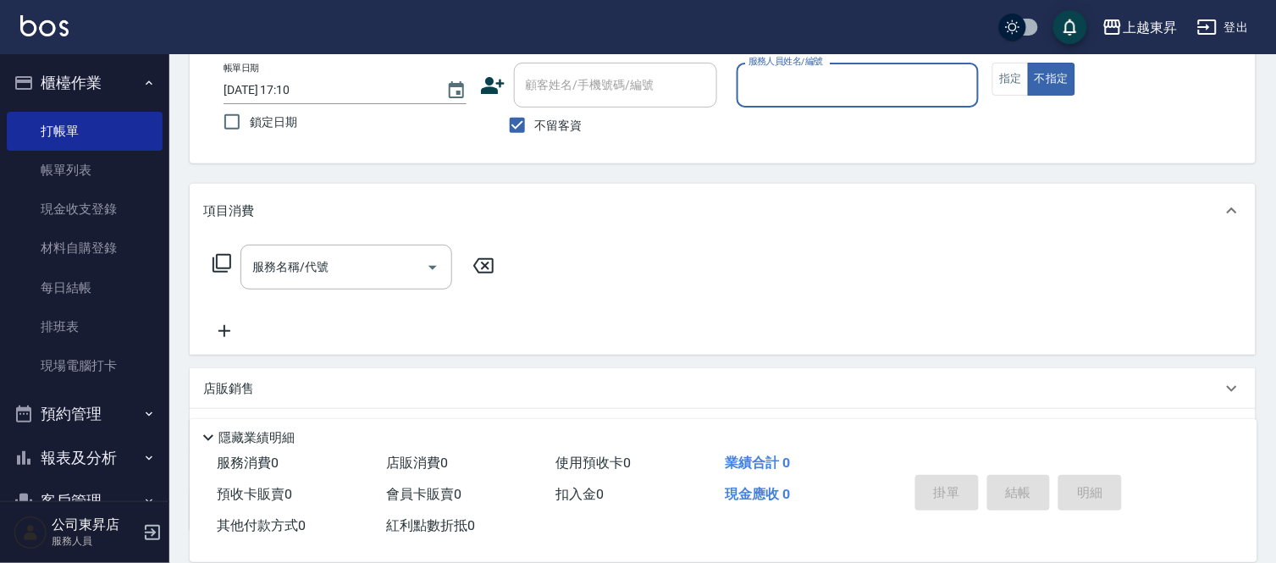
drag, startPoint x: 791, startPoint y: 88, endPoint x: 801, endPoint y: 89, distance: 9.3
click at [791, 88] on input "服務人員姓名/編號" at bounding box center [858, 85] width 228 height 30
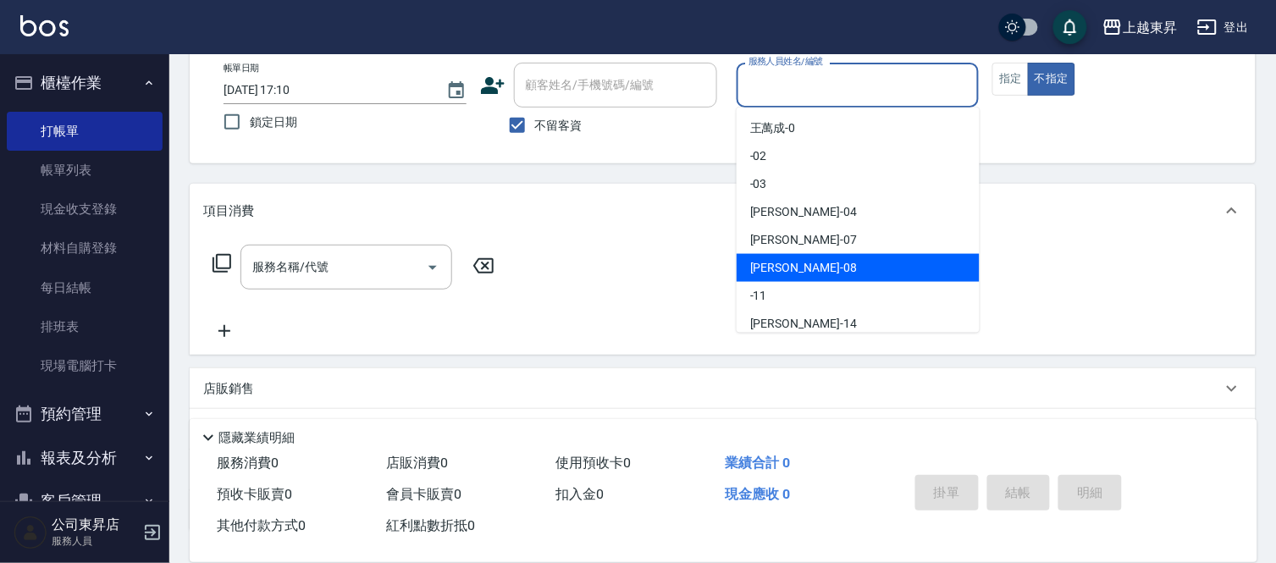
click at [764, 262] on span "[PERSON_NAME]-08" at bounding box center [803, 268] width 107 height 18
type input "[PERSON_NAME]-08"
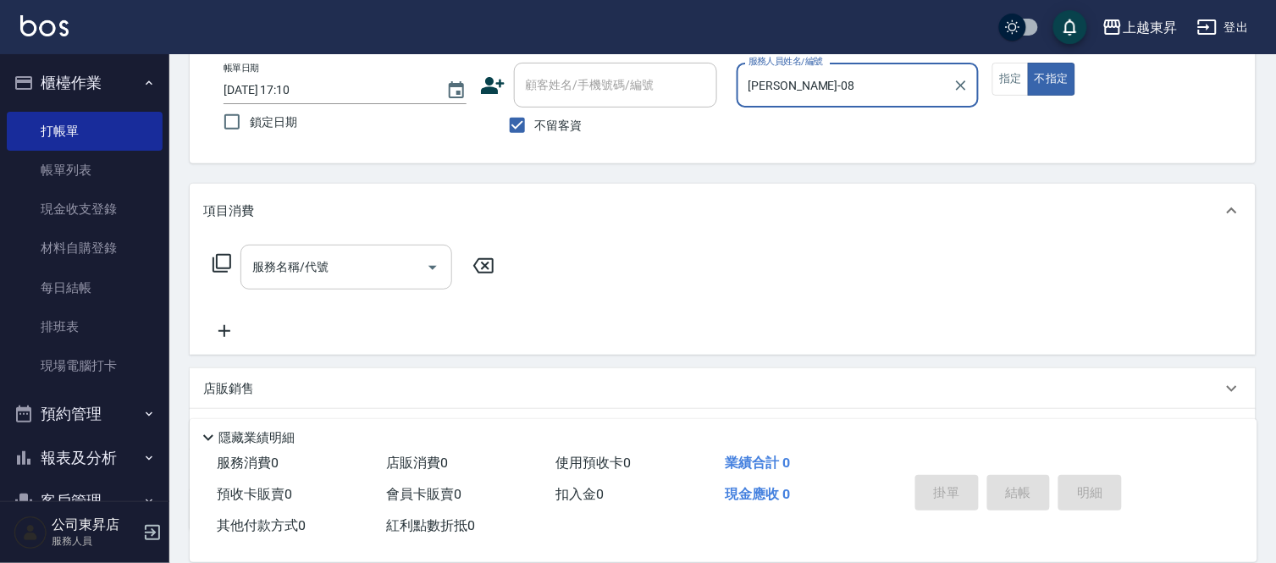
click at [312, 279] on input "服務名稱/代號" at bounding box center [333, 267] width 171 height 30
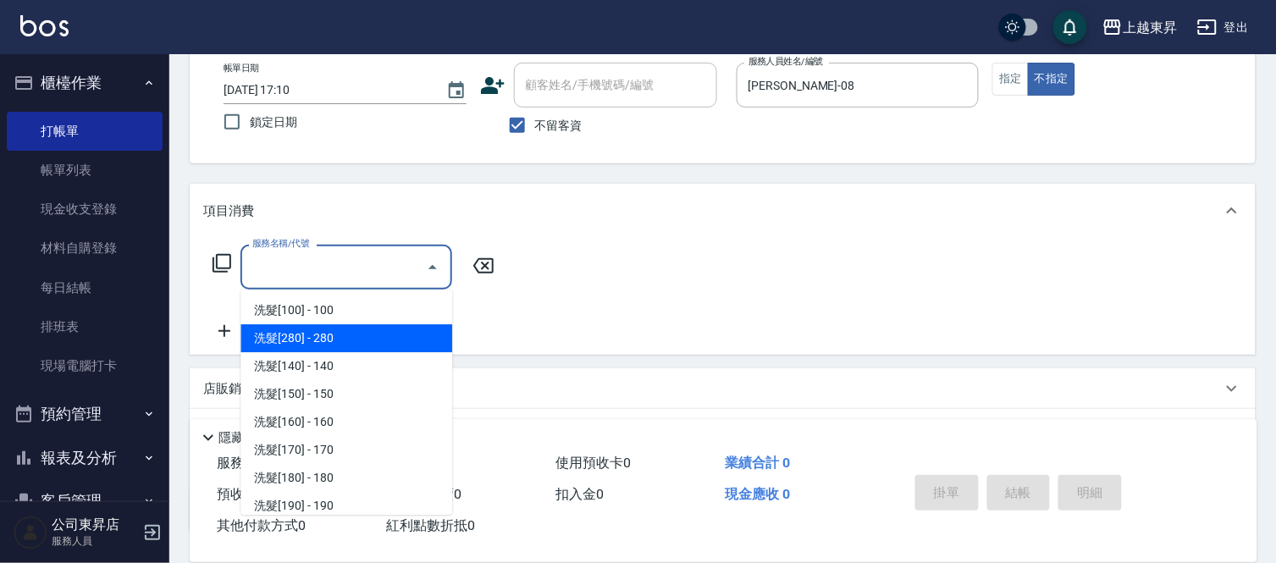
click at [320, 343] on span "洗髮[280] - 280" at bounding box center [346, 338] width 212 height 28
type input "洗髮[280](202)"
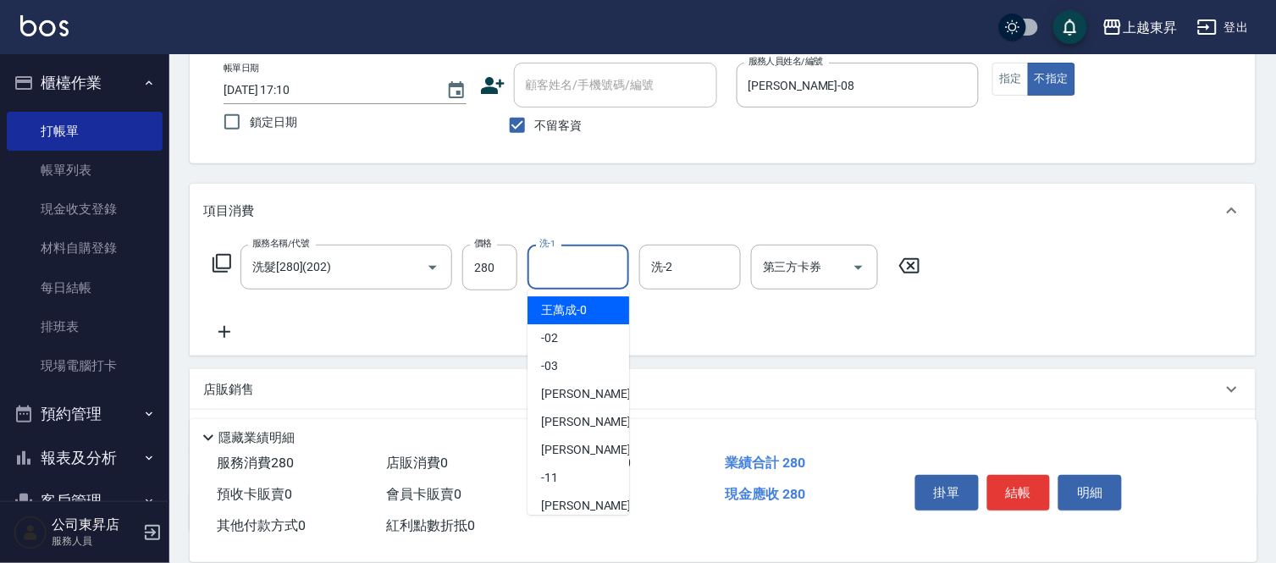
click at [553, 269] on div "洗-1 洗-1" at bounding box center [578, 267] width 102 height 45
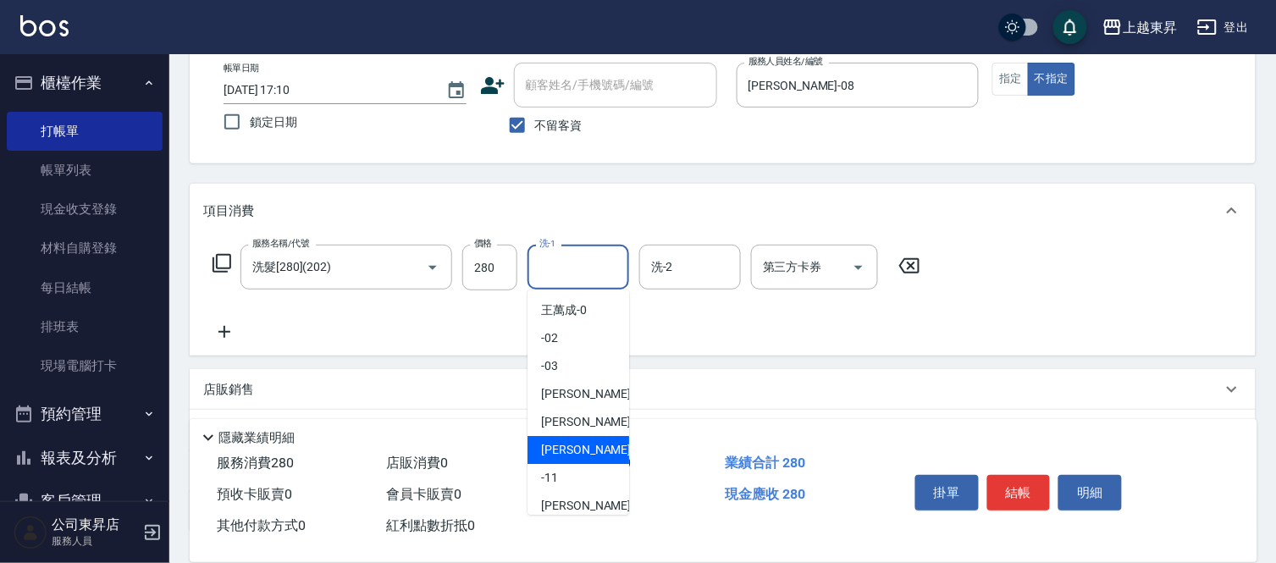
click at [568, 441] on span "[PERSON_NAME]-08" at bounding box center [594, 450] width 107 height 18
type input "[PERSON_NAME]-08"
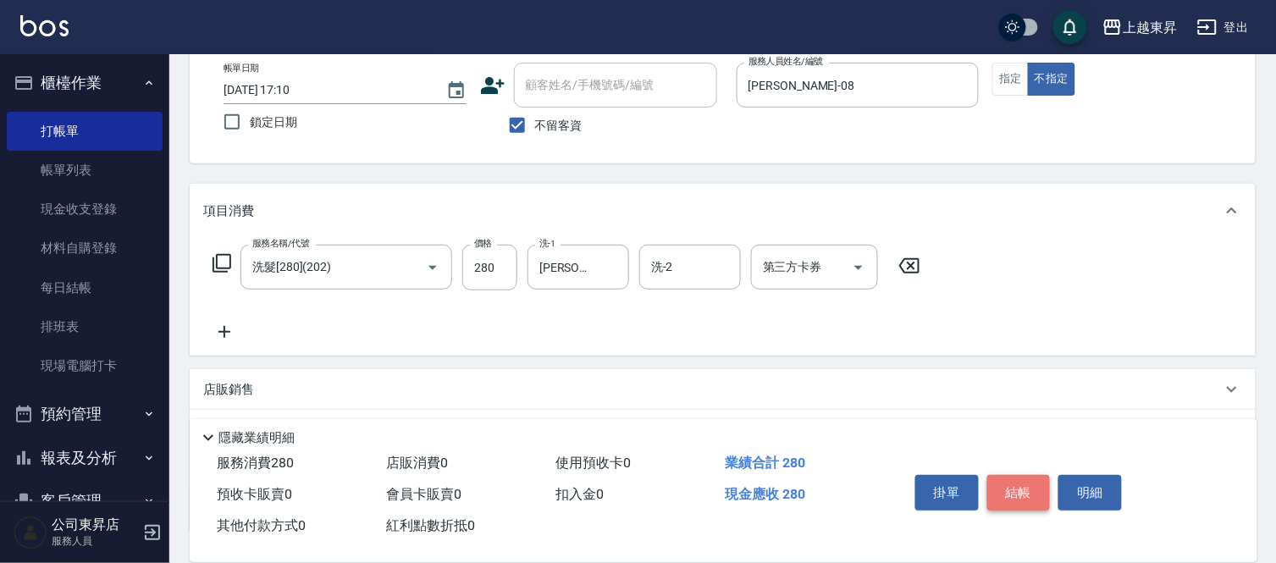
click at [1028, 499] on button "結帳" at bounding box center [1018, 493] width 63 height 36
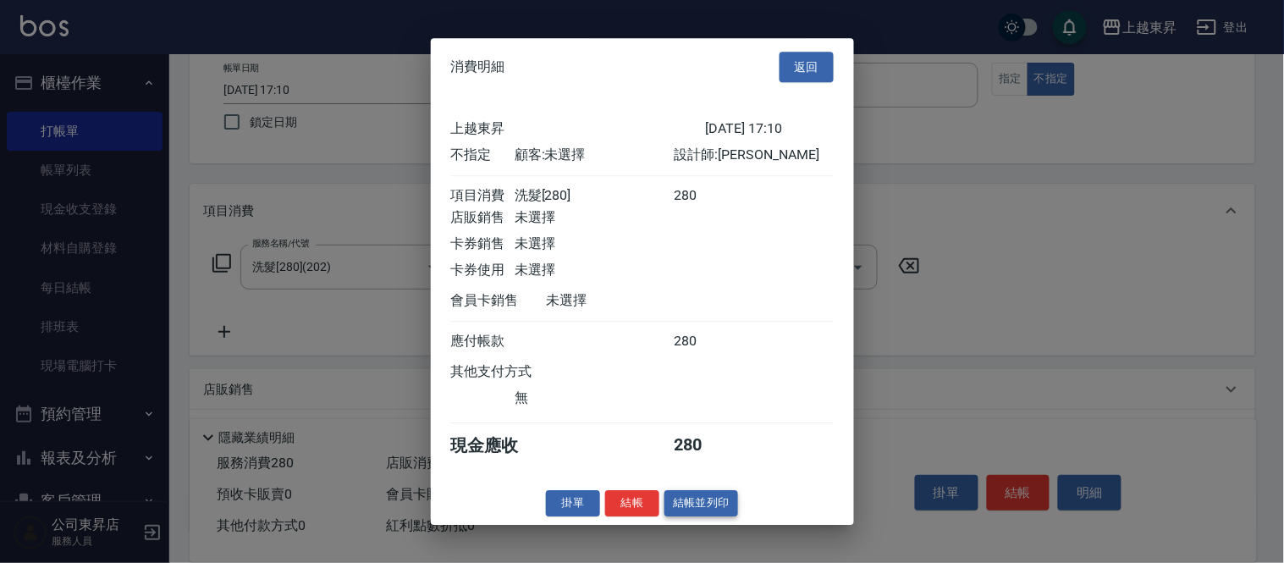
click at [708, 505] on button "結帳並列印" at bounding box center [702, 503] width 74 height 26
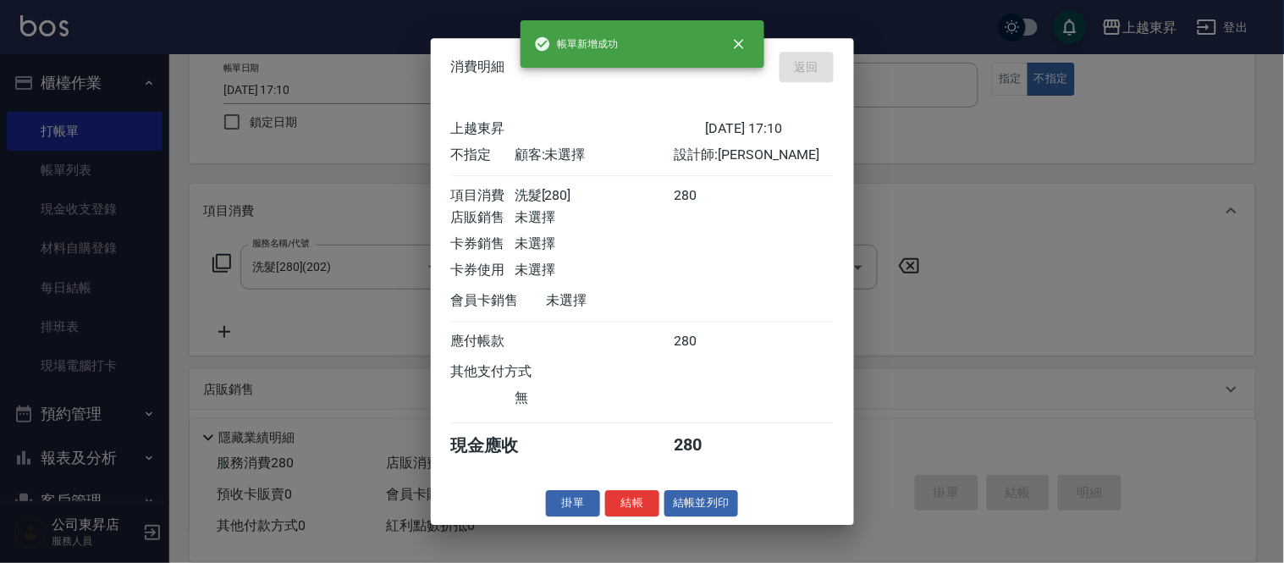
type input "[DATE] 17:11"
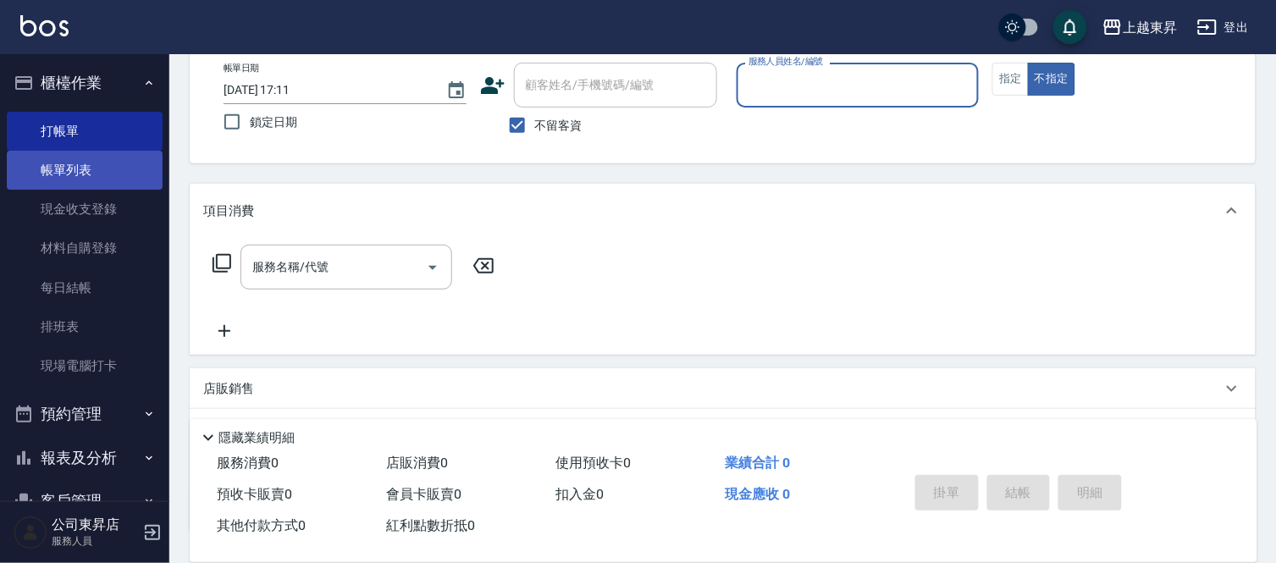
click at [113, 185] on link "帳單列表" at bounding box center [85, 170] width 156 height 39
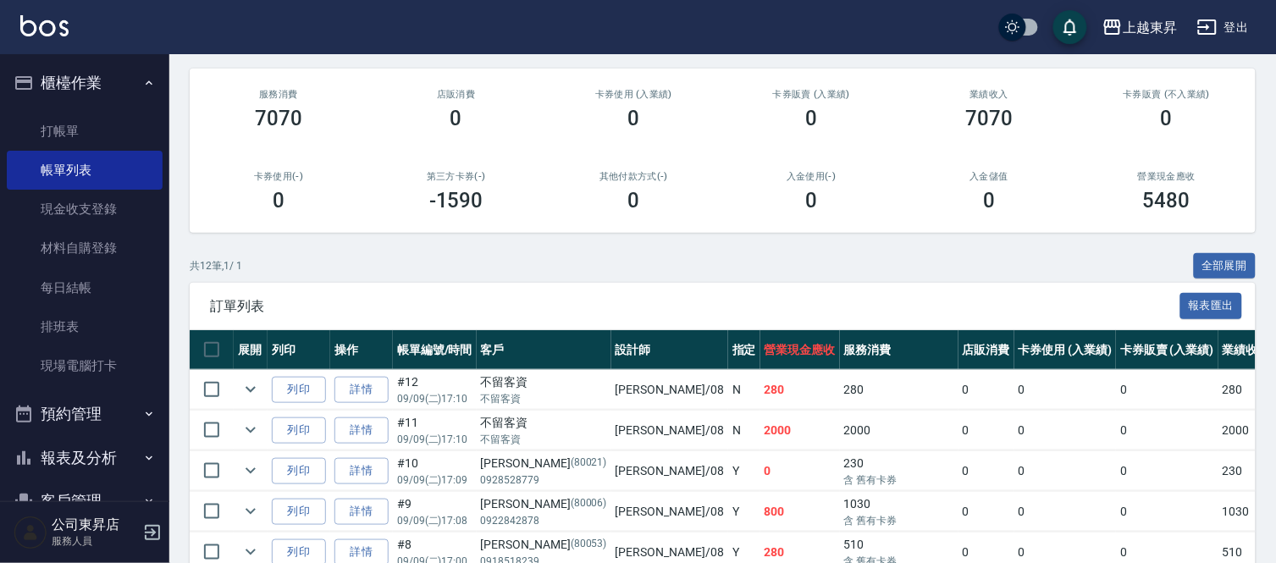
scroll to position [188, 0]
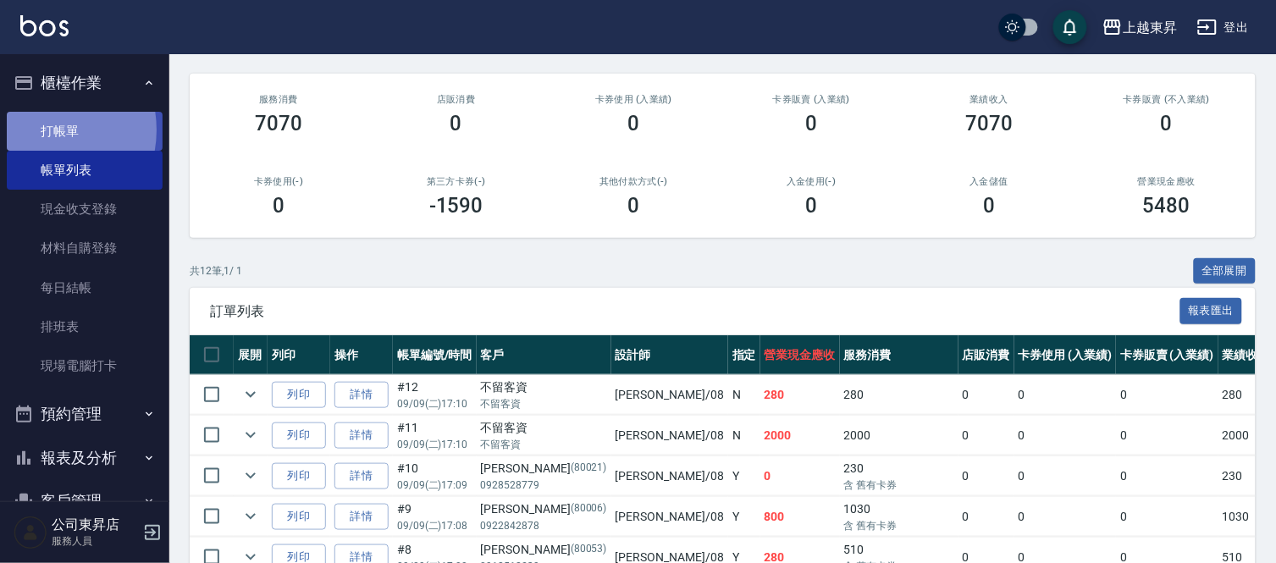
click at [41, 130] on link "打帳單" at bounding box center [85, 131] width 156 height 39
